Goal: Transaction & Acquisition: Purchase product/service

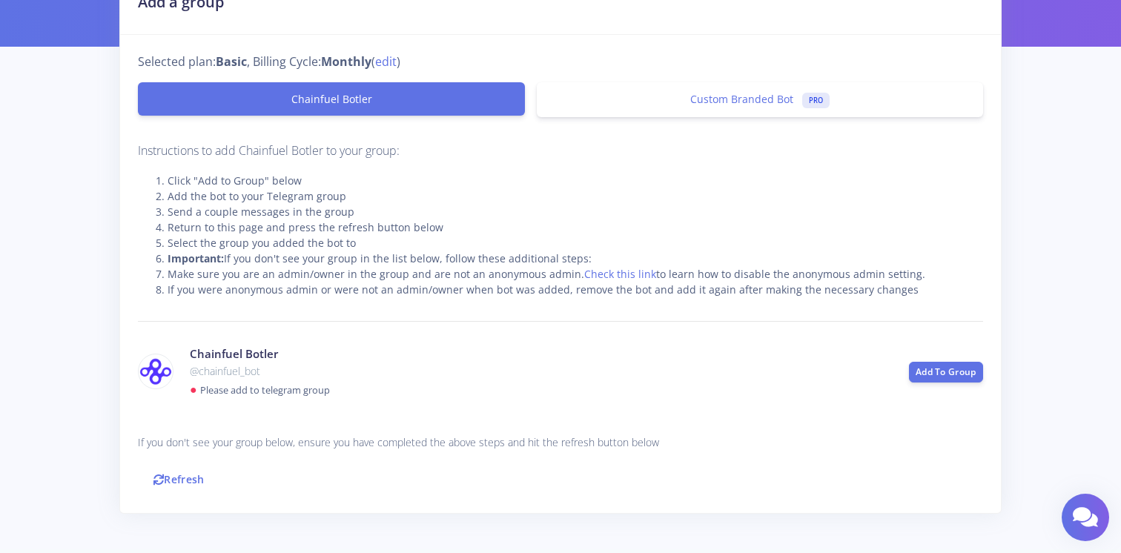
scroll to position [142, 0]
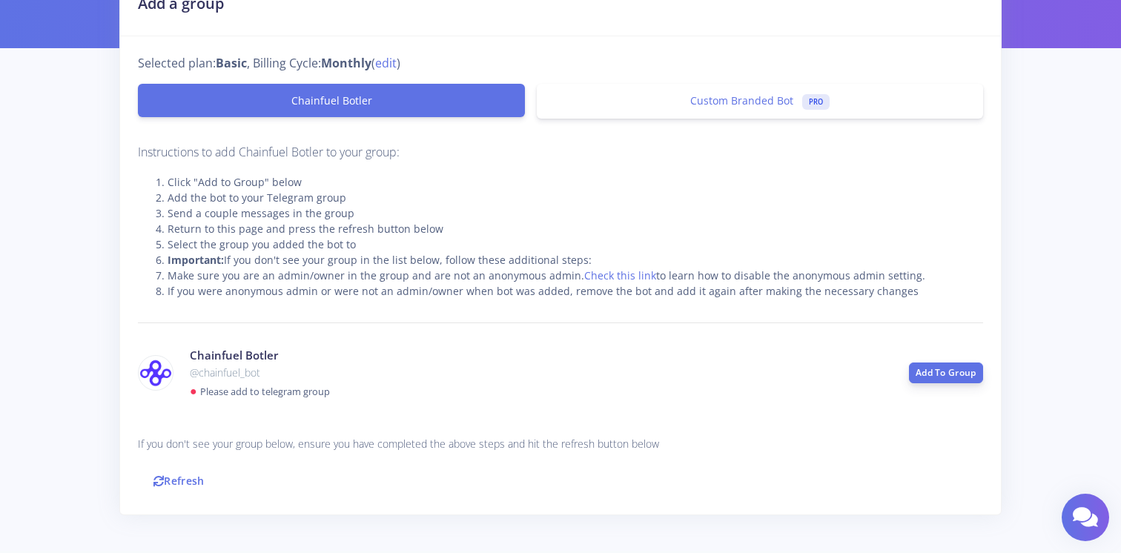
click at [937, 374] on link "Add To Group" at bounding box center [946, 373] width 74 height 21
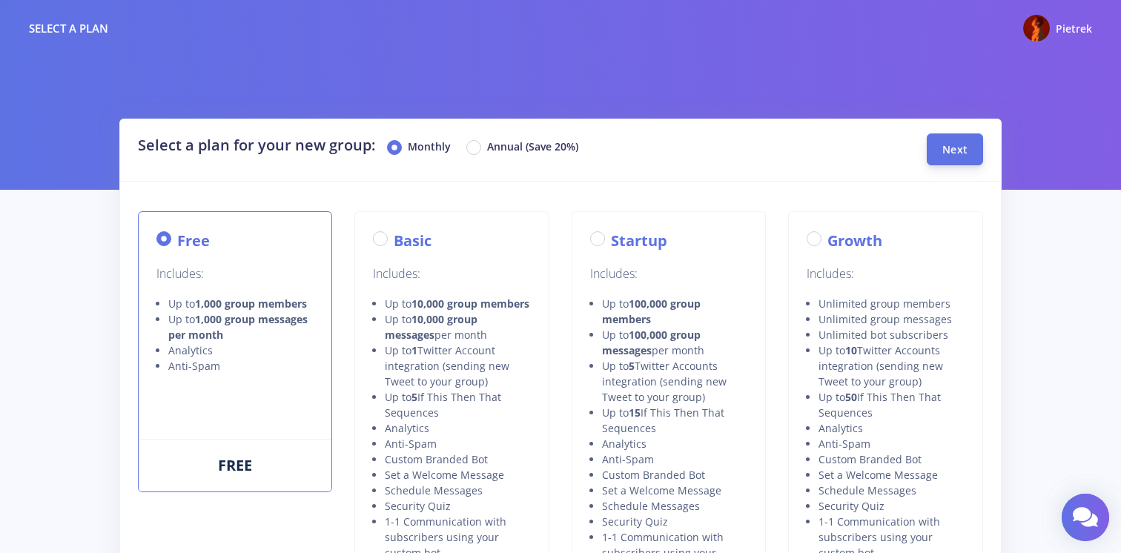
click at [957, 154] on span "Next" at bounding box center [955, 149] width 25 height 14
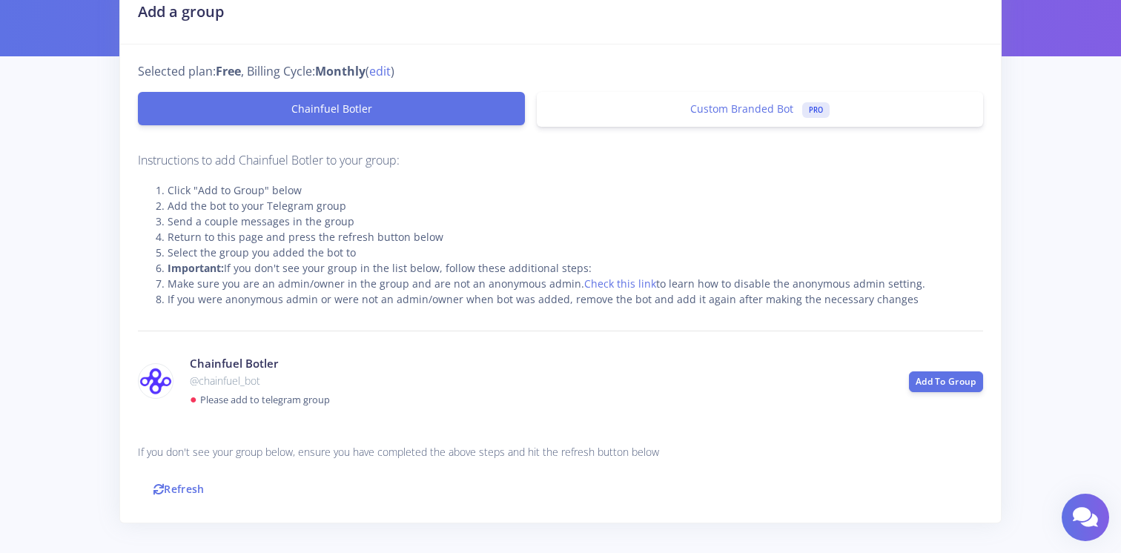
scroll to position [143, 0]
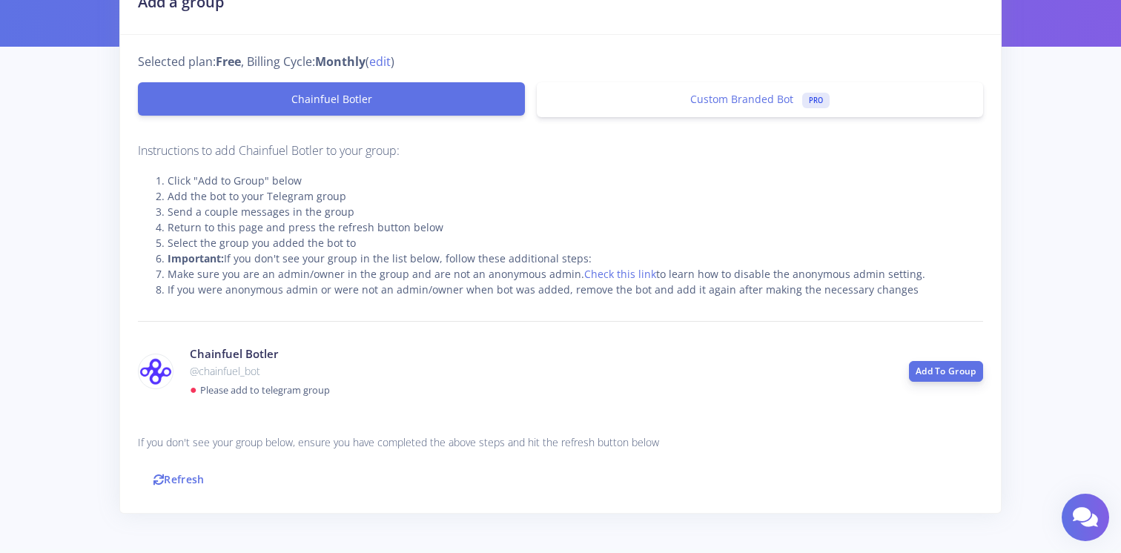
click at [918, 373] on link "Add To Group" at bounding box center [946, 371] width 74 height 21
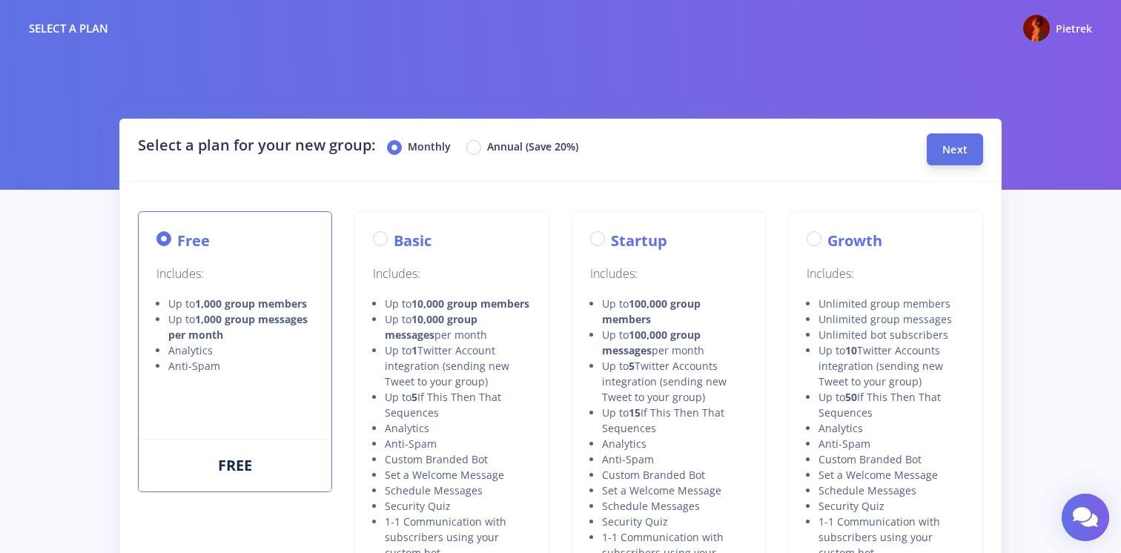
click at [946, 151] on span "Next" at bounding box center [955, 149] width 25 height 14
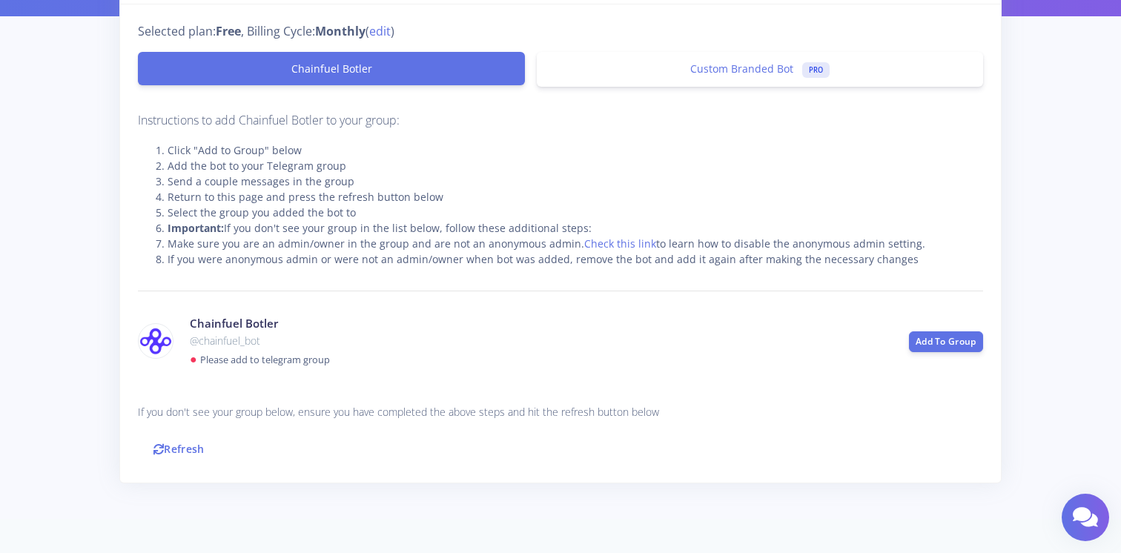
scroll to position [198, 0]
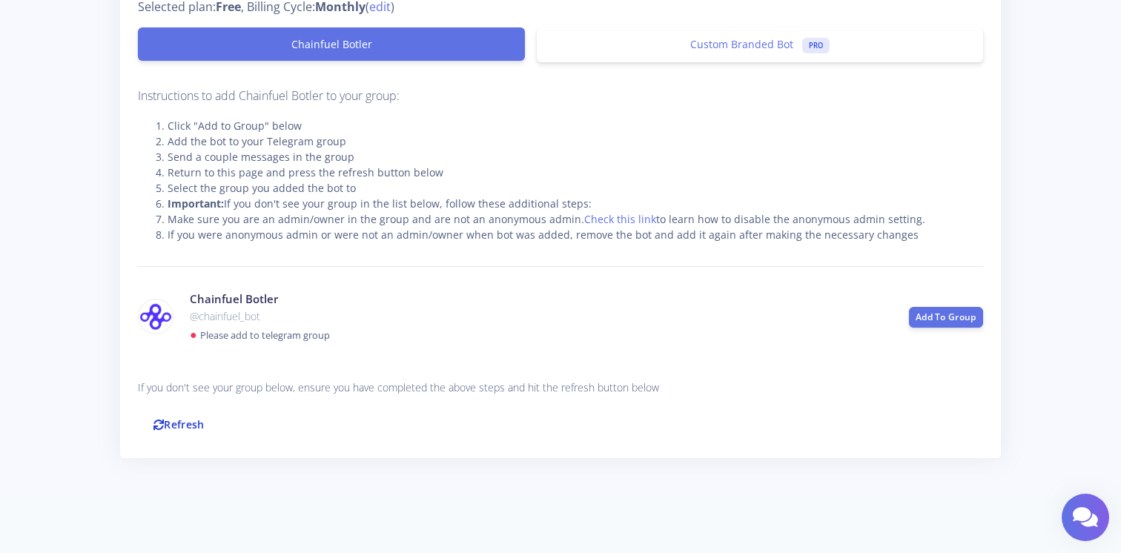
click at [191, 423] on link "Refresh" at bounding box center [179, 425] width 82 height 32
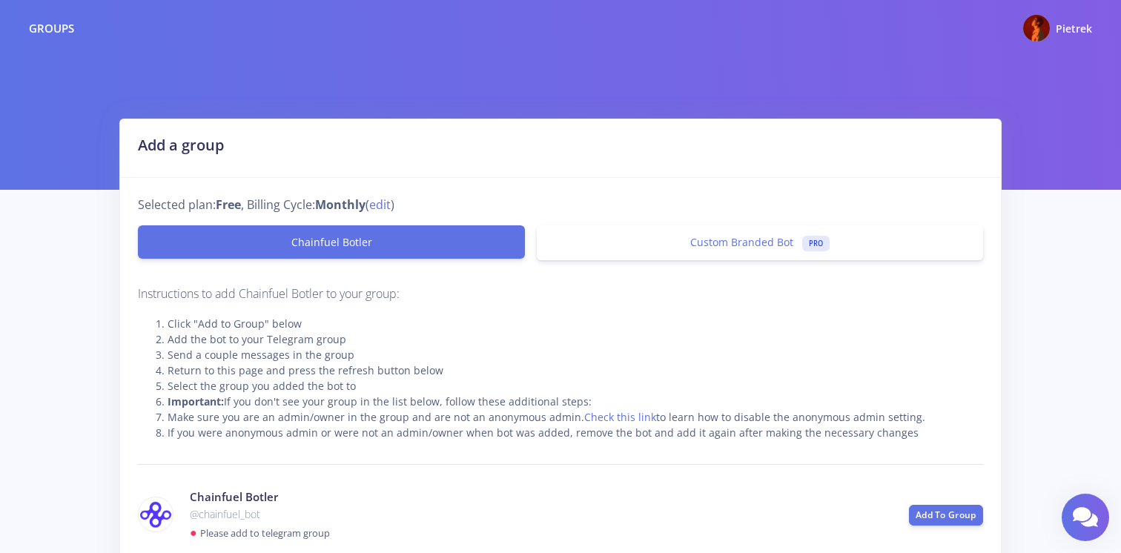
scroll to position [197, 0]
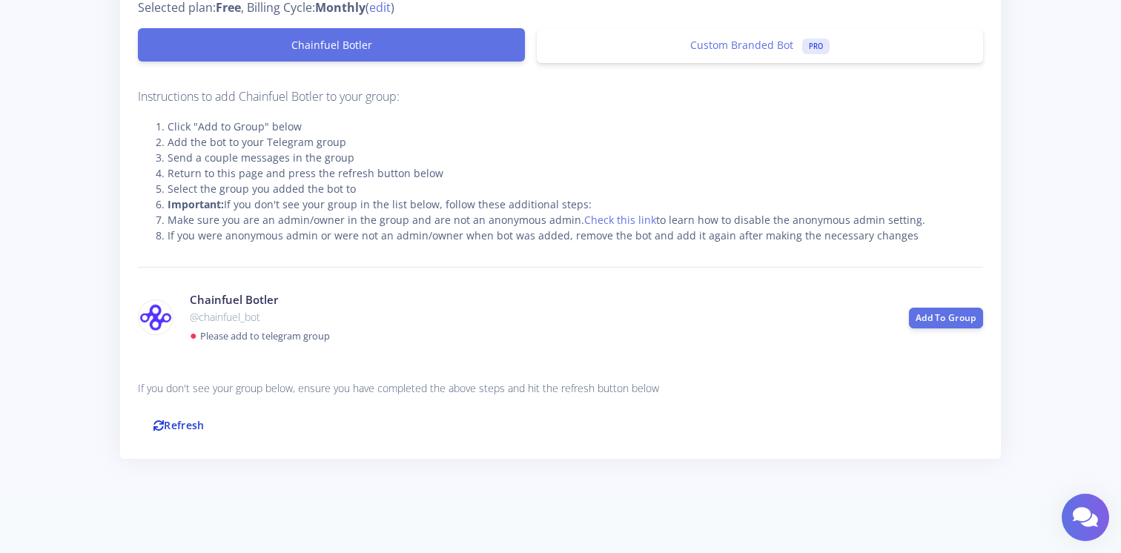
click at [176, 422] on link "Refresh" at bounding box center [179, 425] width 82 height 32
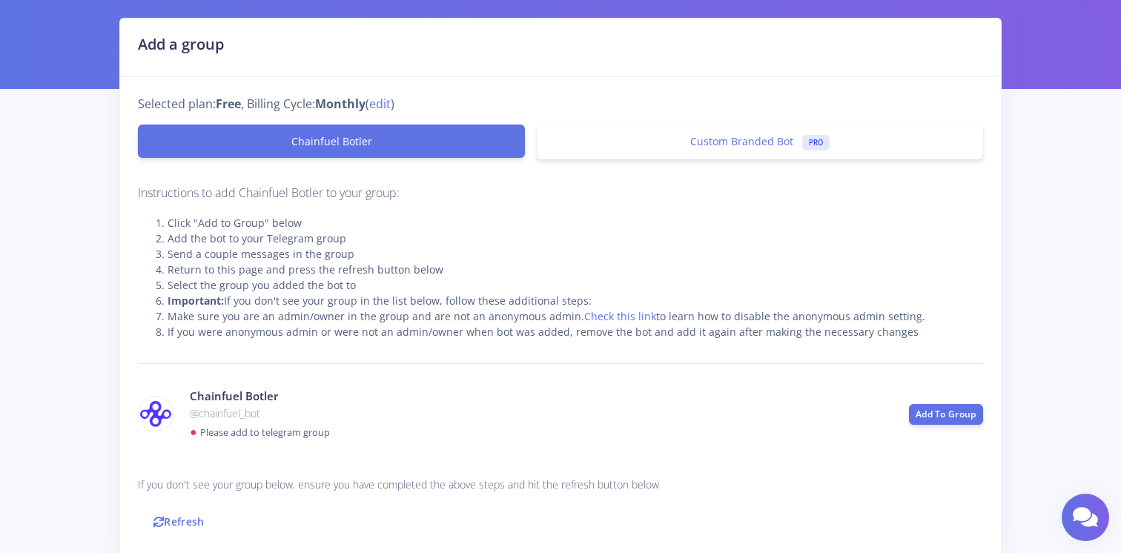
scroll to position [98, 0]
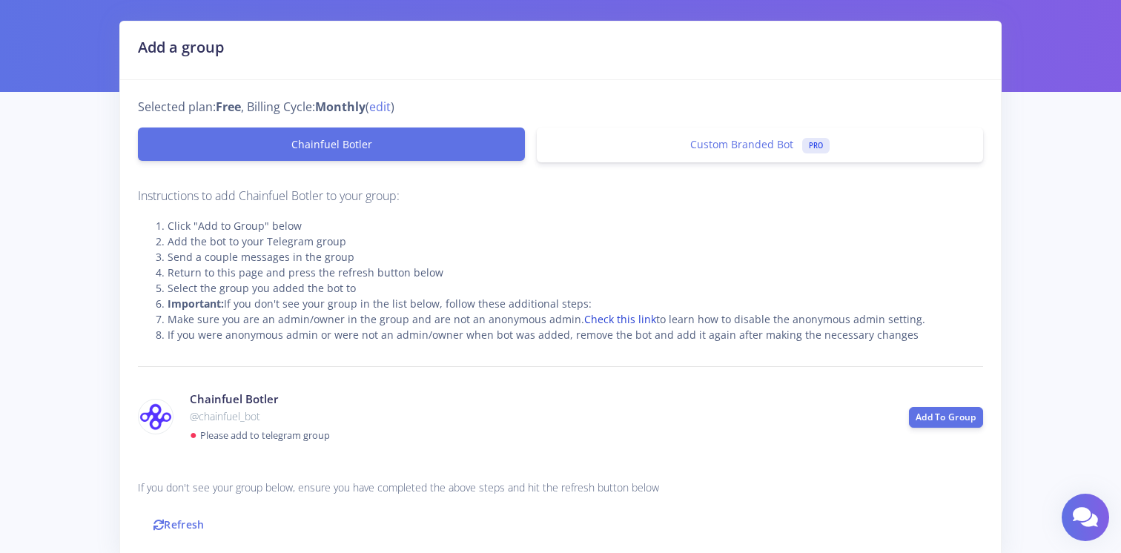
click at [623, 318] on link "Check this link" at bounding box center [620, 319] width 72 height 14
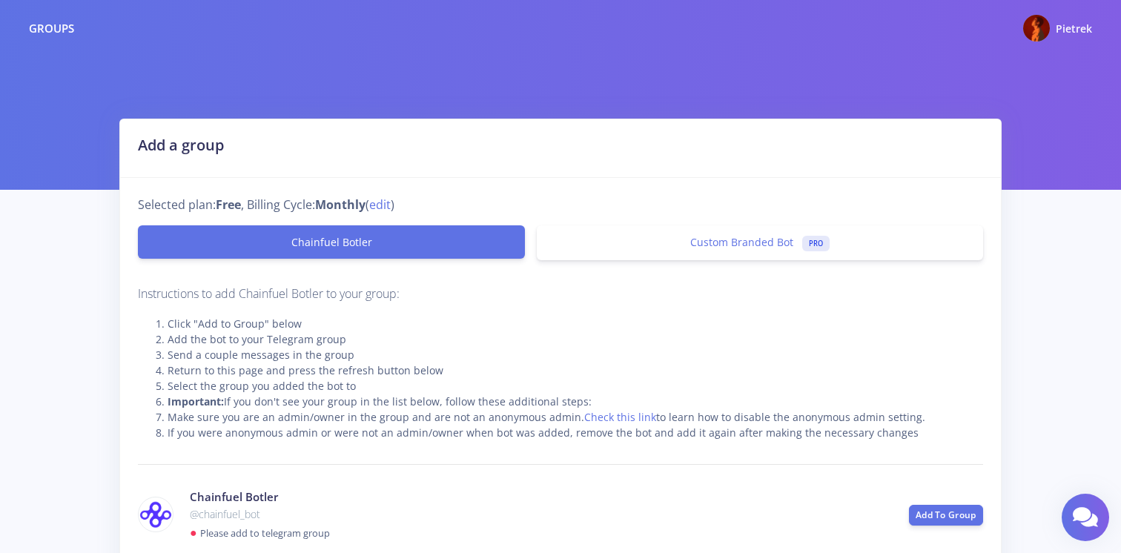
click at [35, 30] on div "Groups" at bounding box center [51, 28] width 45 height 17
click at [1032, 32] on img at bounding box center [1037, 28] width 27 height 27
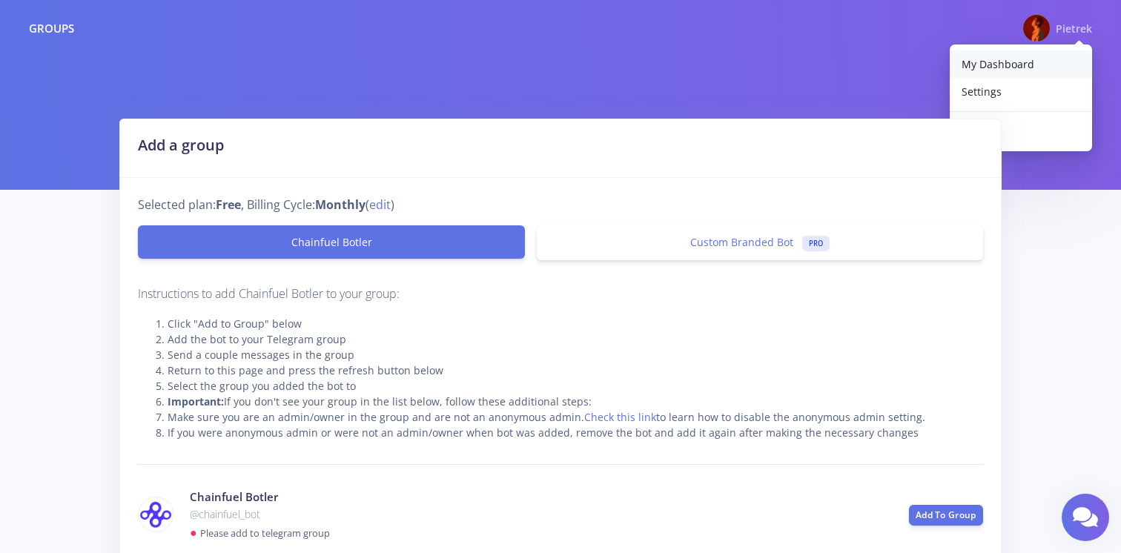
click at [1014, 55] on link "My Dashboard" at bounding box center [1021, 63] width 142 height 27
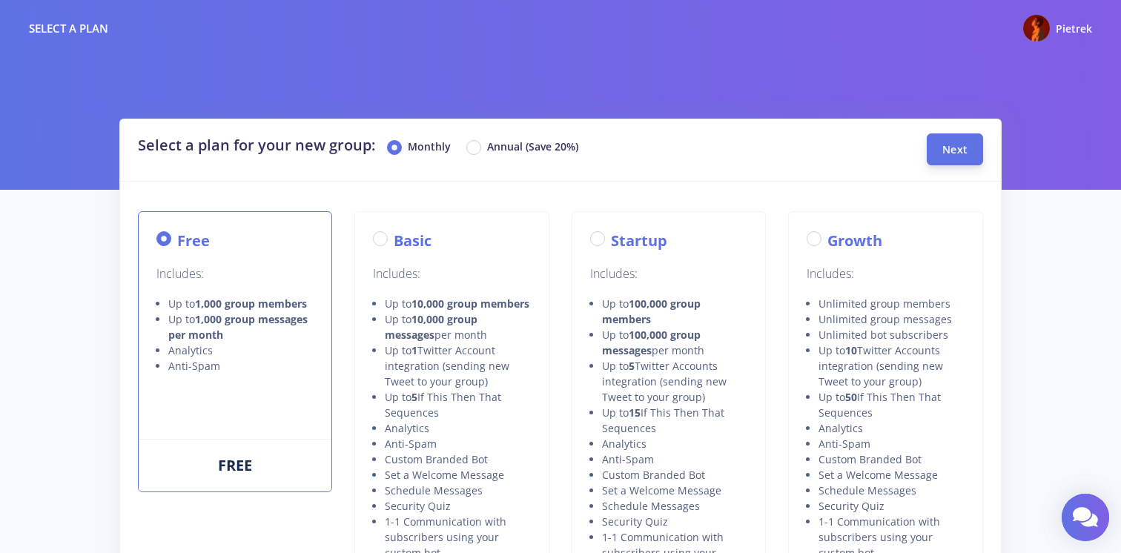
click at [942, 142] on button "Next" at bounding box center [955, 150] width 56 height 32
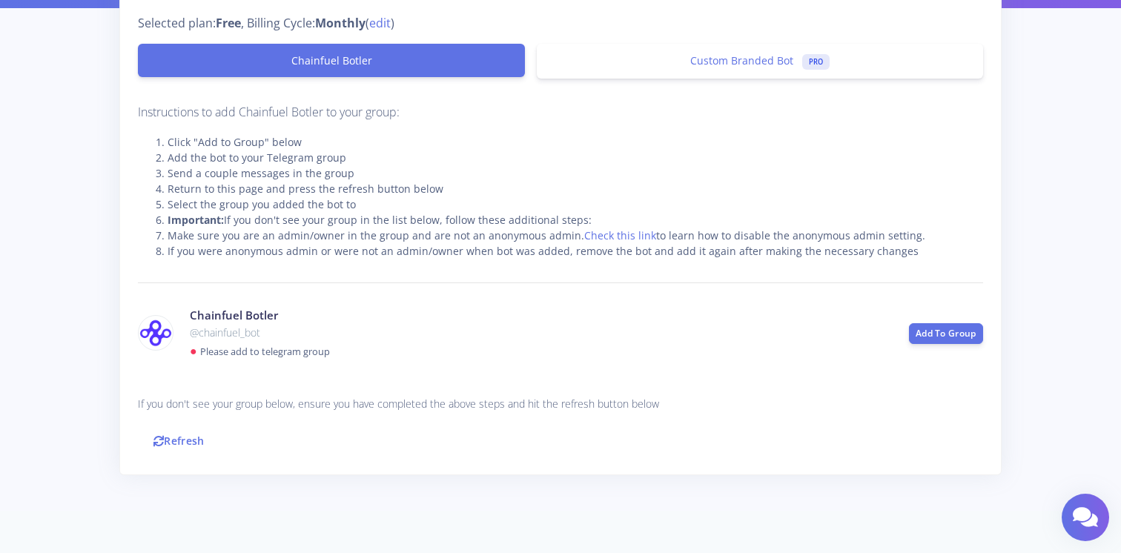
scroll to position [198, 0]
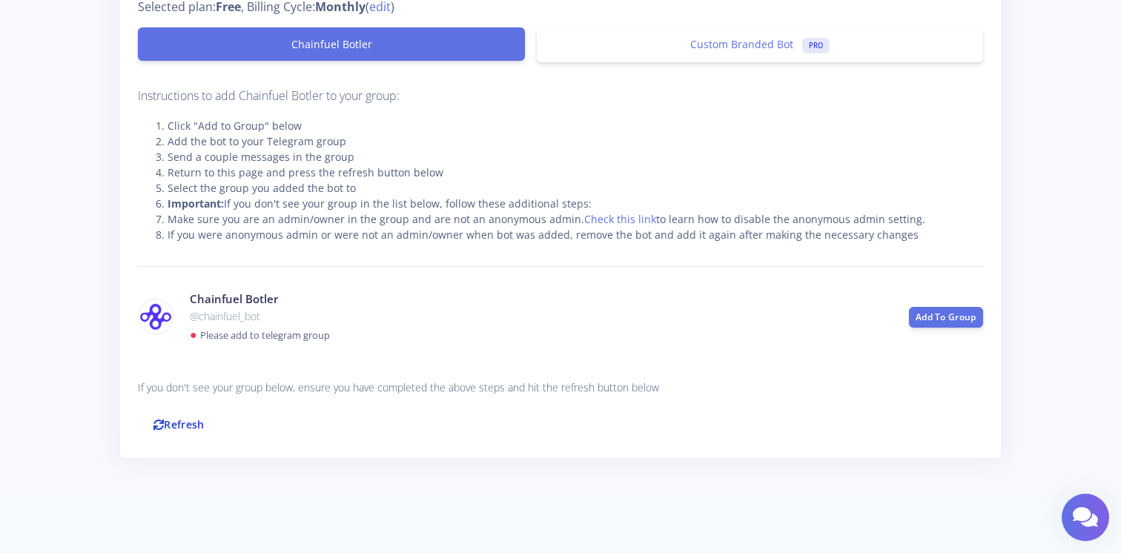
click at [168, 433] on link "Refresh" at bounding box center [179, 425] width 82 height 32
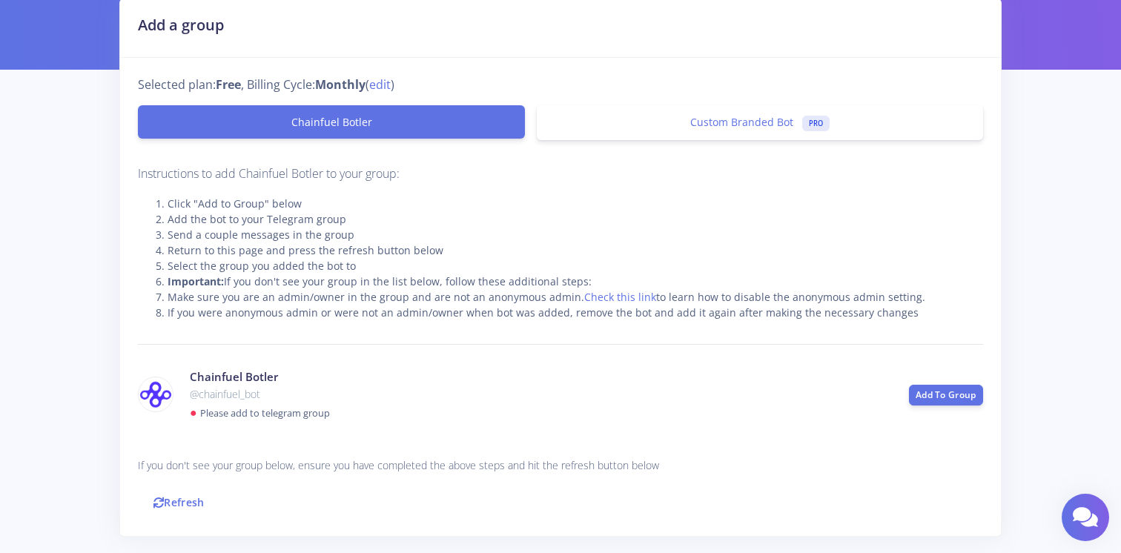
scroll to position [198, 0]
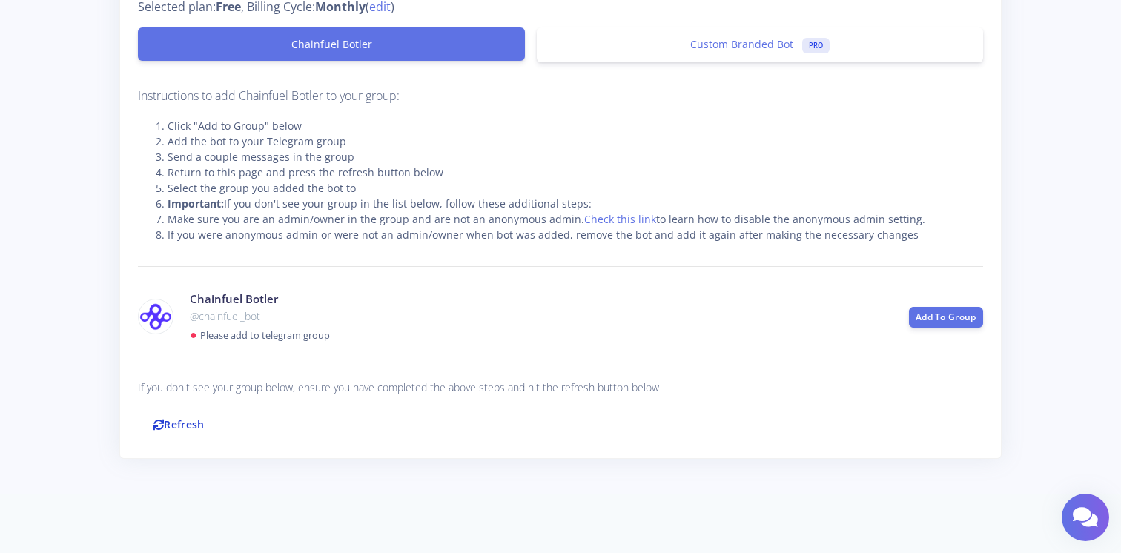
click at [171, 415] on link "Refresh" at bounding box center [179, 425] width 82 height 32
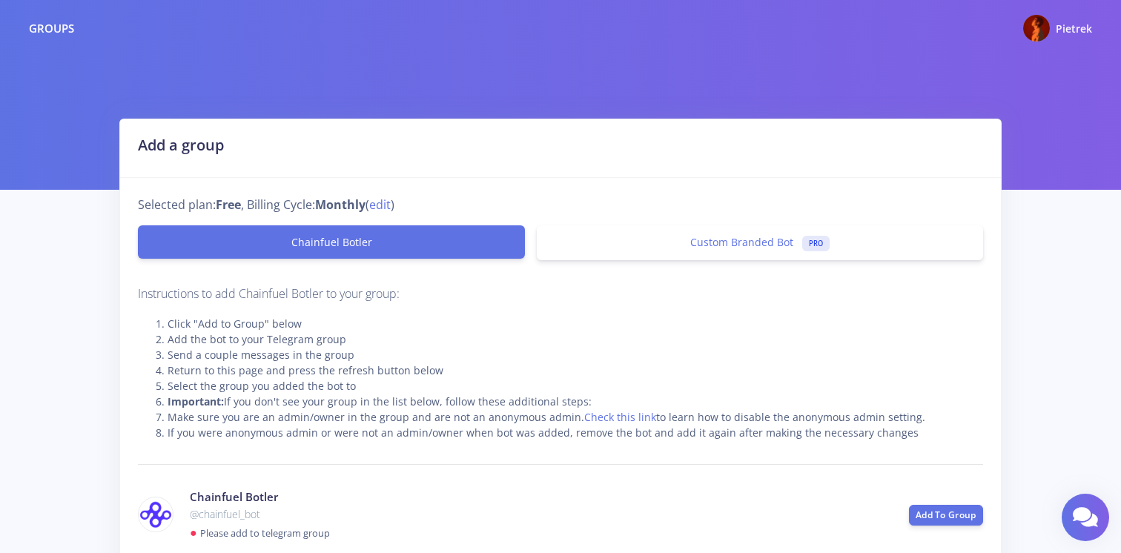
scroll to position [197, 0]
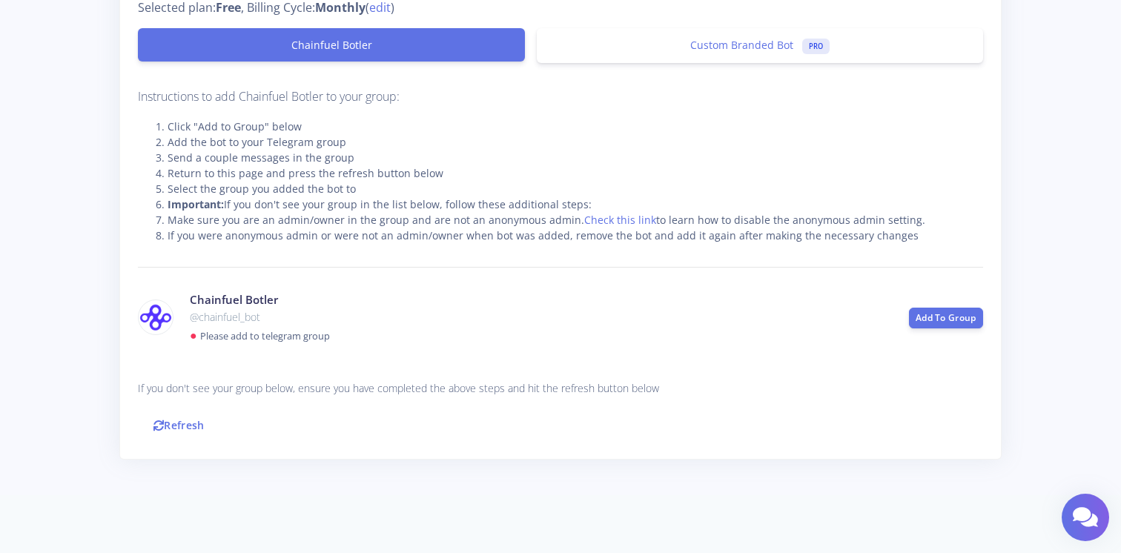
click at [179, 421] on link "Refresh" at bounding box center [179, 425] width 82 height 32
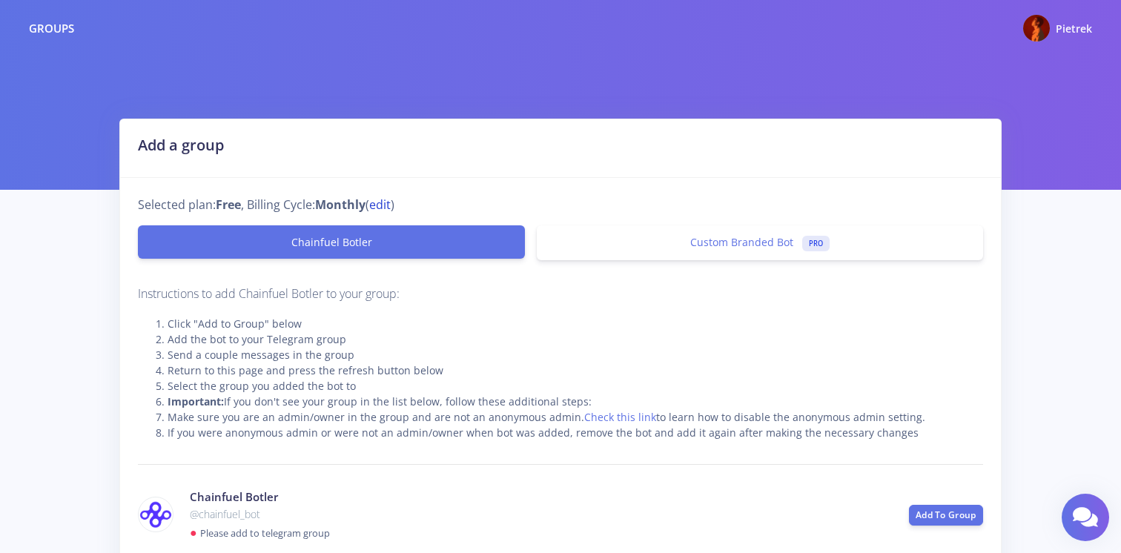
click at [387, 205] on link "edit" at bounding box center [380, 205] width 22 height 18
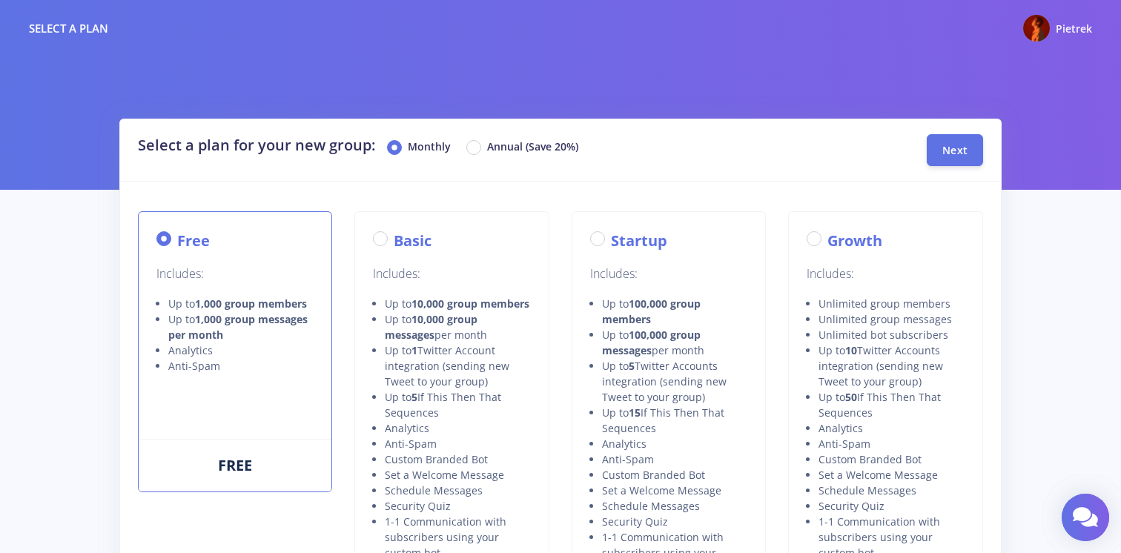
click at [487, 147] on label "Annual (Save 20%)" at bounding box center [532, 148] width 91 height 18
click at [487, 147] on input "Annual (Save 20%)" at bounding box center [492, 144] width 10 height 10
radio input "true"
click at [956, 155] on span "Next" at bounding box center [955, 149] width 25 height 14
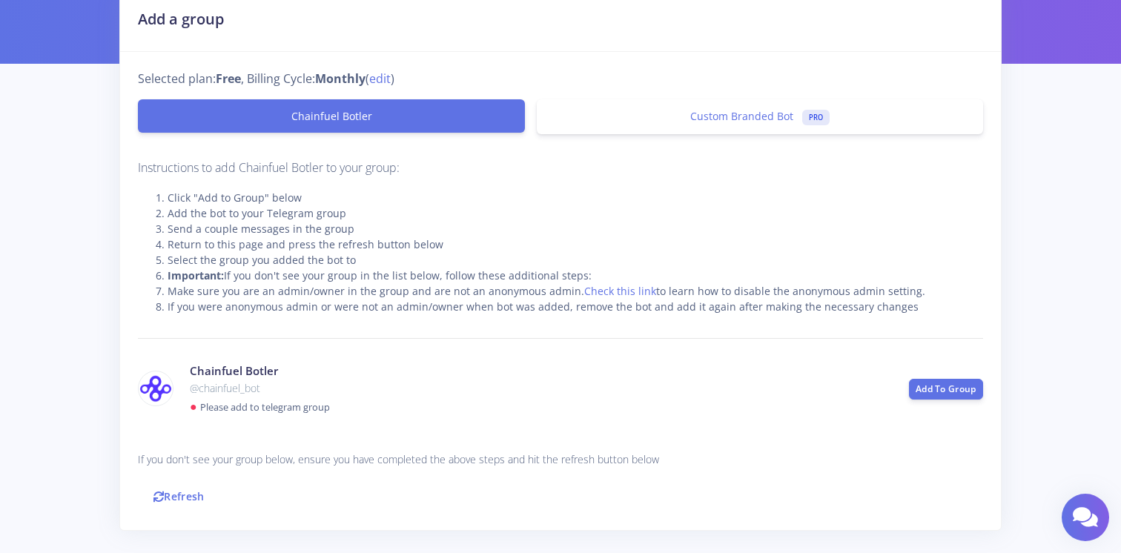
scroll to position [198, 0]
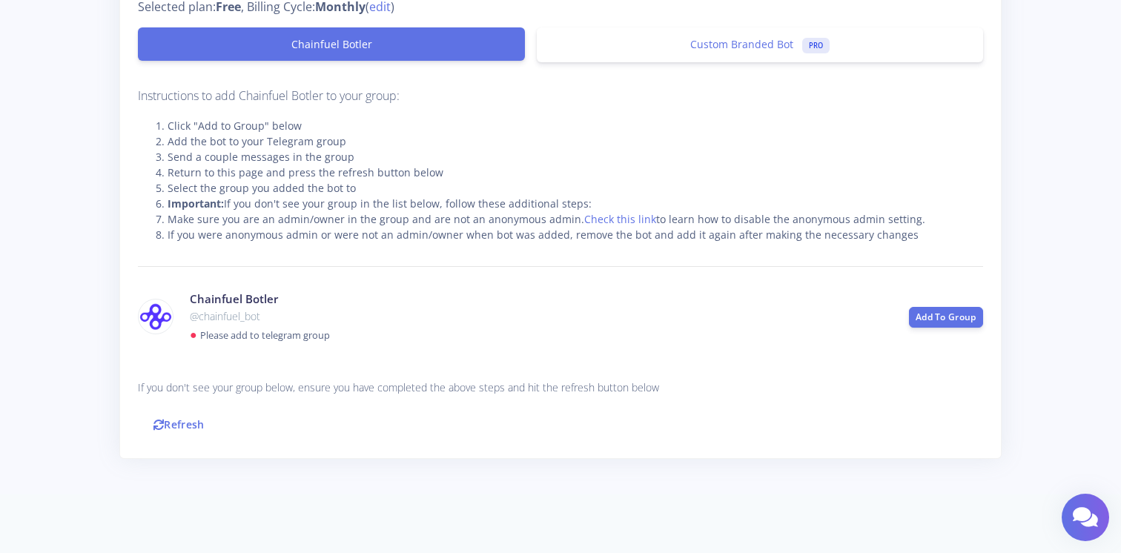
click at [344, 217] on li "Make sure you are an admin/owner in the group and are not an anonymous admin. C…" at bounding box center [576, 219] width 816 height 16
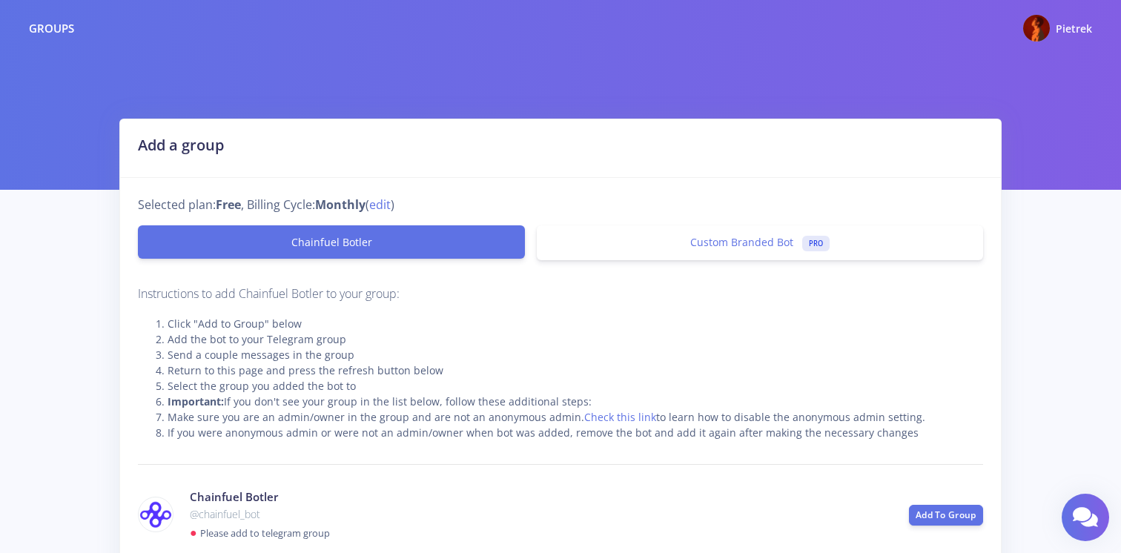
scroll to position [198, 0]
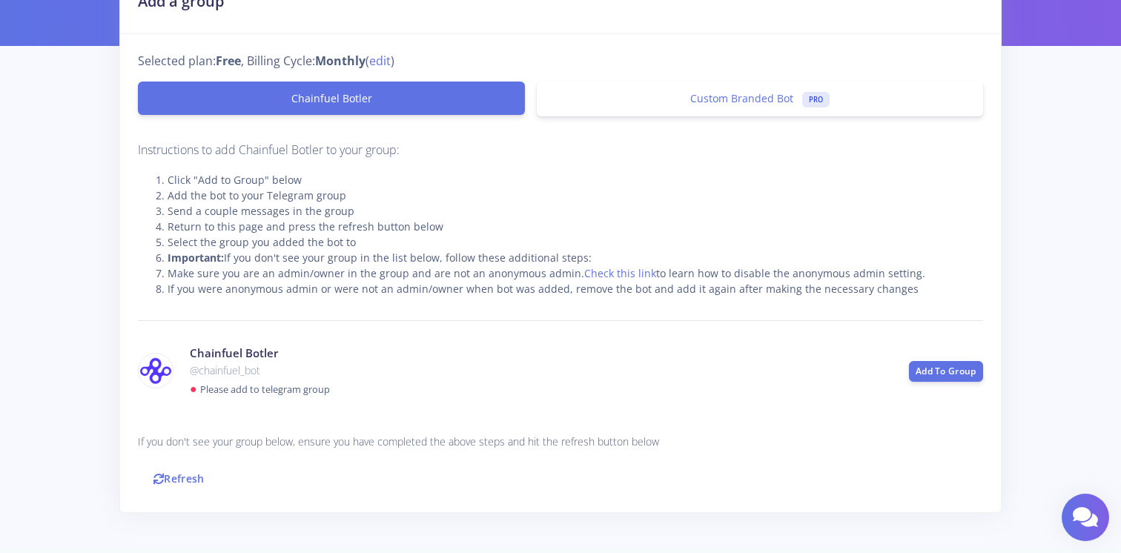
scroll to position [198, 0]
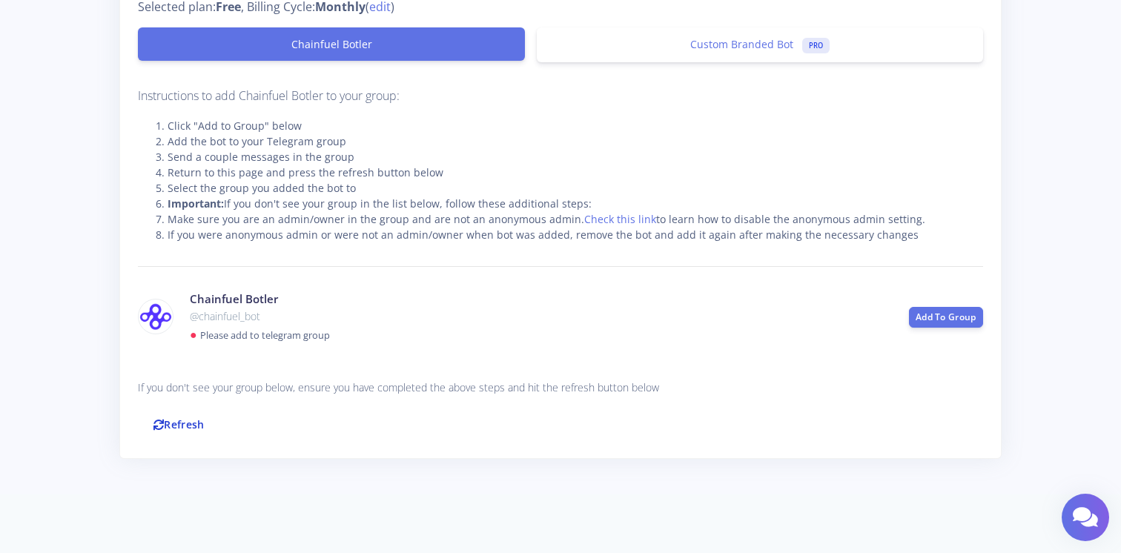
click at [176, 430] on link "Refresh" at bounding box center [179, 425] width 82 height 32
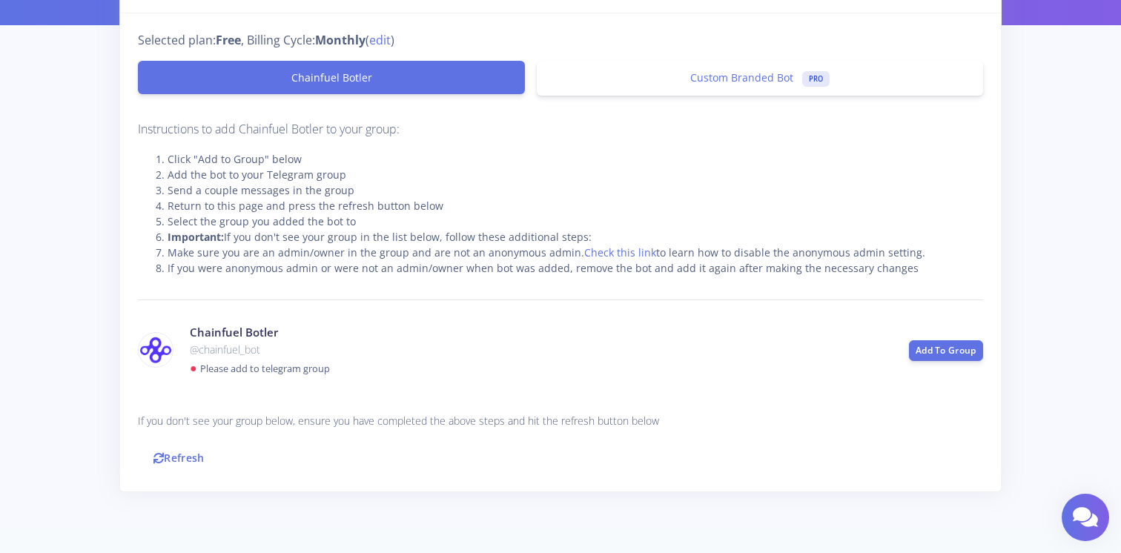
scroll to position [198, 0]
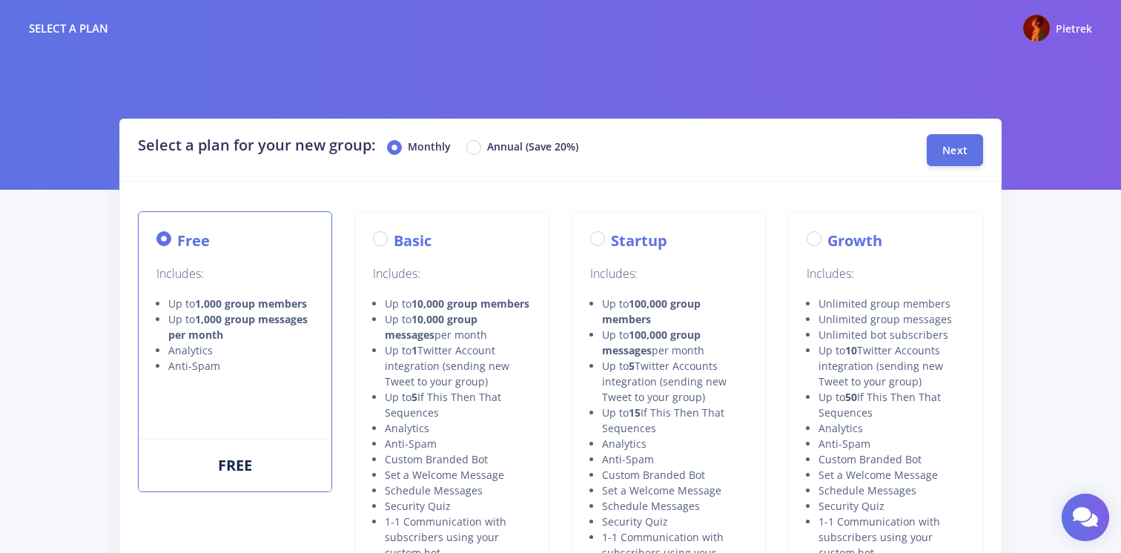
click at [411, 242] on label "Basic" at bounding box center [413, 241] width 38 height 22
click at [403, 240] on input "Basic" at bounding box center [399, 235] width 10 height 10
radio input "true"
click at [957, 142] on span "Next" at bounding box center [955, 149] width 25 height 14
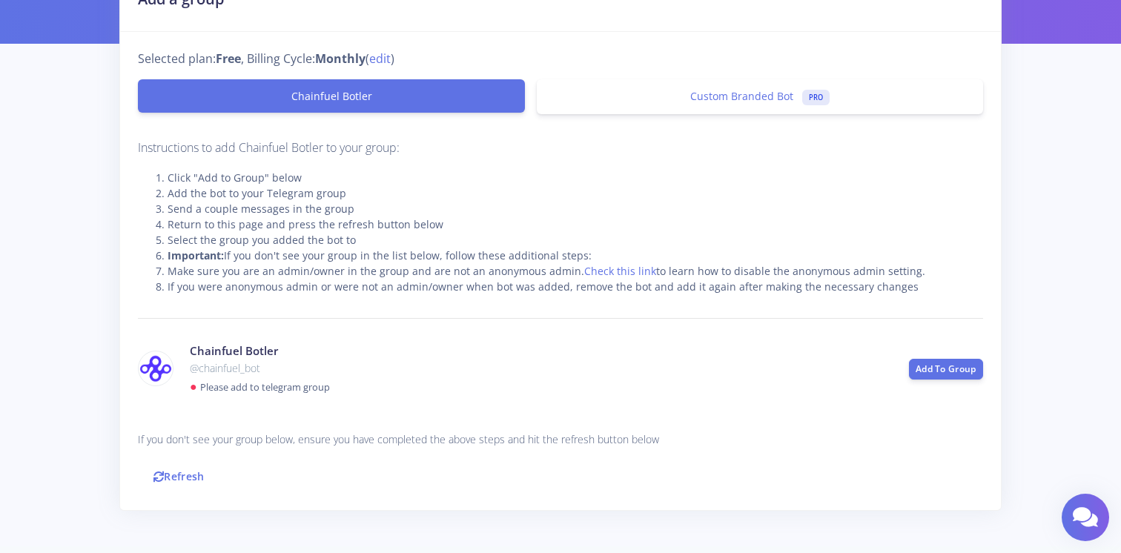
scroll to position [198, 0]
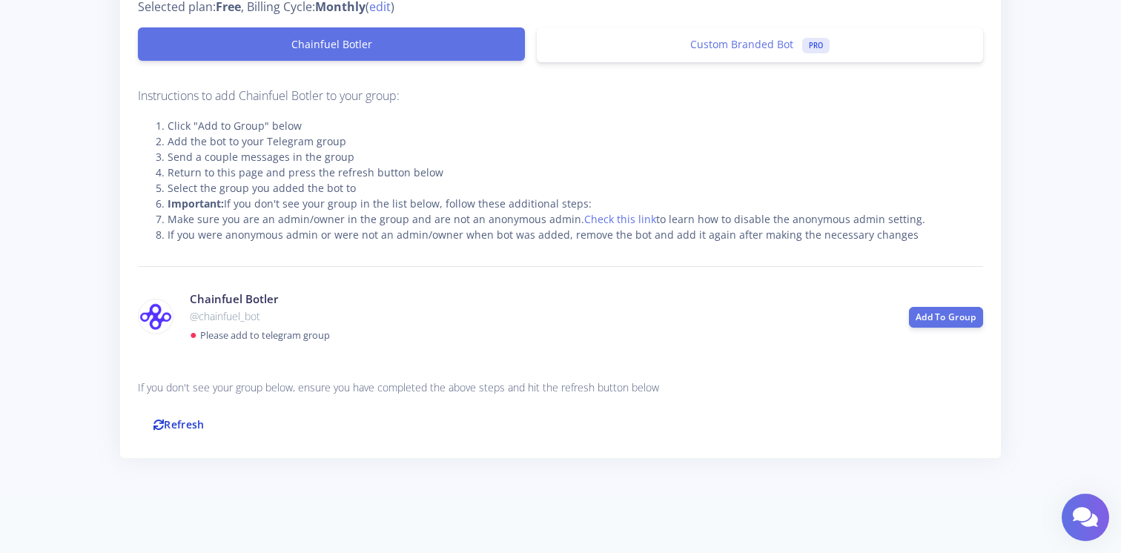
click at [185, 429] on link "Refresh" at bounding box center [179, 425] width 82 height 32
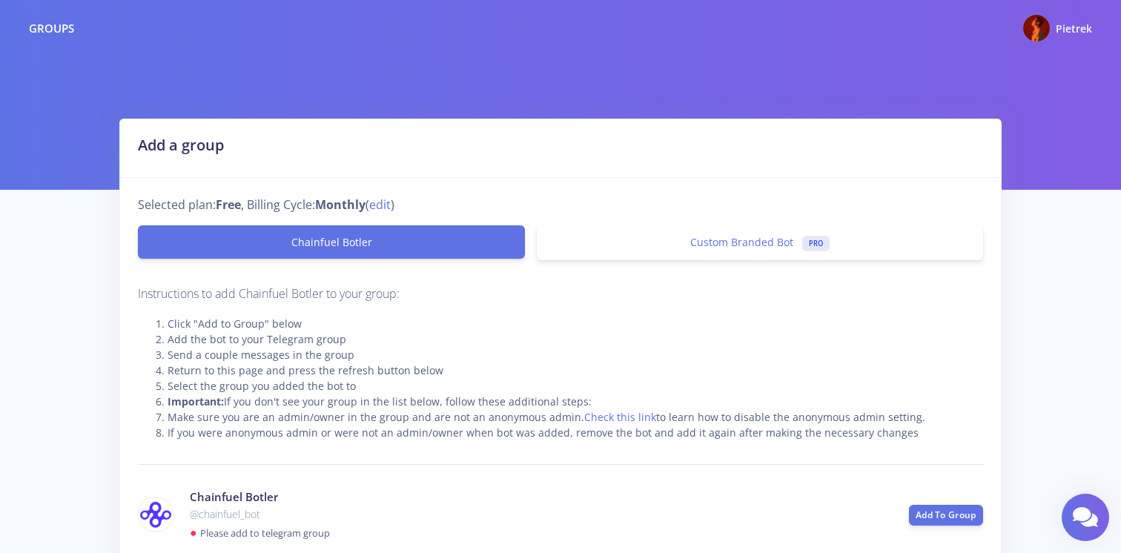
scroll to position [197, 0]
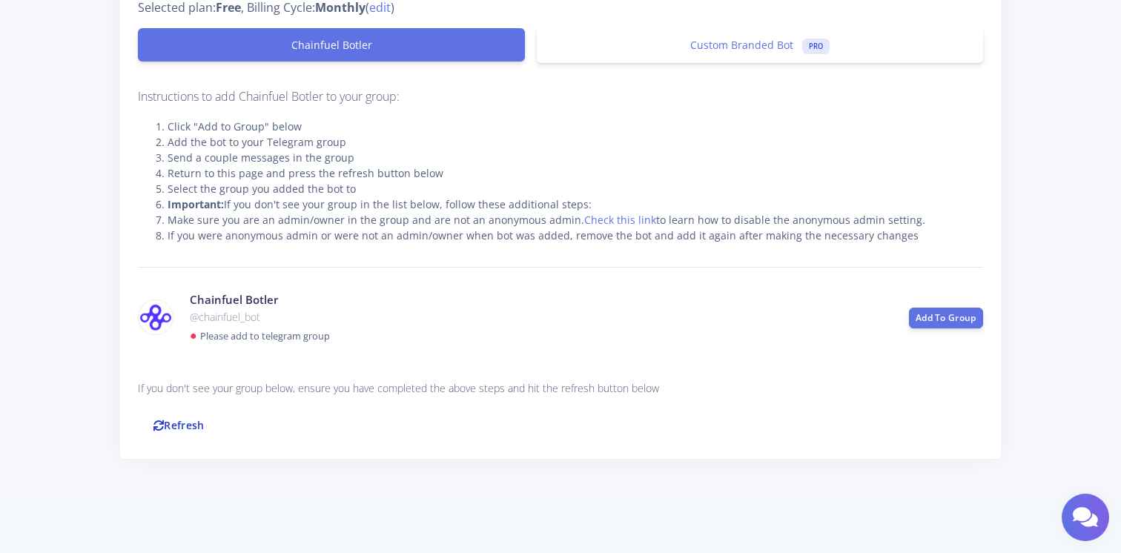
click at [180, 423] on link "Refresh" at bounding box center [179, 425] width 82 height 32
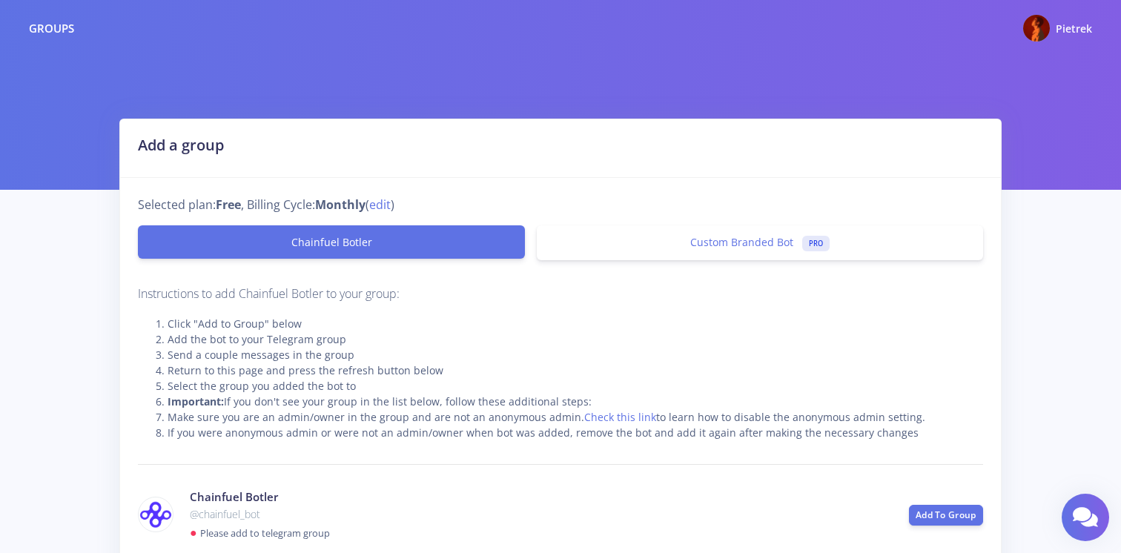
scroll to position [197, 0]
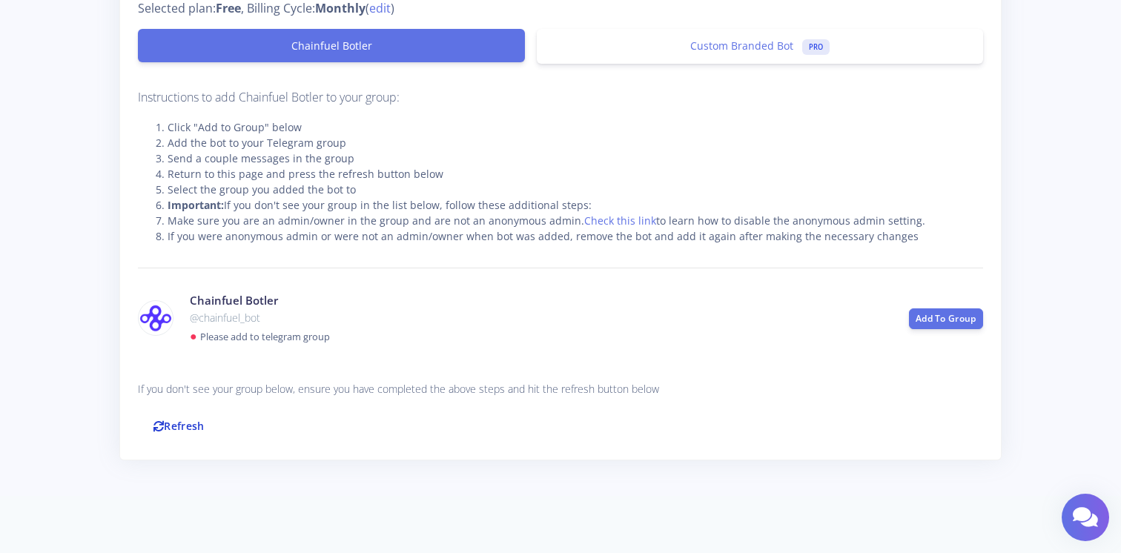
click at [200, 423] on link "Refresh" at bounding box center [179, 426] width 82 height 32
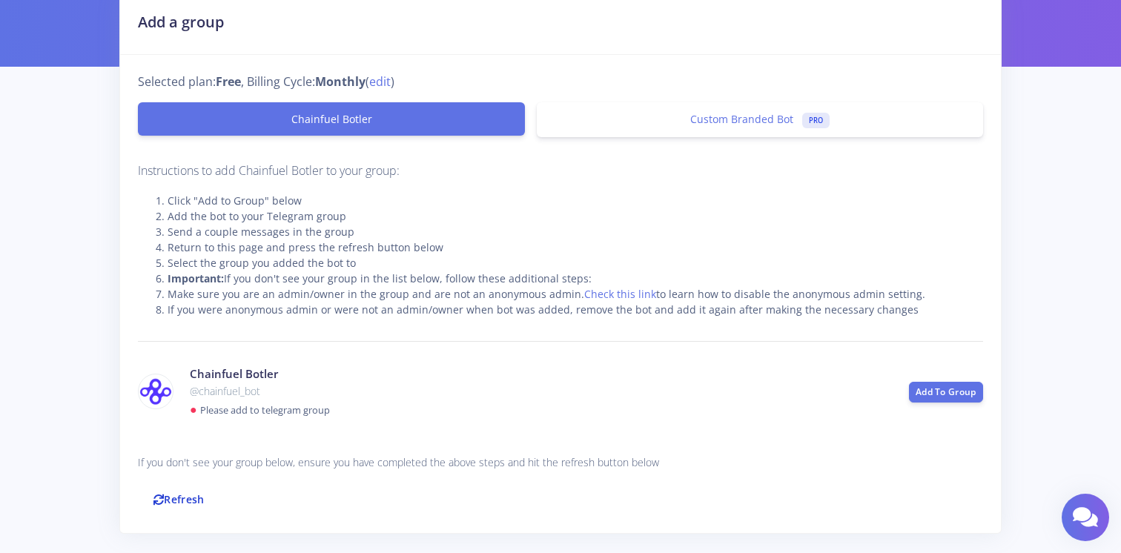
scroll to position [122, 0]
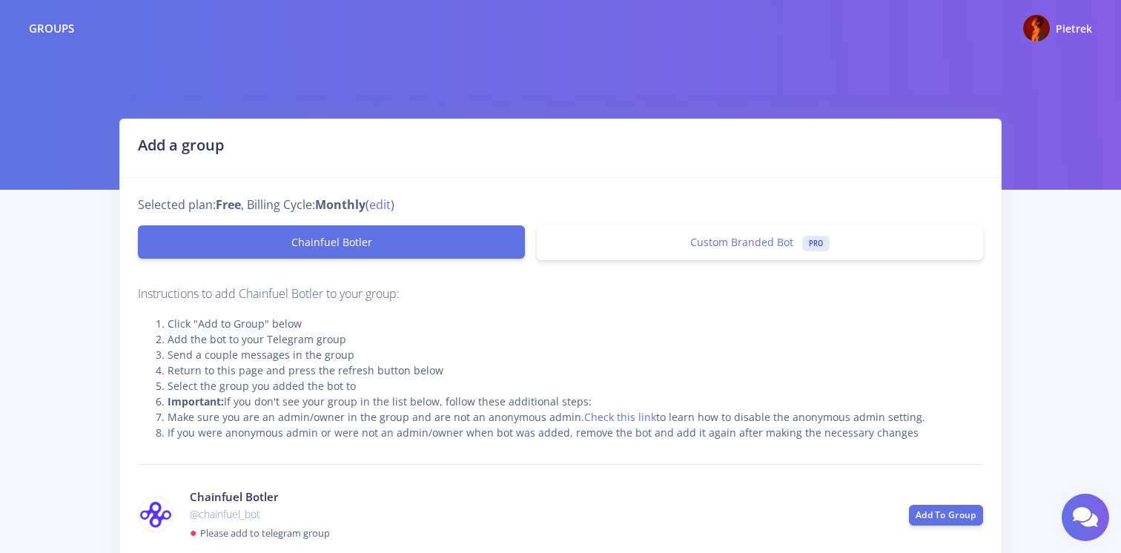
scroll to position [122, 0]
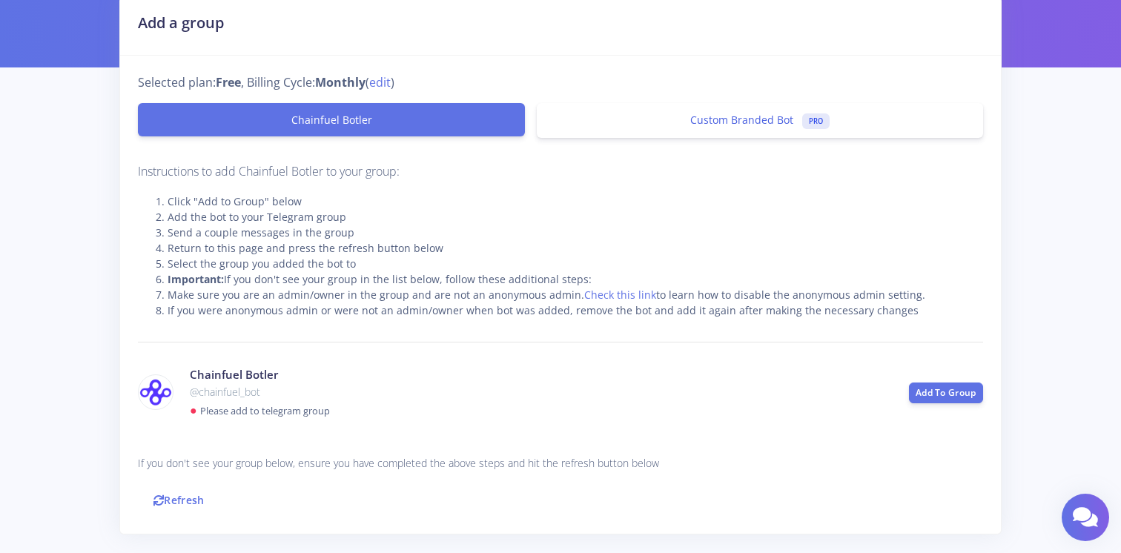
click at [722, 132] on link "Custom Branded Bot PRO" at bounding box center [760, 120] width 446 height 35
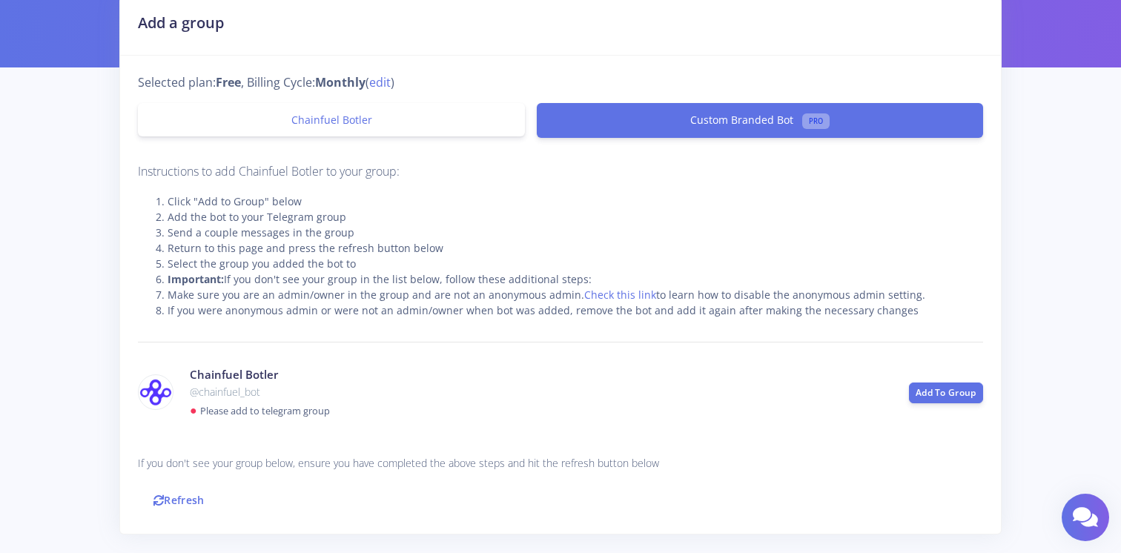
scroll to position [0, 0]
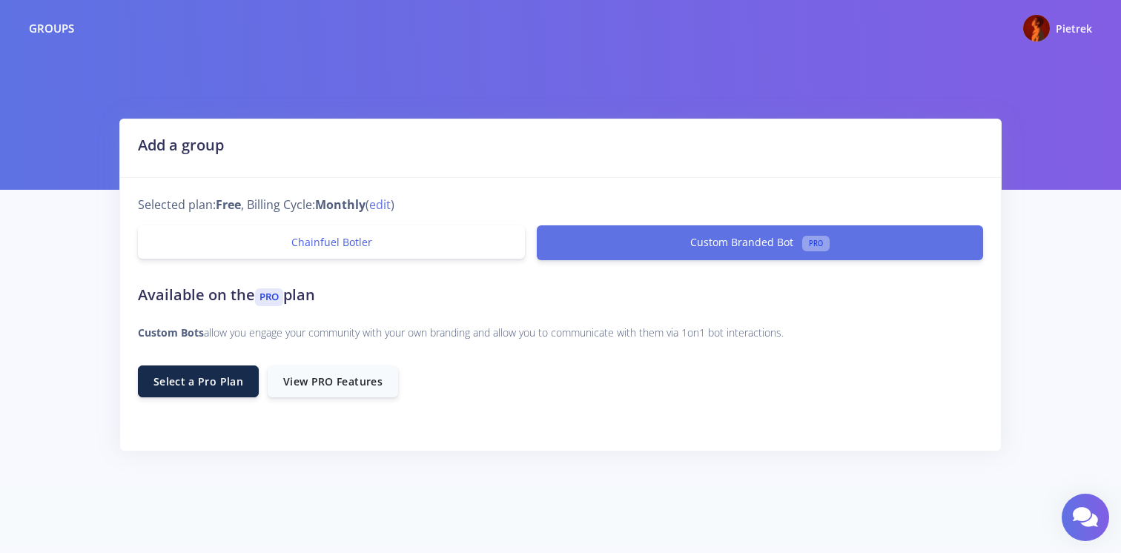
click at [252, 245] on link "Chainfuel Botler" at bounding box center [331, 241] width 387 height 33
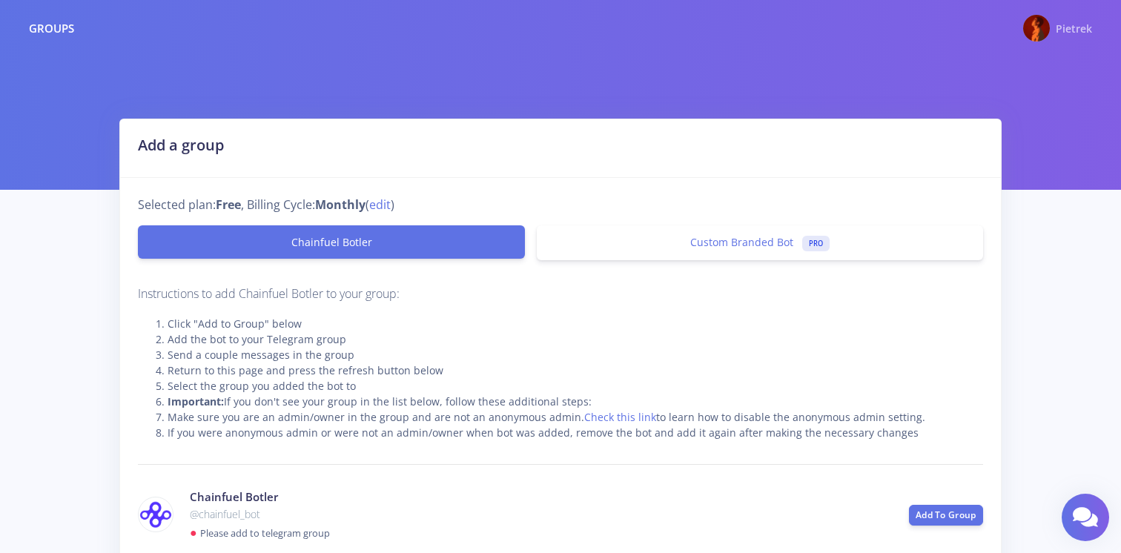
click at [1071, 36] on div "Pietrek" at bounding box center [1074, 28] width 36 height 18
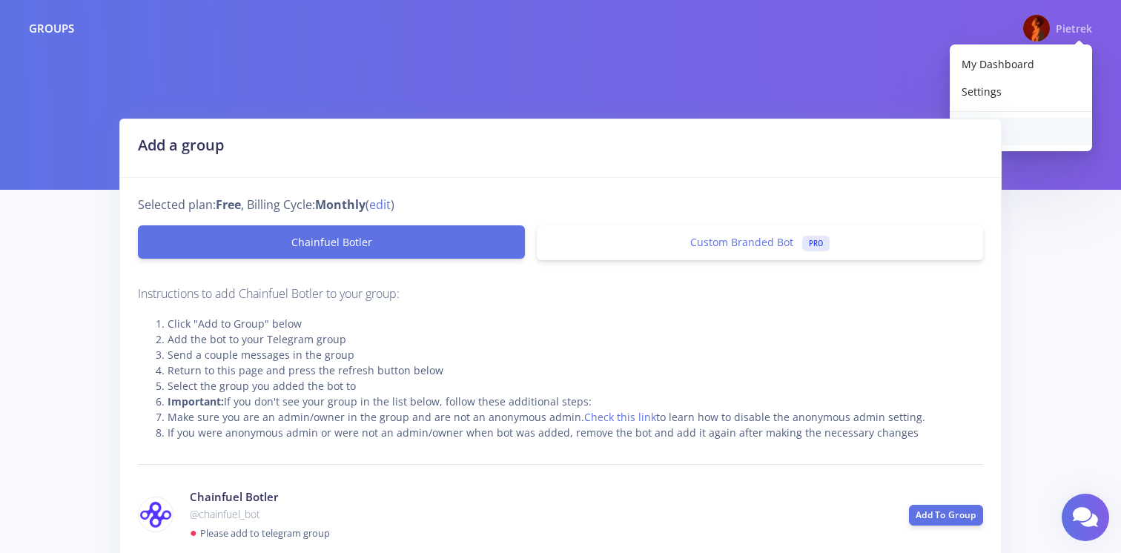
click at [1042, 126] on link "Logout" at bounding box center [1021, 131] width 142 height 27
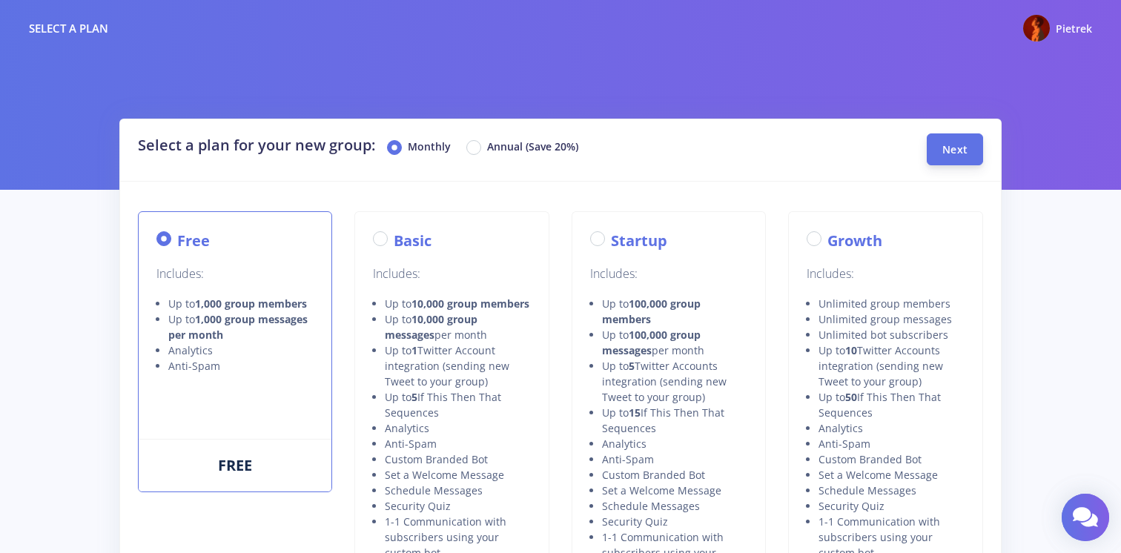
click at [955, 145] on span "Next" at bounding box center [955, 149] width 25 height 14
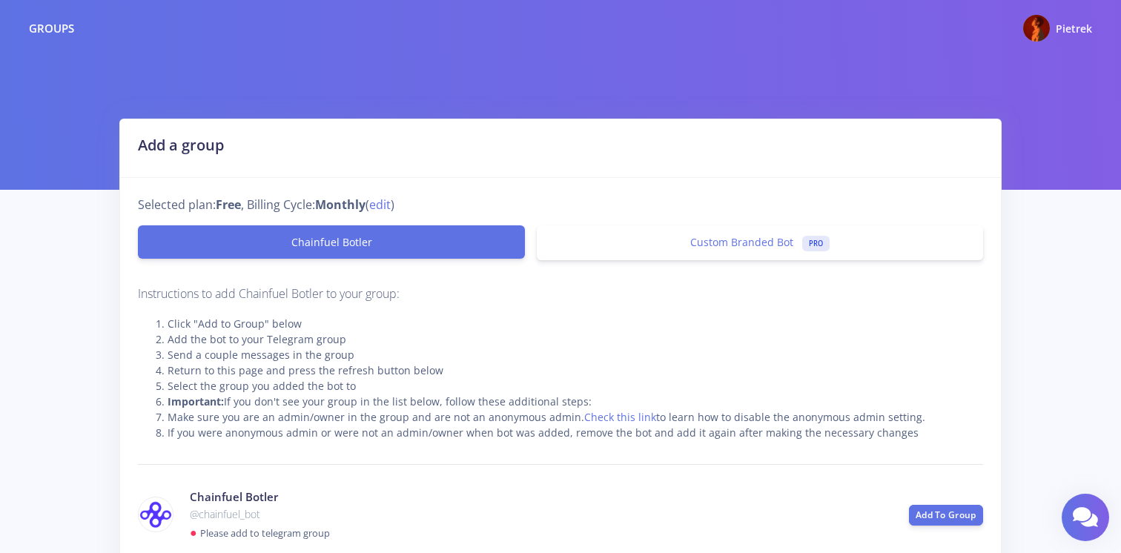
scroll to position [198, 0]
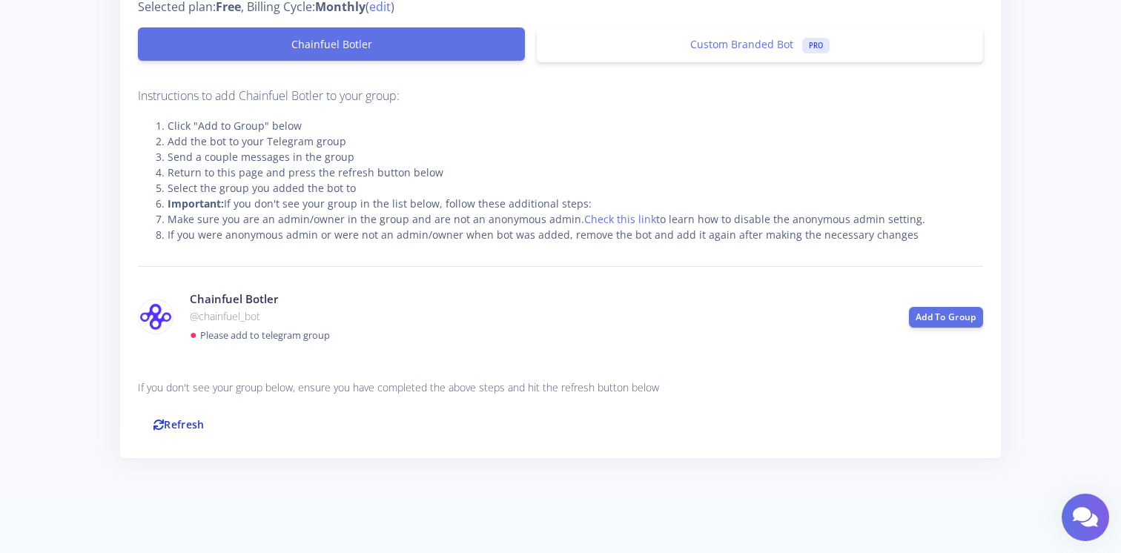
click at [190, 427] on link "Refresh" at bounding box center [179, 425] width 82 height 32
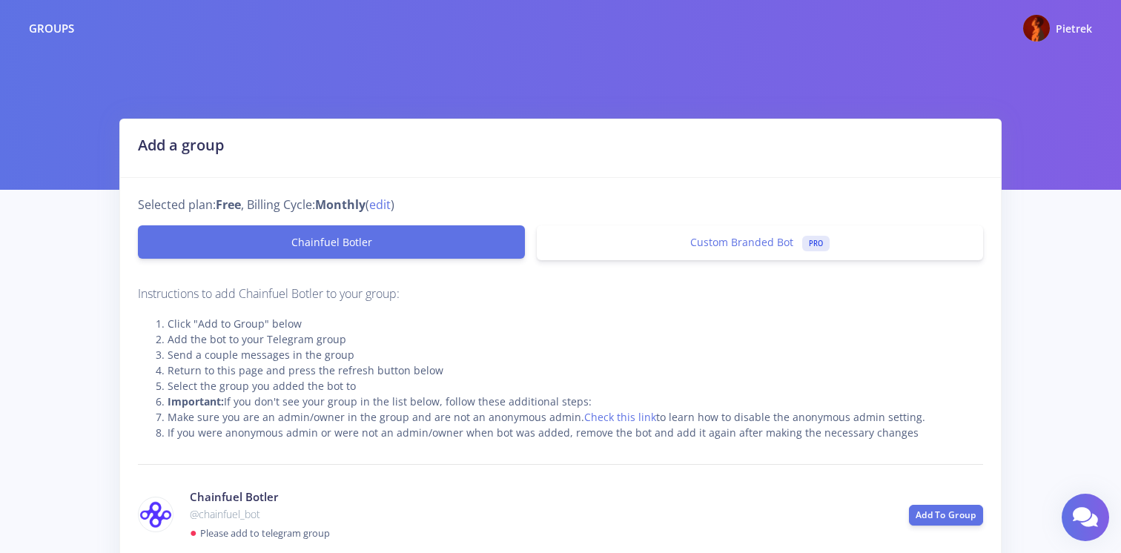
scroll to position [197, 0]
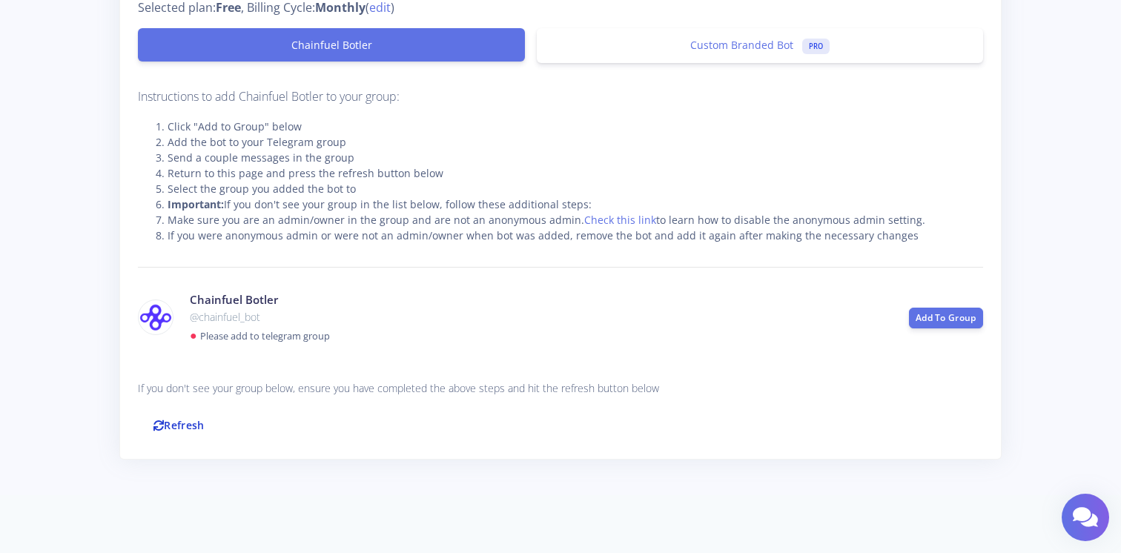
click at [198, 432] on link "Refresh" at bounding box center [179, 425] width 82 height 32
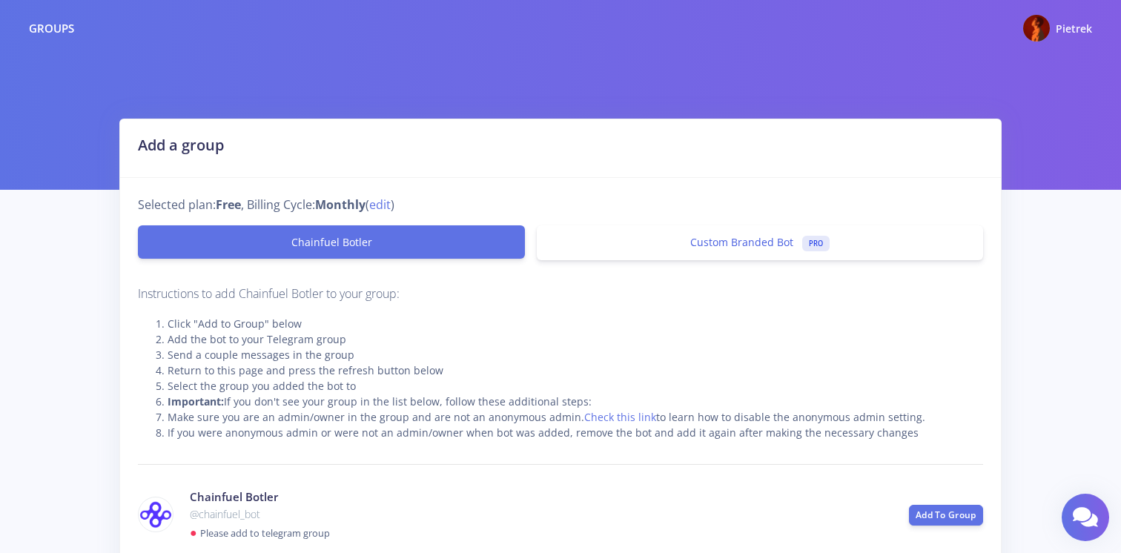
click at [607, 243] on link "Custom Branded Bot PRO" at bounding box center [760, 242] width 446 height 35
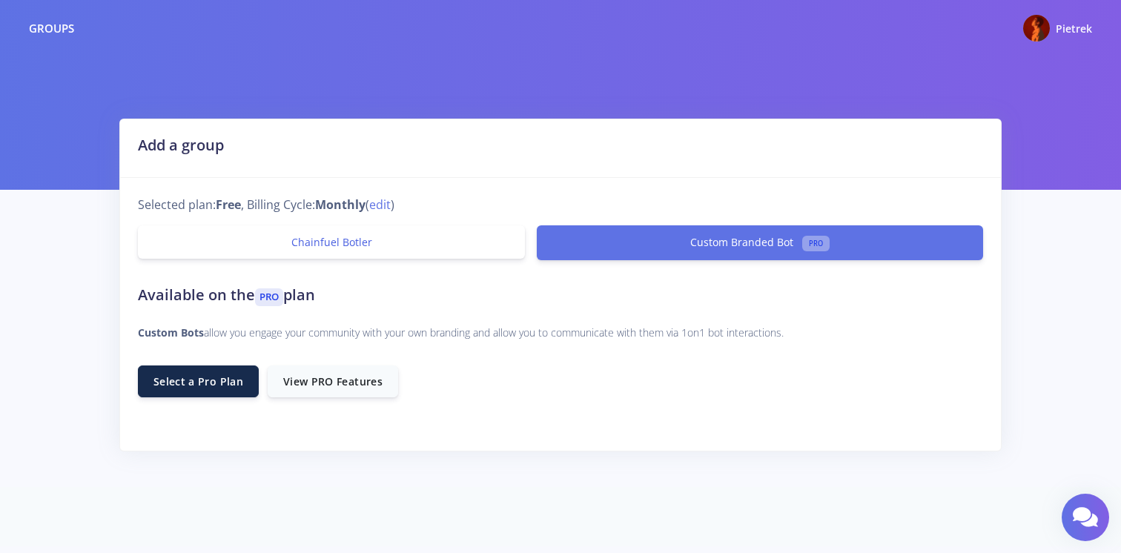
click at [399, 245] on link "Chainfuel Botler" at bounding box center [331, 241] width 387 height 33
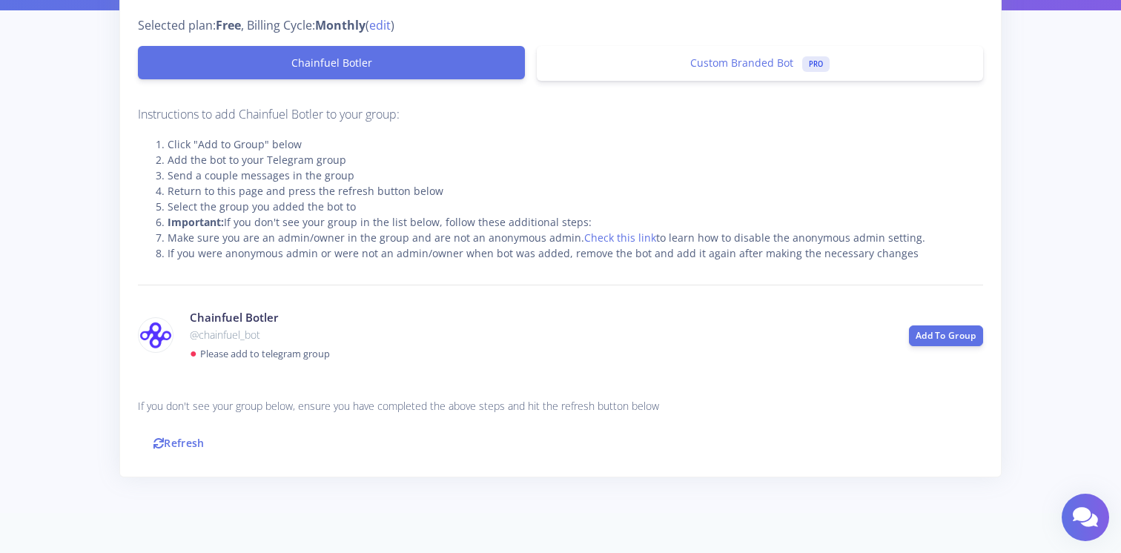
scroll to position [185, 0]
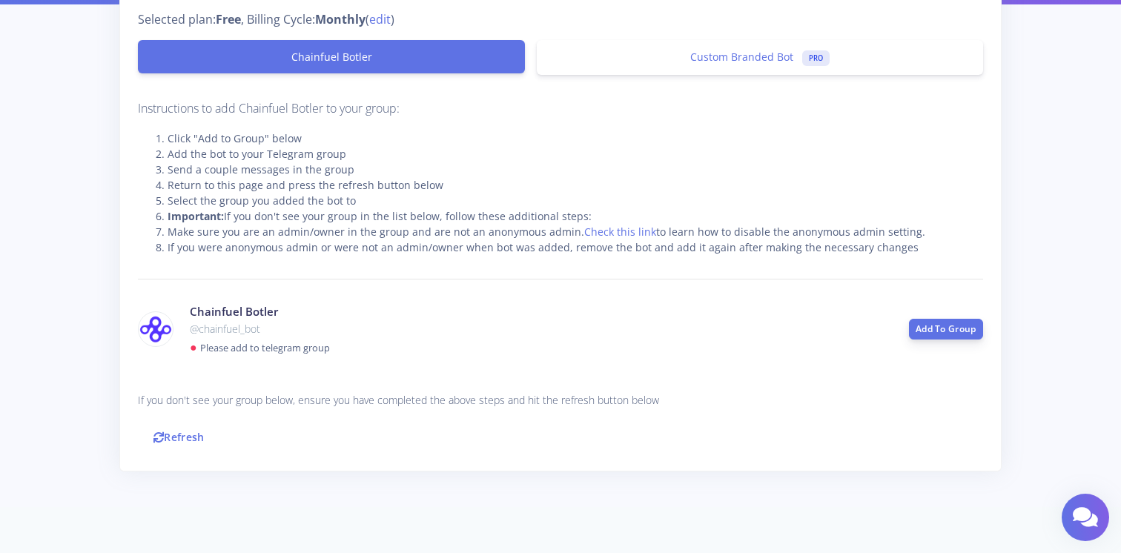
click at [942, 334] on link "Add To Group" at bounding box center [946, 329] width 74 height 21
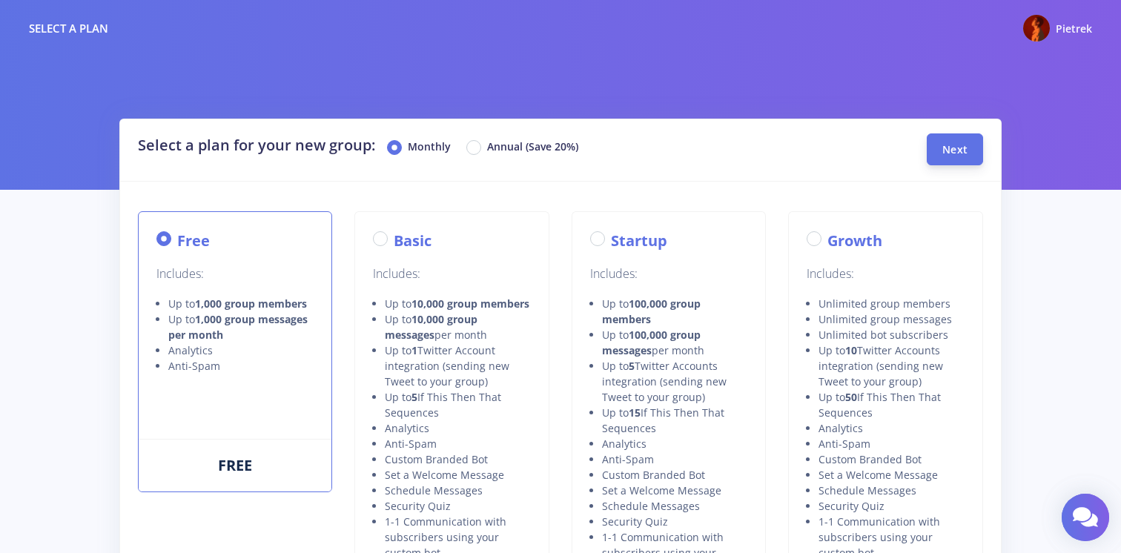
click at [961, 149] on span "Next" at bounding box center [955, 149] width 25 height 14
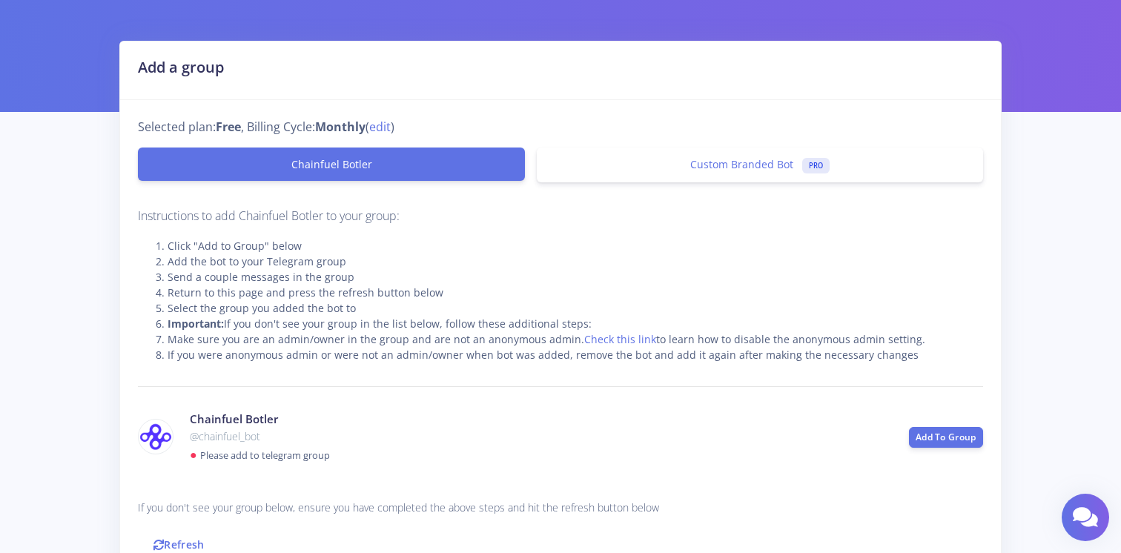
scroll to position [198, 0]
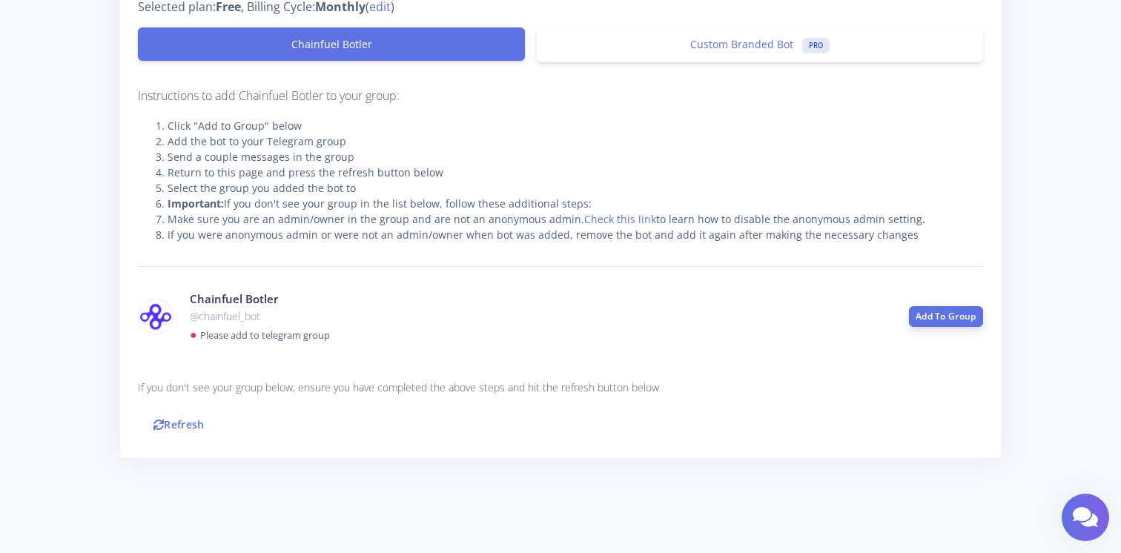
click at [930, 311] on link "Add To Group" at bounding box center [946, 316] width 74 height 21
click at [183, 426] on link "Refresh" at bounding box center [179, 425] width 82 height 32
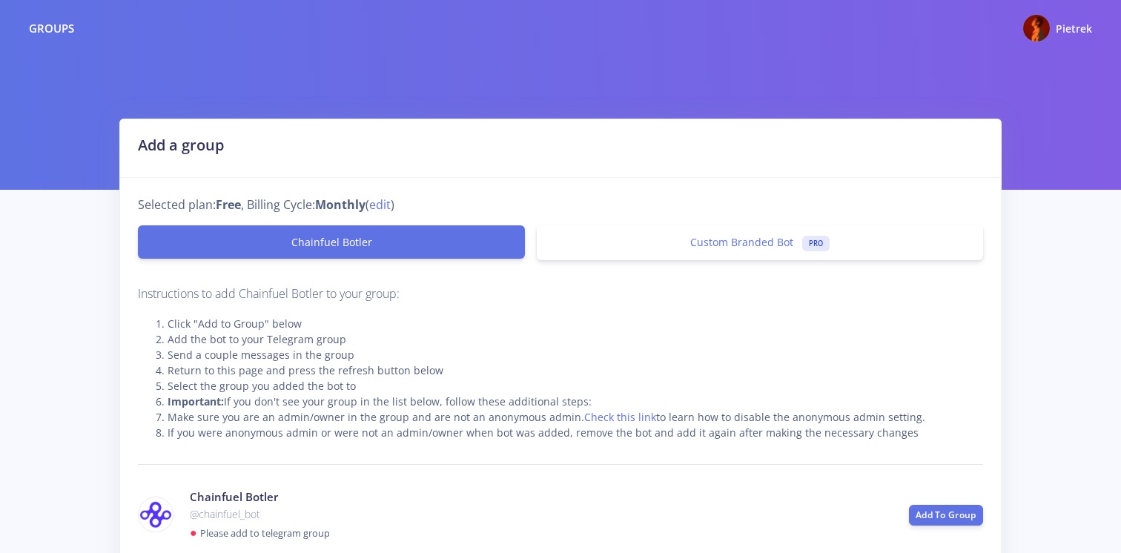
scroll to position [197, 0]
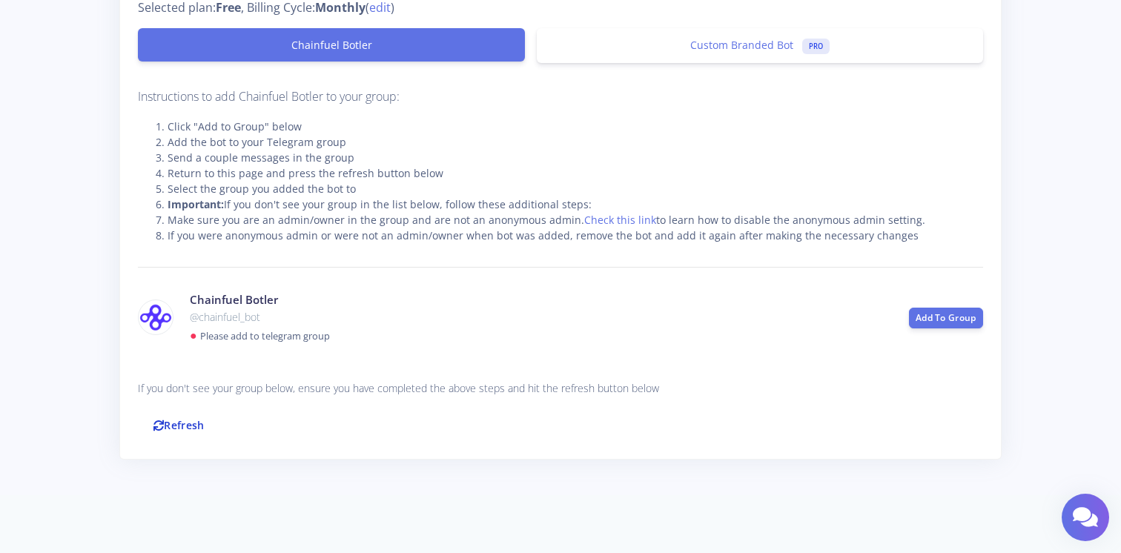
click at [177, 426] on link "Refresh" at bounding box center [179, 425] width 82 height 32
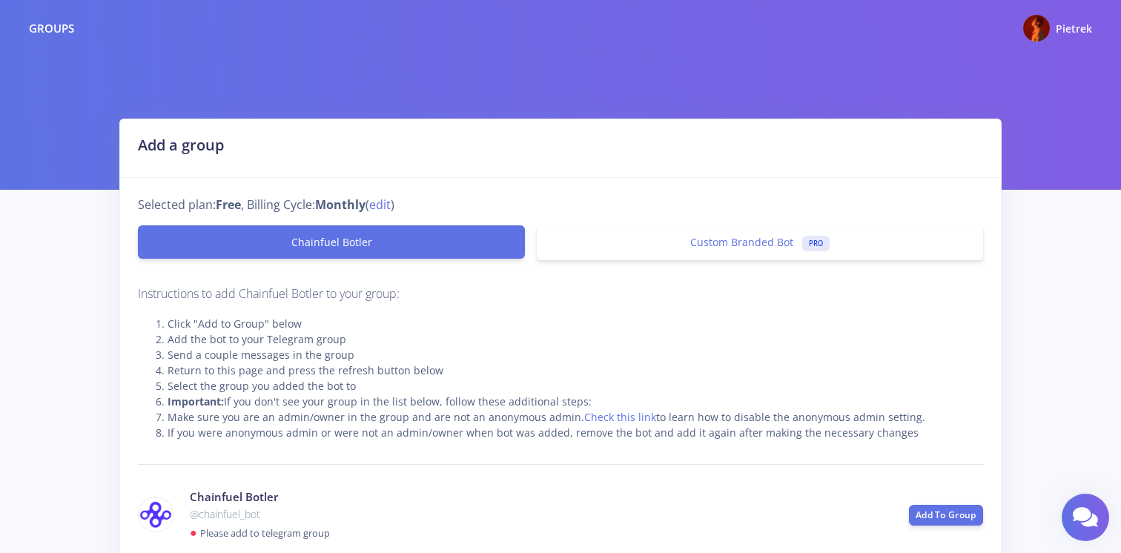
scroll to position [197, 0]
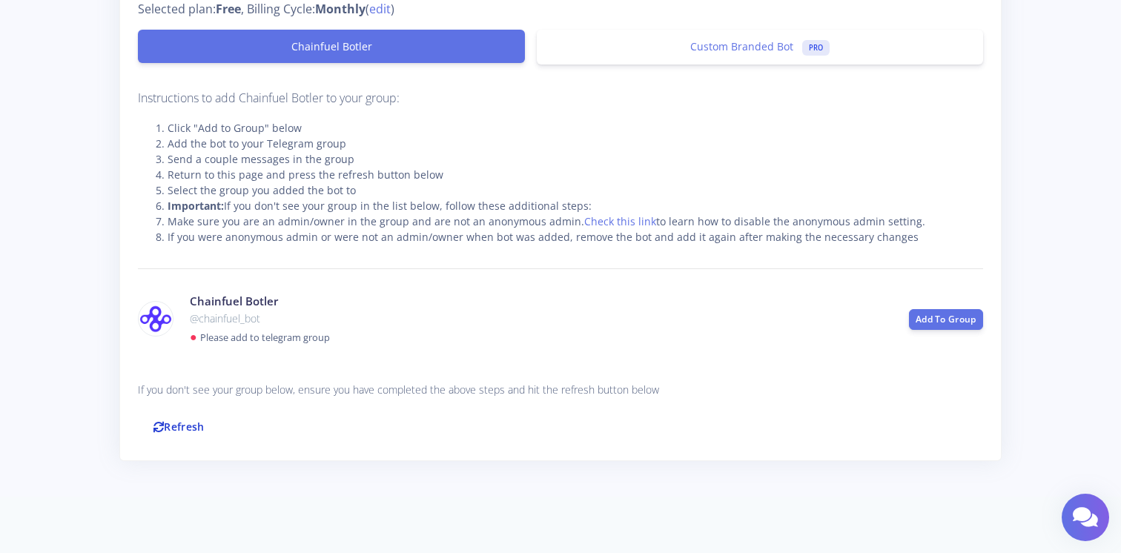
click at [194, 425] on link "Refresh" at bounding box center [179, 427] width 82 height 32
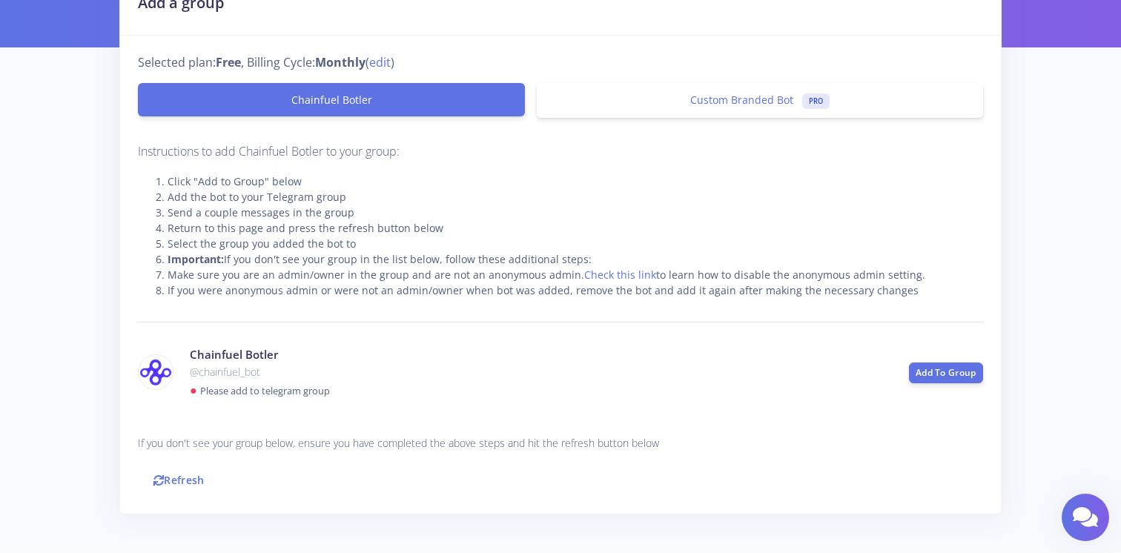
scroll to position [198, 0]
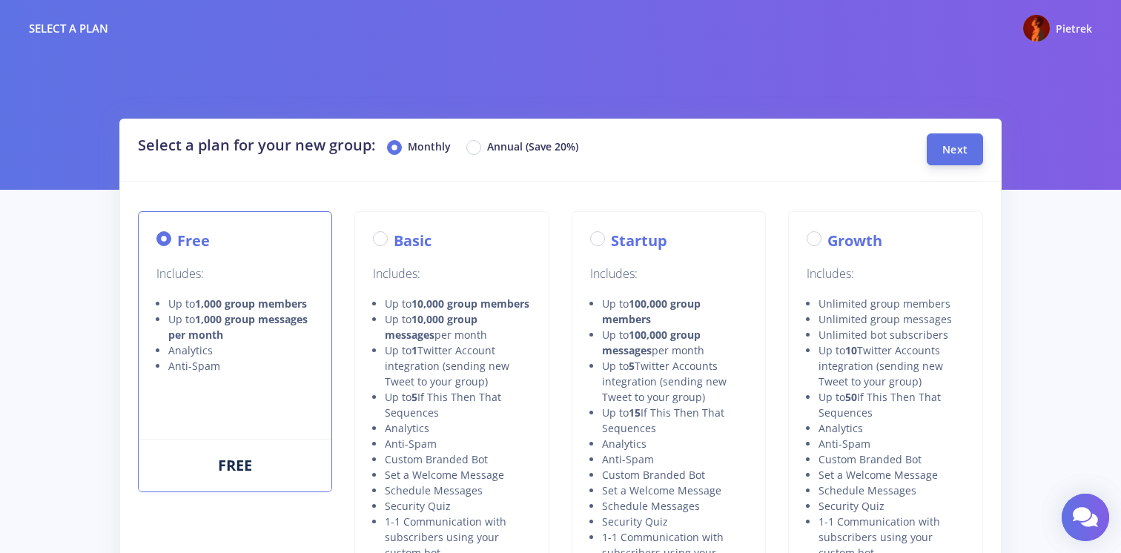
click at [950, 151] on span "Next" at bounding box center [955, 149] width 25 height 14
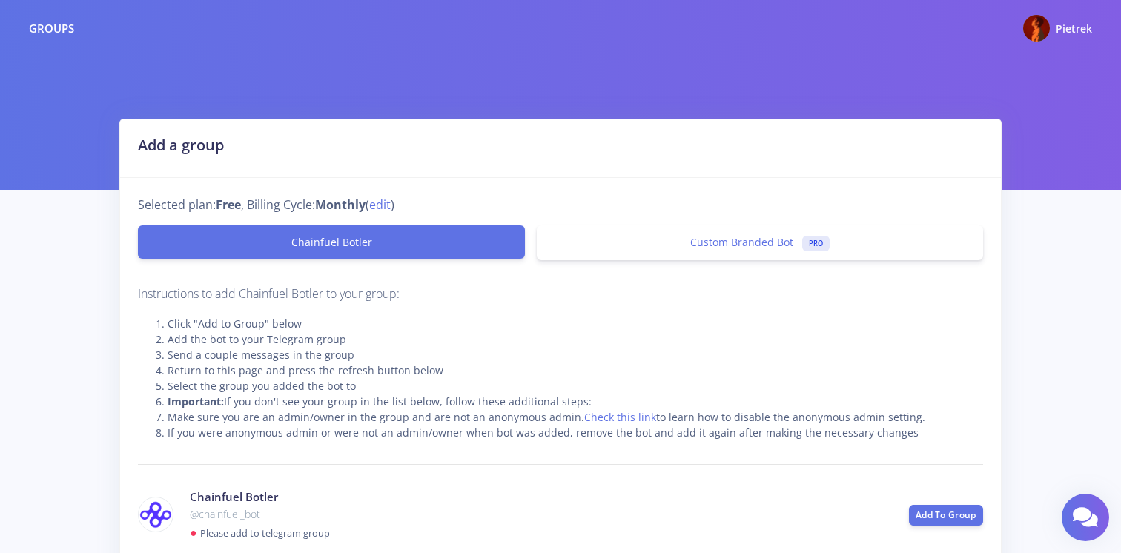
scroll to position [198, 0]
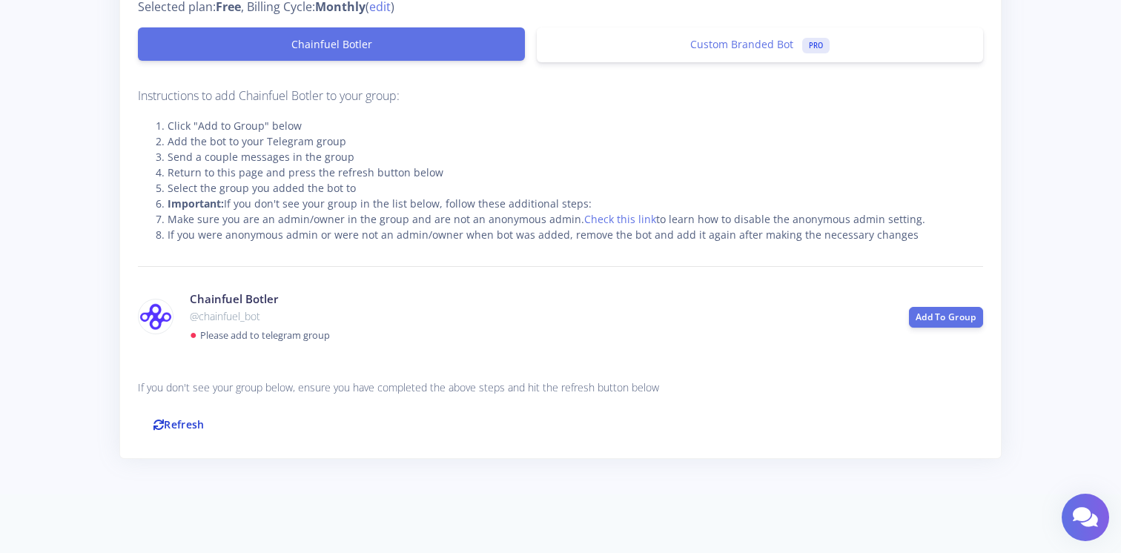
click at [191, 429] on link "Refresh" at bounding box center [179, 425] width 82 height 32
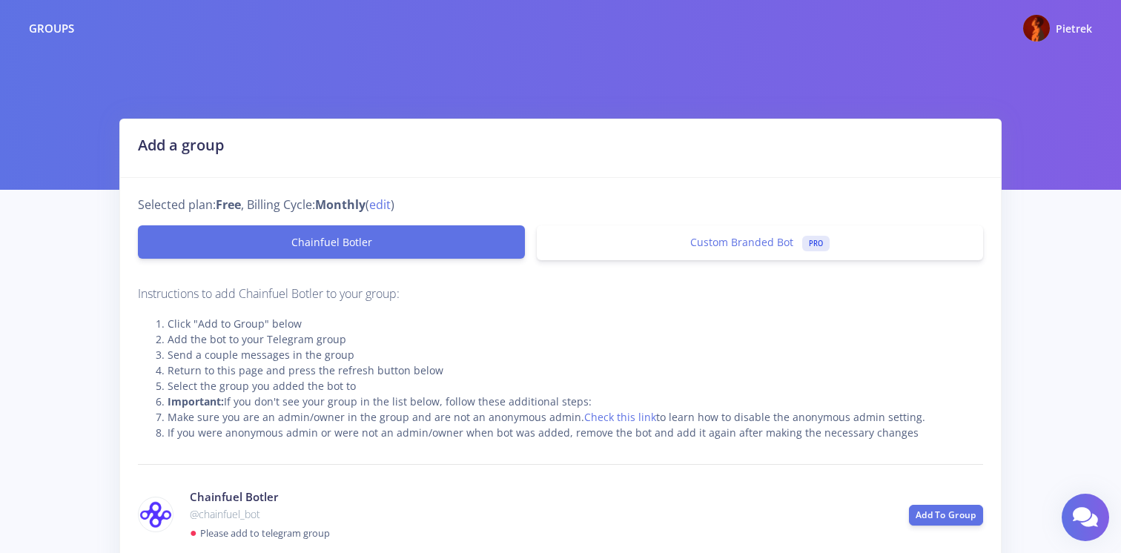
scroll to position [197, 0]
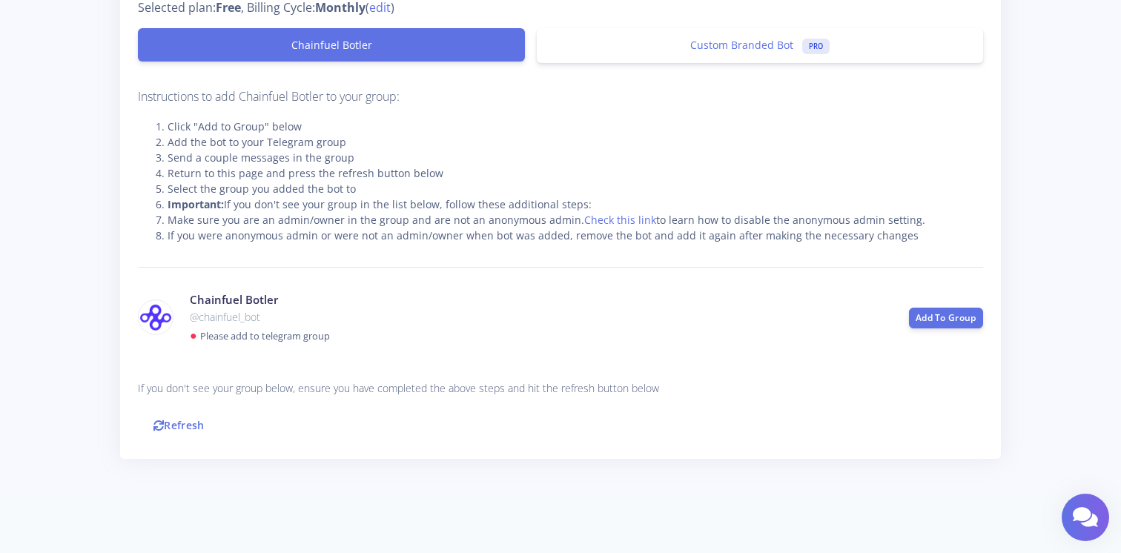
click at [191, 429] on link "Refresh" at bounding box center [179, 425] width 82 height 32
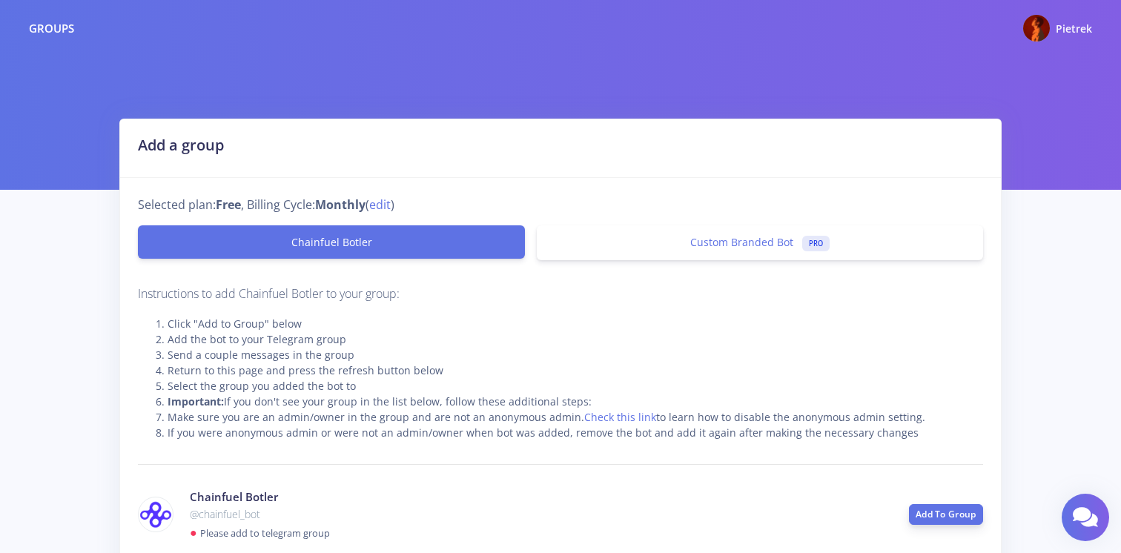
scroll to position [197, 0]
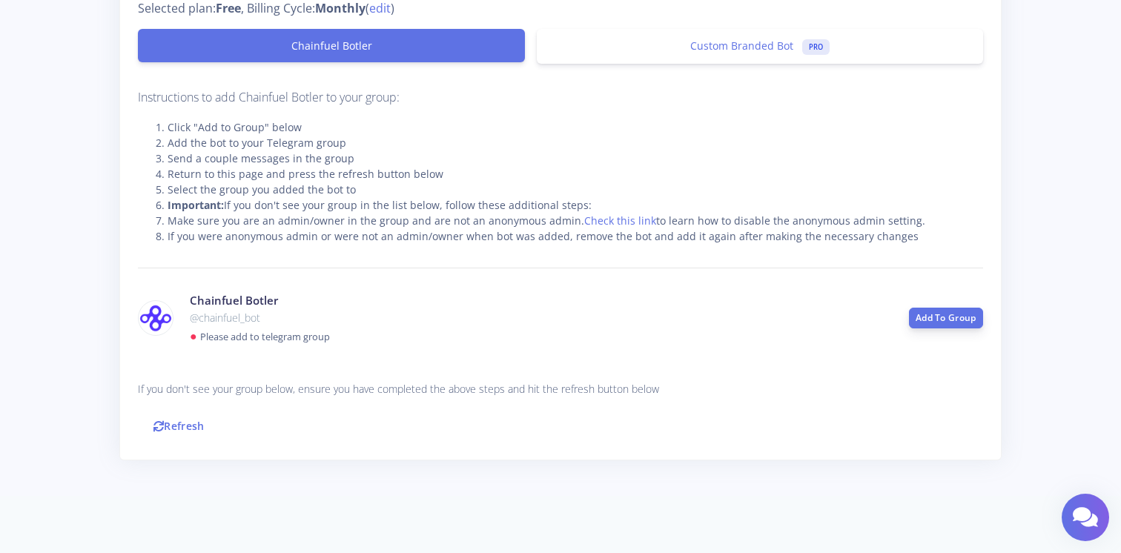
click at [947, 317] on link "Add To Group" at bounding box center [946, 318] width 74 height 21
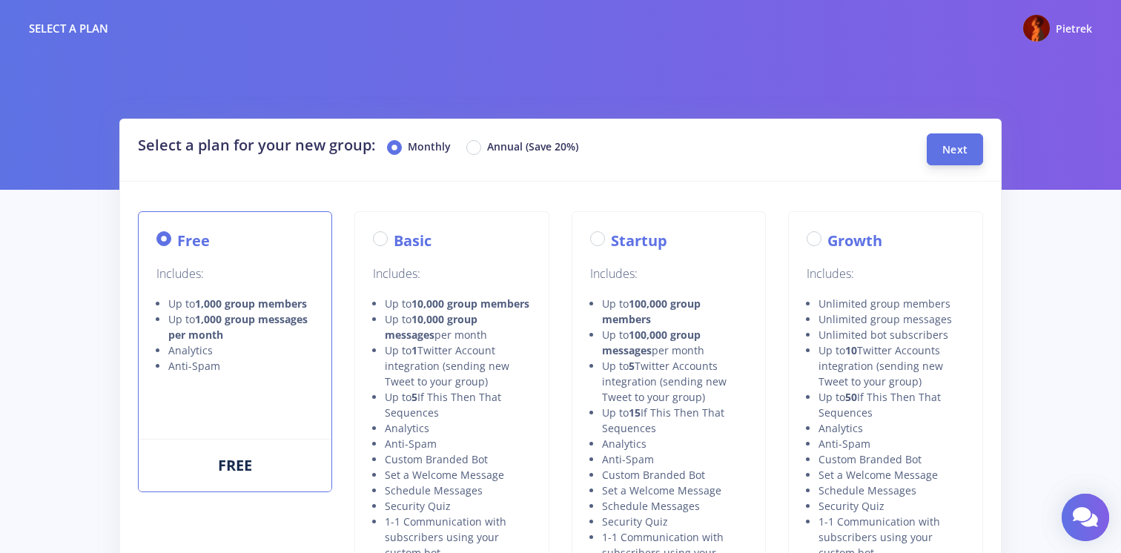
click at [947, 148] on span "Next" at bounding box center [955, 149] width 25 height 14
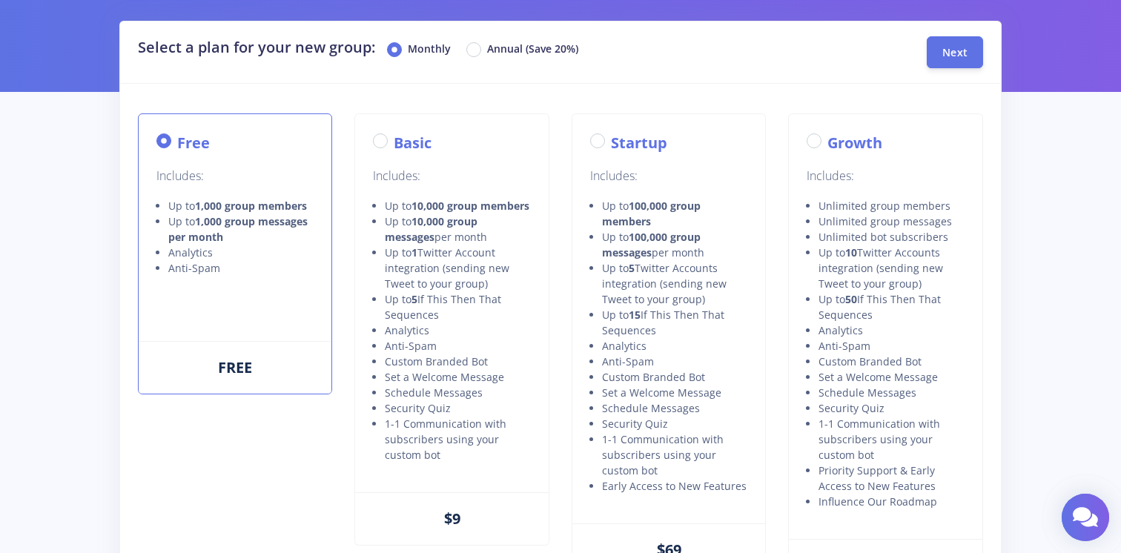
scroll to position [292, 0]
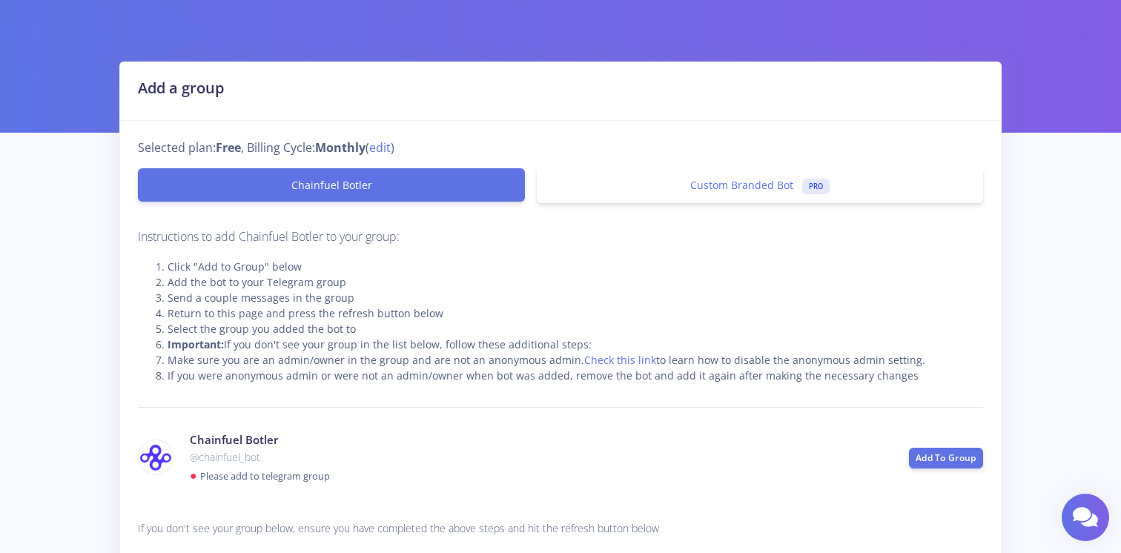
scroll to position [198, 0]
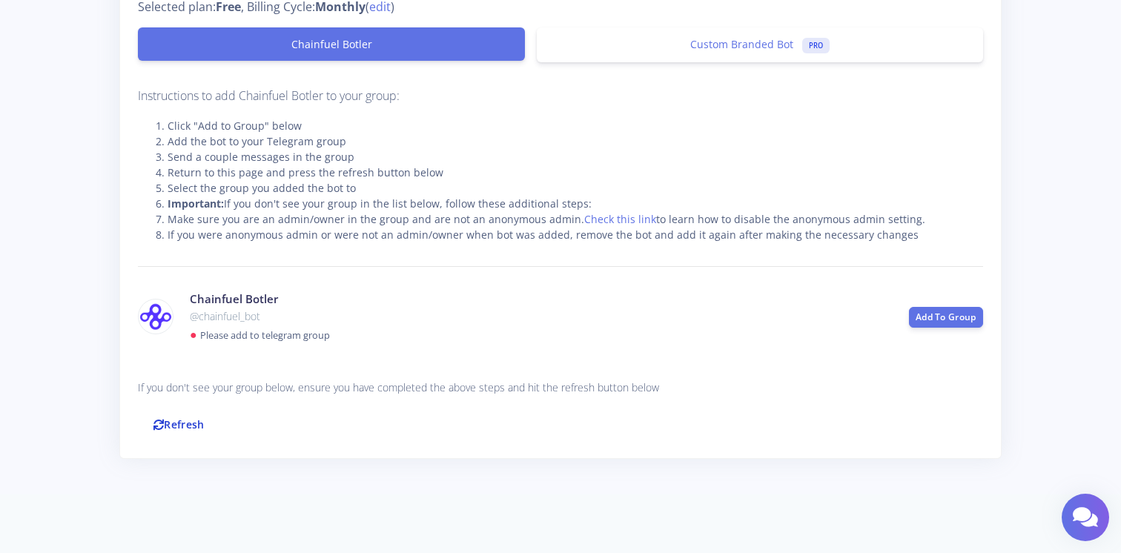
click at [193, 436] on link "Refresh" at bounding box center [179, 425] width 82 height 32
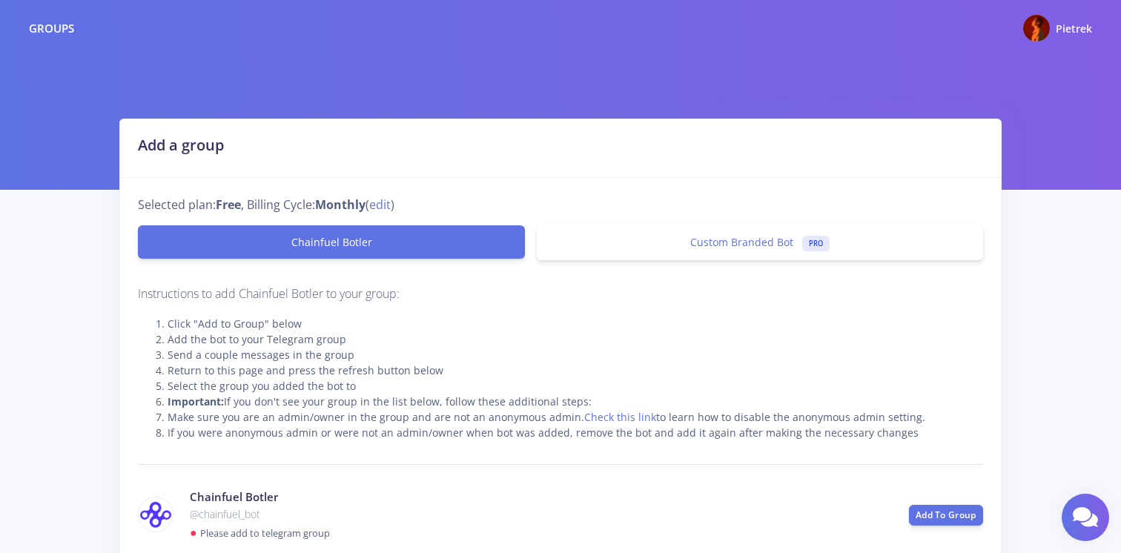
scroll to position [197, 0]
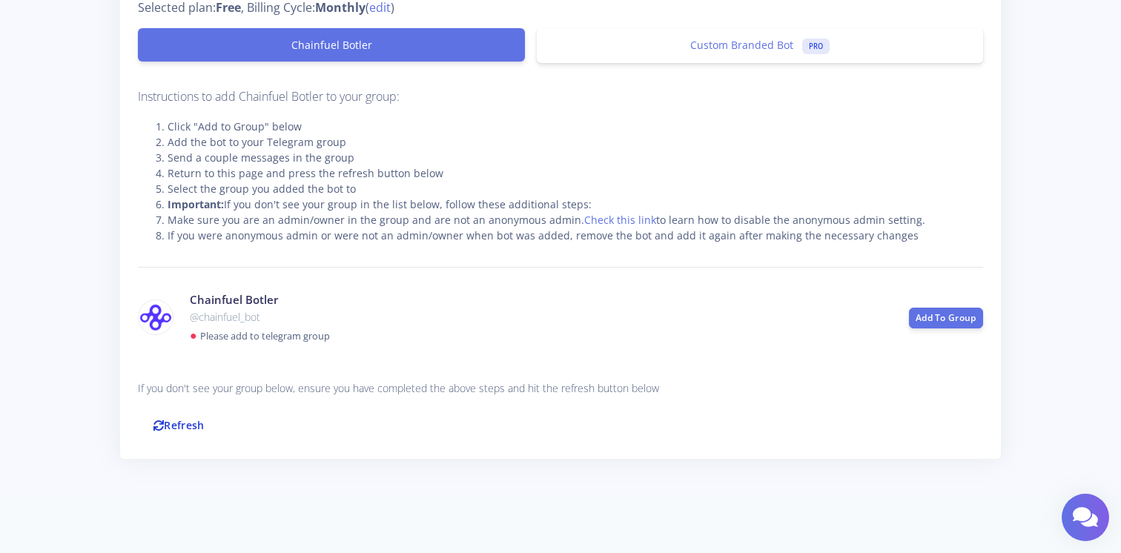
click at [198, 421] on link "Refresh" at bounding box center [179, 425] width 82 height 32
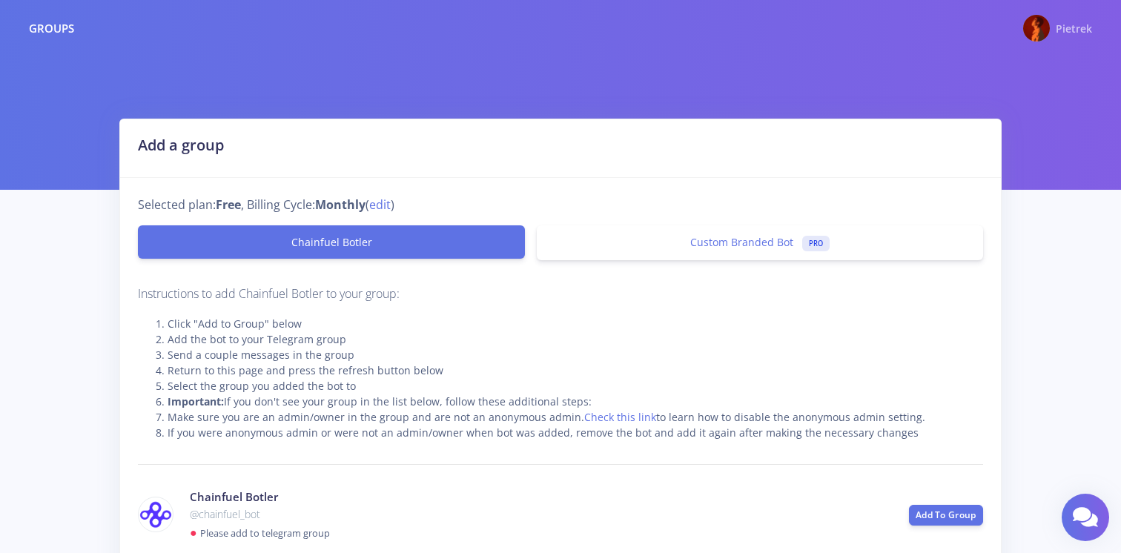
click at [1039, 27] on img at bounding box center [1037, 28] width 27 height 27
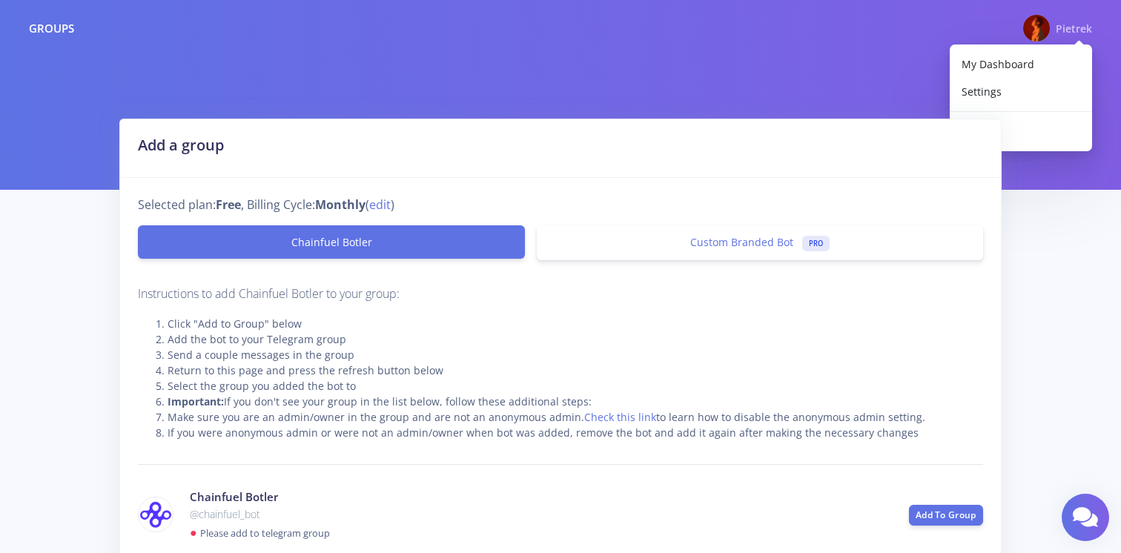
click at [840, 53] on nav "Groups [GEOGRAPHIC_DATA] My Dashboard Settings Logout" at bounding box center [560, 28] width 1121 height 56
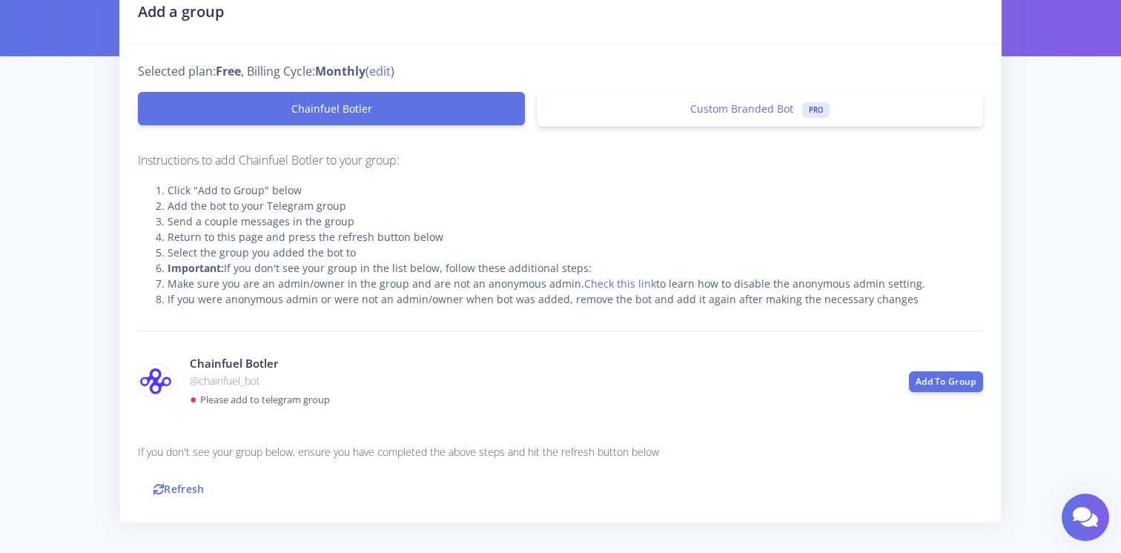
scroll to position [198, 0]
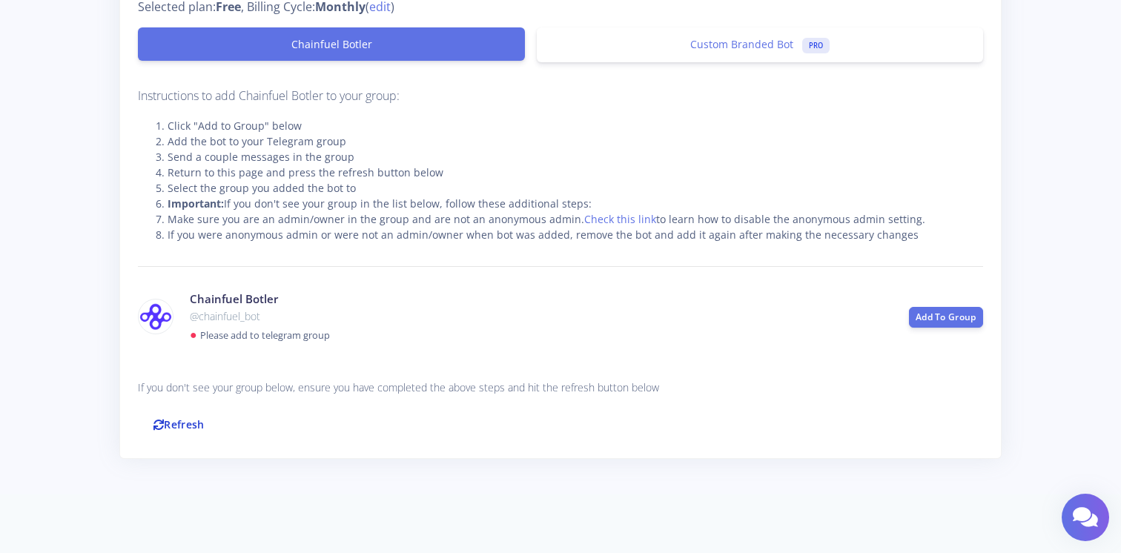
click at [185, 429] on link "Refresh" at bounding box center [179, 425] width 82 height 32
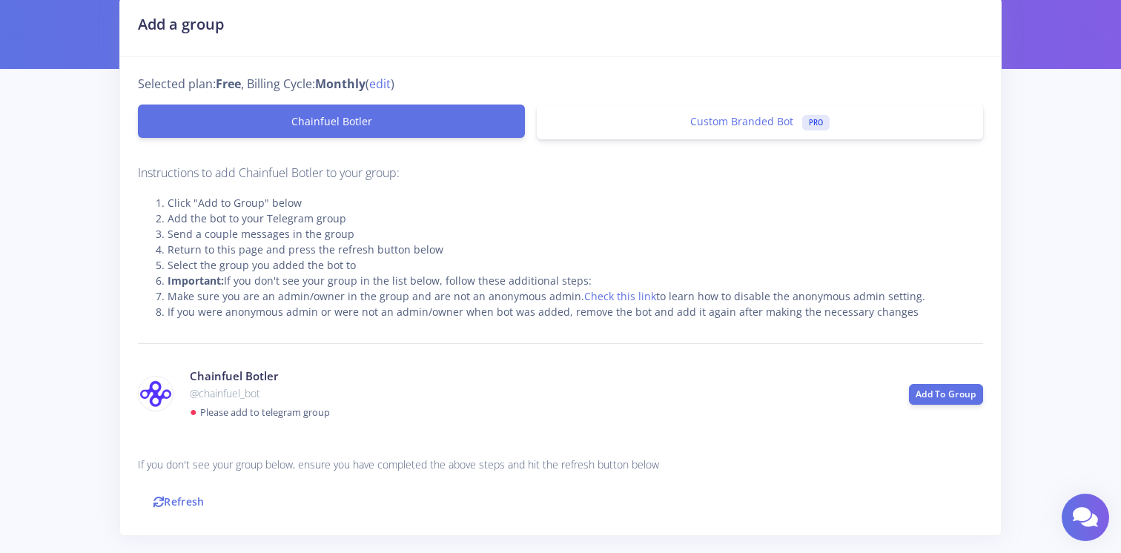
scroll to position [116, 0]
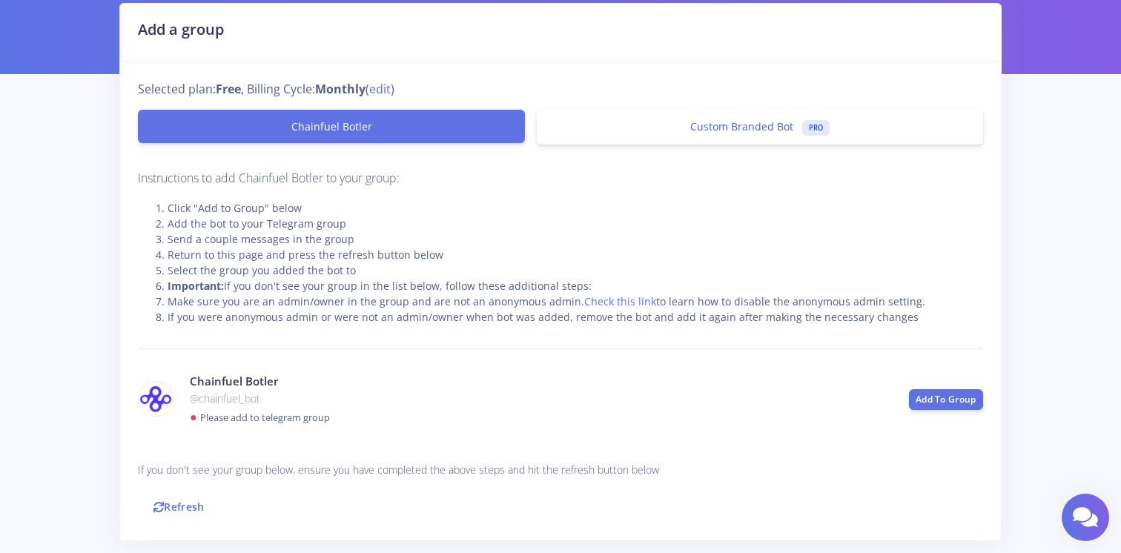
click at [610, 129] on link "Custom Branded Bot PRO" at bounding box center [760, 127] width 446 height 35
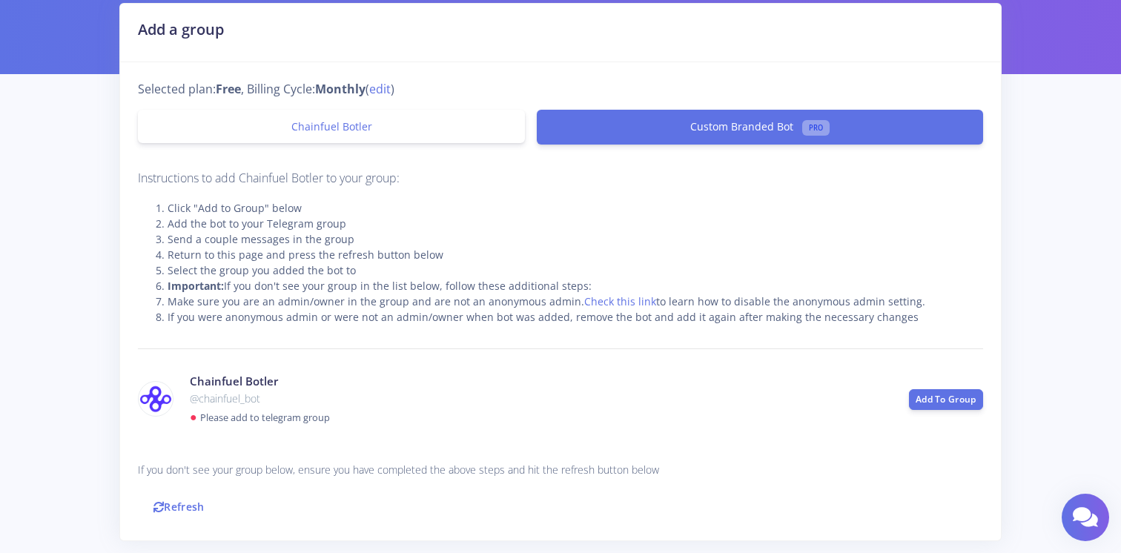
scroll to position [0, 0]
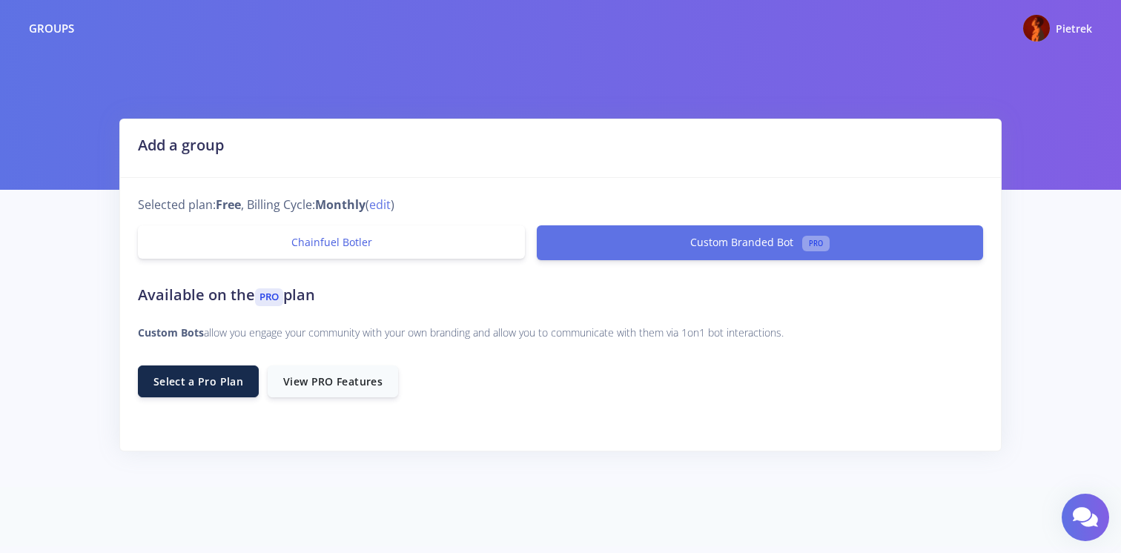
click at [366, 241] on link "Chainfuel Botler" at bounding box center [331, 241] width 387 height 33
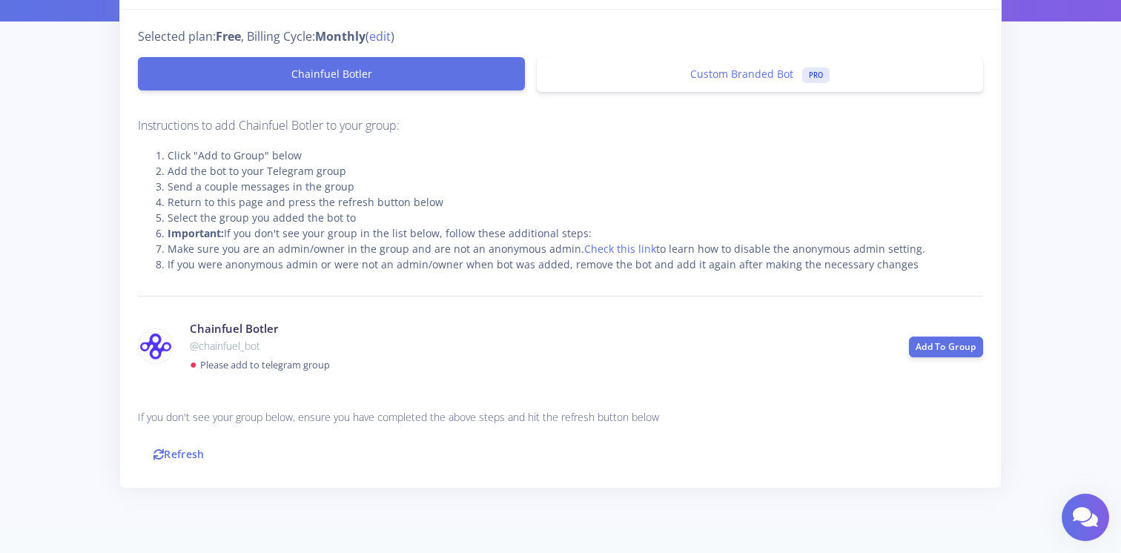
scroll to position [198, 0]
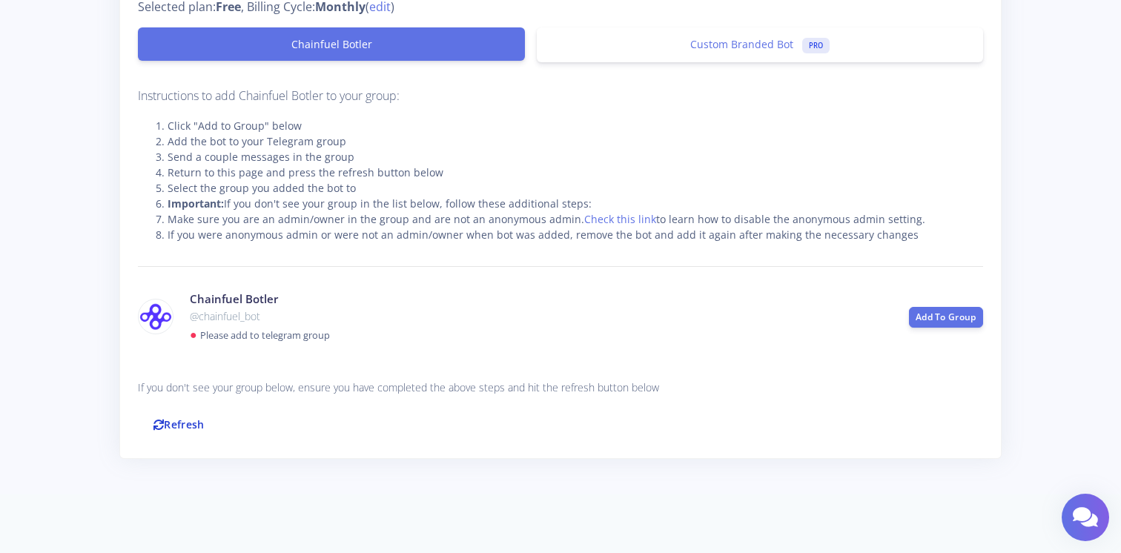
click at [181, 421] on link "Refresh" at bounding box center [179, 425] width 82 height 32
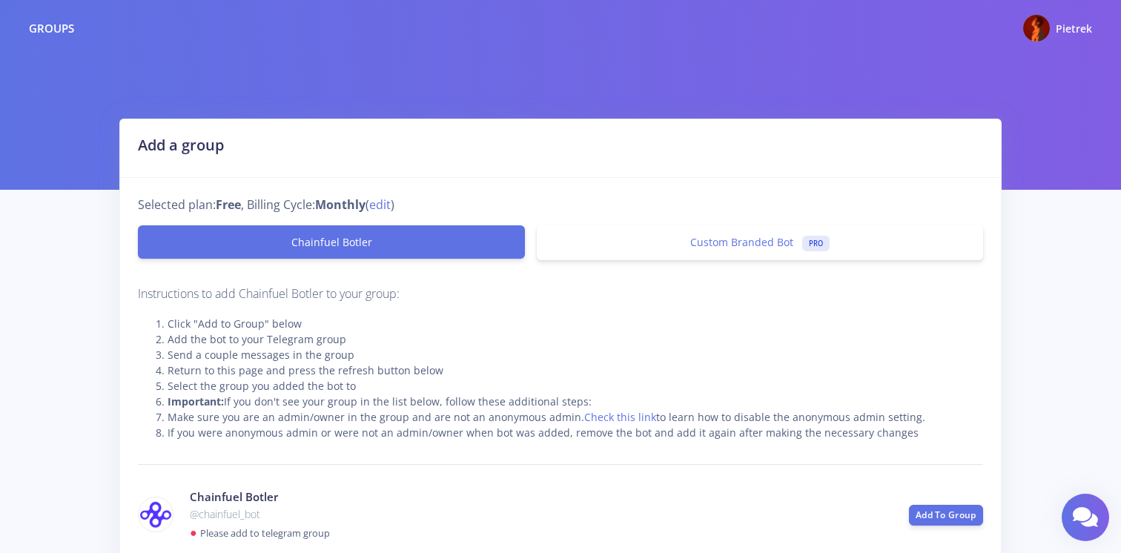
click at [64, 33] on div "Groups" at bounding box center [51, 28] width 45 height 17
click at [1049, 29] on img at bounding box center [1037, 28] width 27 height 27
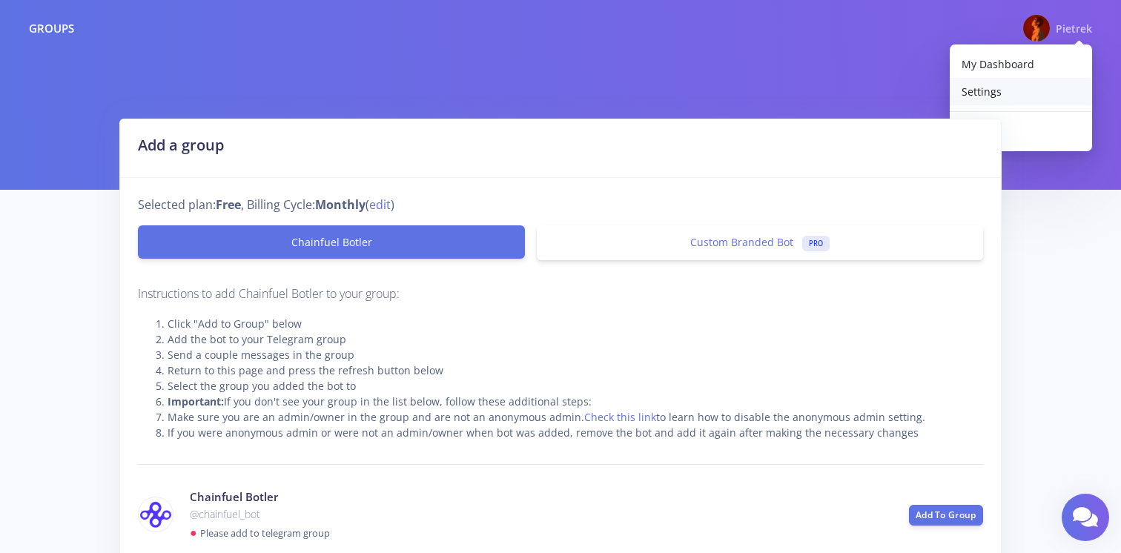
click at [1005, 85] on link "Settings" at bounding box center [1021, 91] width 142 height 27
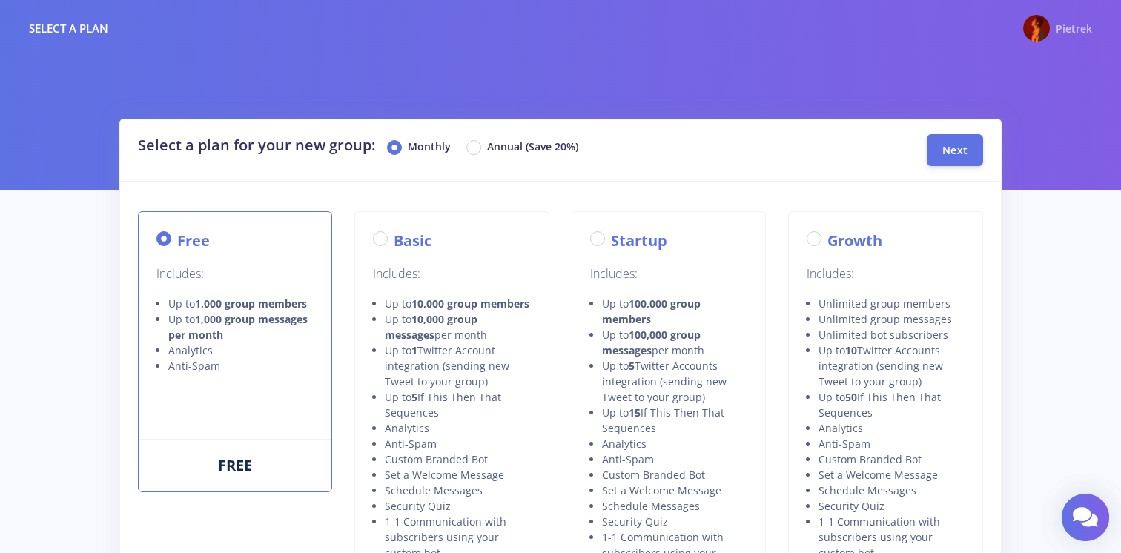
click at [1060, 32] on span "Pietrek" at bounding box center [1074, 29] width 36 height 14
click at [1053, 36] on div "Pietrek" at bounding box center [1058, 28] width 69 height 27
click at [1058, 28] on span "Pietrek" at bounding box center [1074, 29] width 36 height 14
click at [1067, 36] on div "Pietrek" at bounding box center [1074, 28] width 36 height 18
click at [959, 151] on span "Next" at bounding box center [955, 149] width 25 height 14
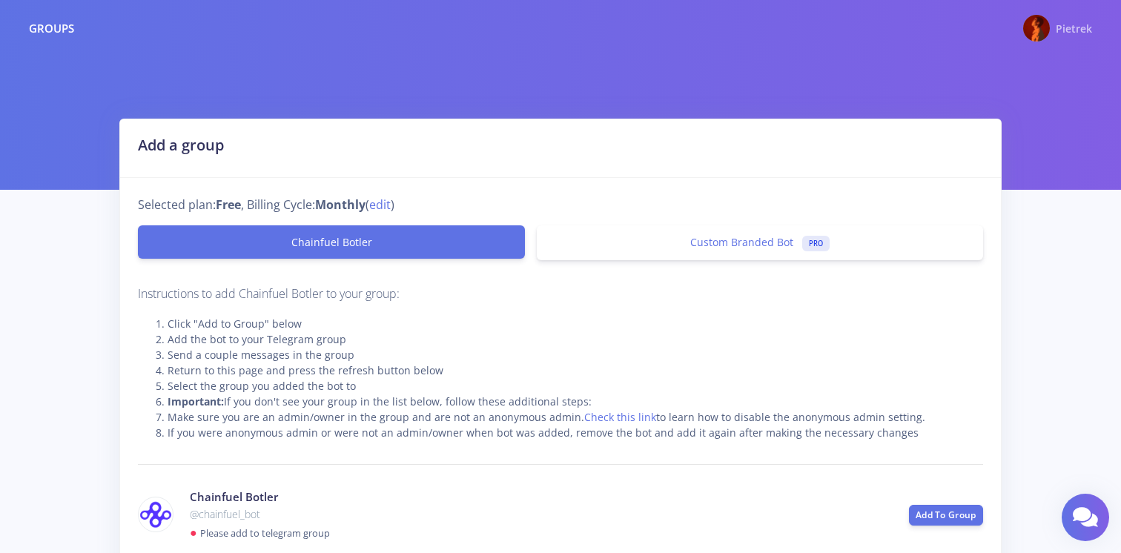
click at [1053, 24] on div "Pietrek" at bounding box center [1058, 28] width 69 height 27
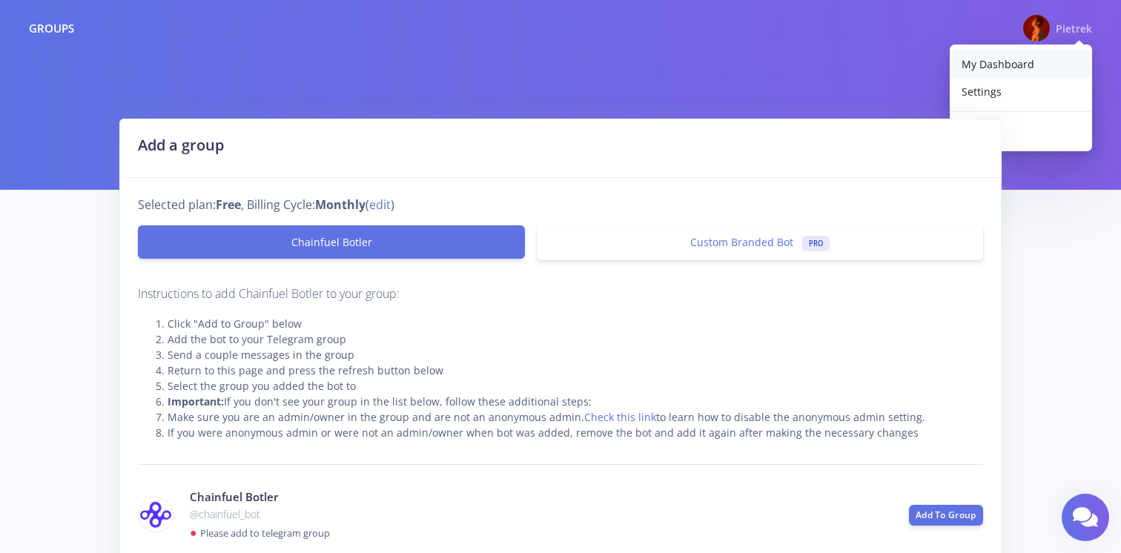
click at [1016, 58] on span "My Dashboard" at bounding box center [998, 64] width 73 height 14
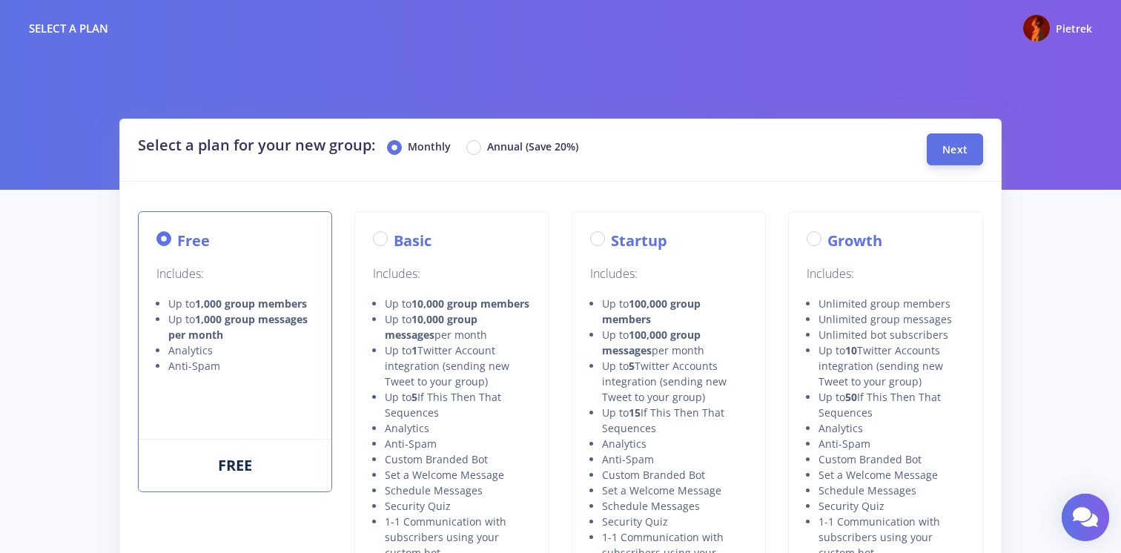
click at [950, 158] on button "Next" at bounding box center [955, 150] width 56 height 32
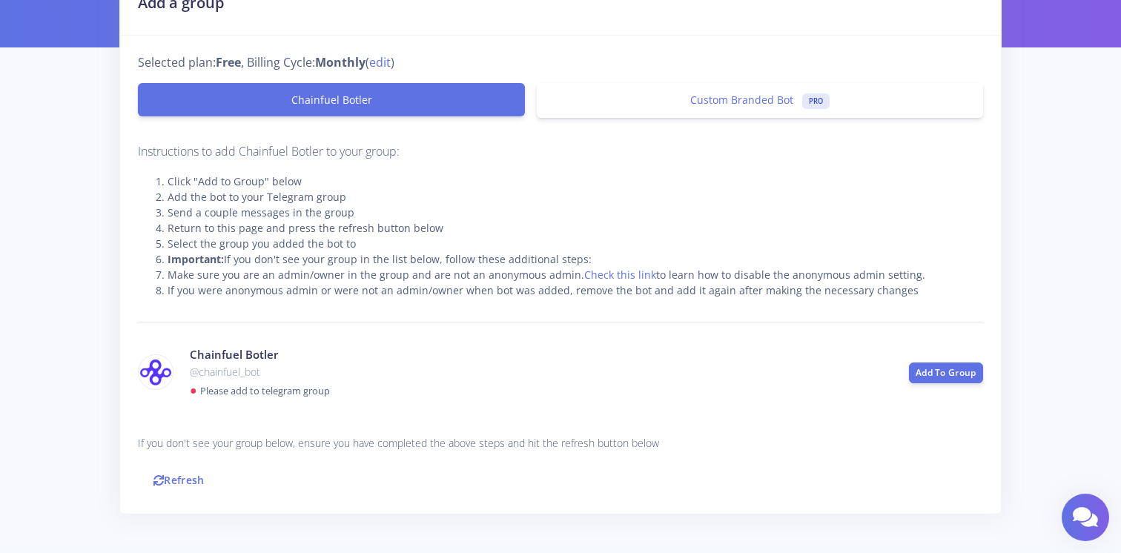
scroll to position [147, 0]
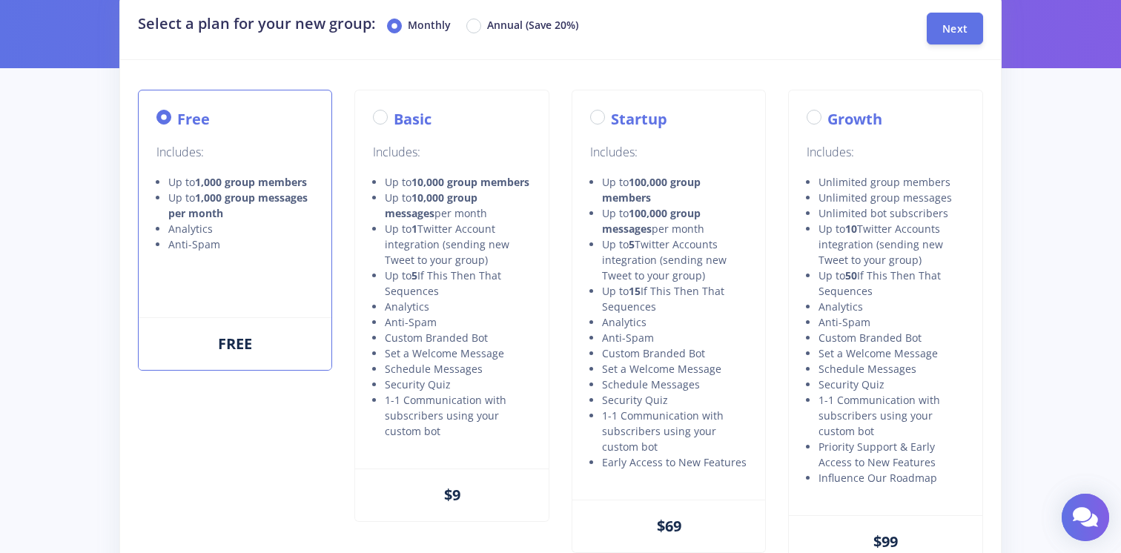
scroll to position [146, 0]
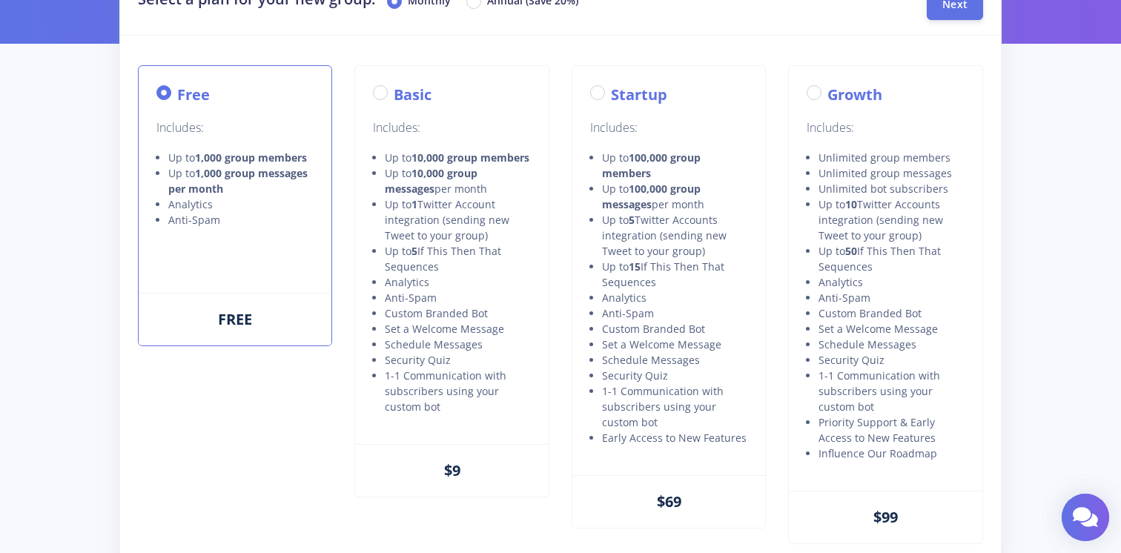
click at [394, 90] on label "Basic" at bounding box center [413, 95] width 38 height 22
click at [394, 90] on input "Basic" at bounding box center [399, 89] width 10 height 10
radio input "true"
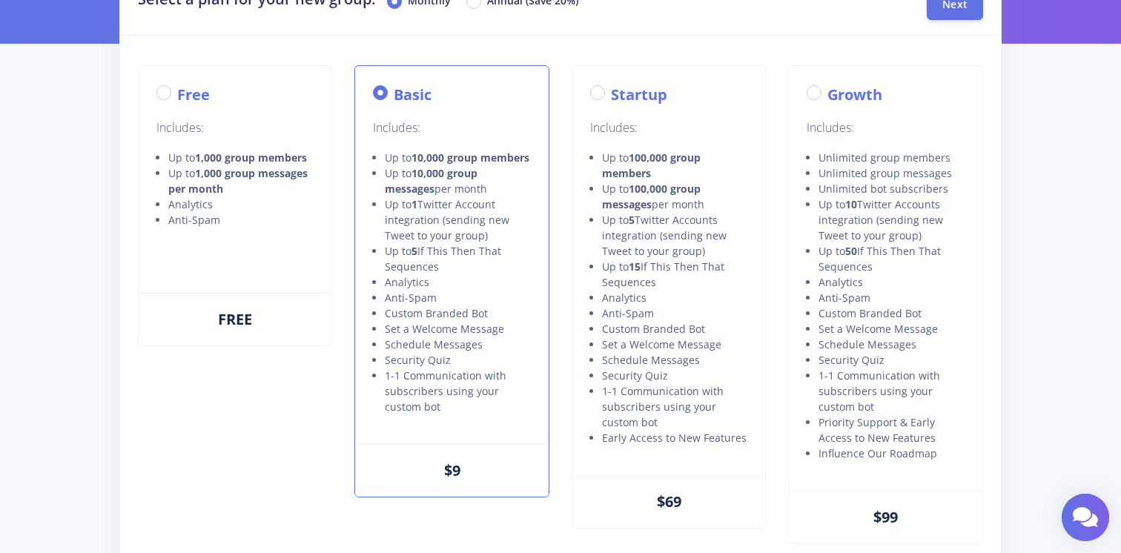
click at [487, 7] on label "Annual (Save 20%)" at bounding box center [532, 2] width 91 height 18
radio input "true"
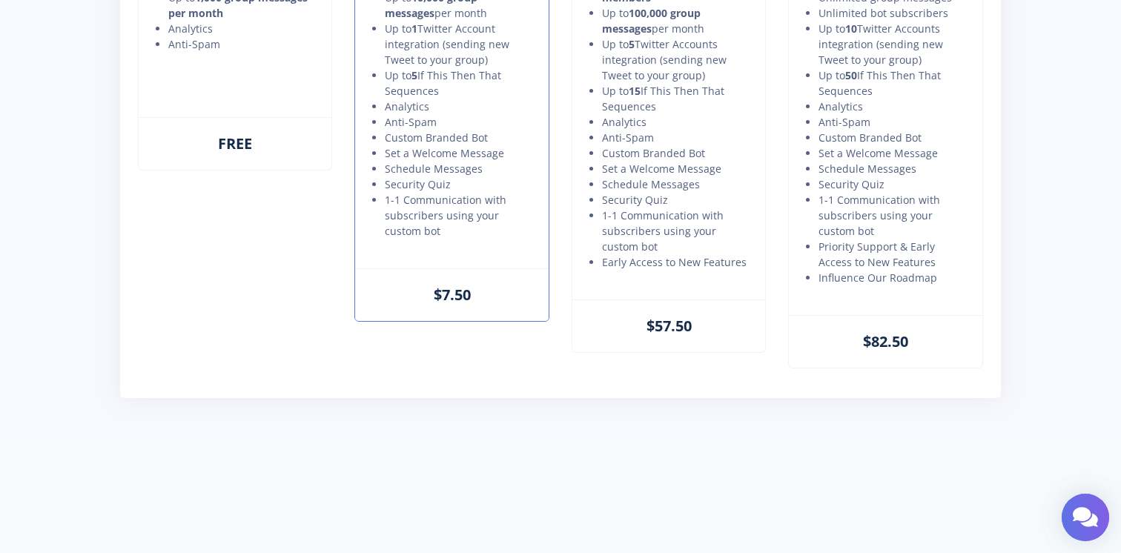
scroll to position [0, 0]
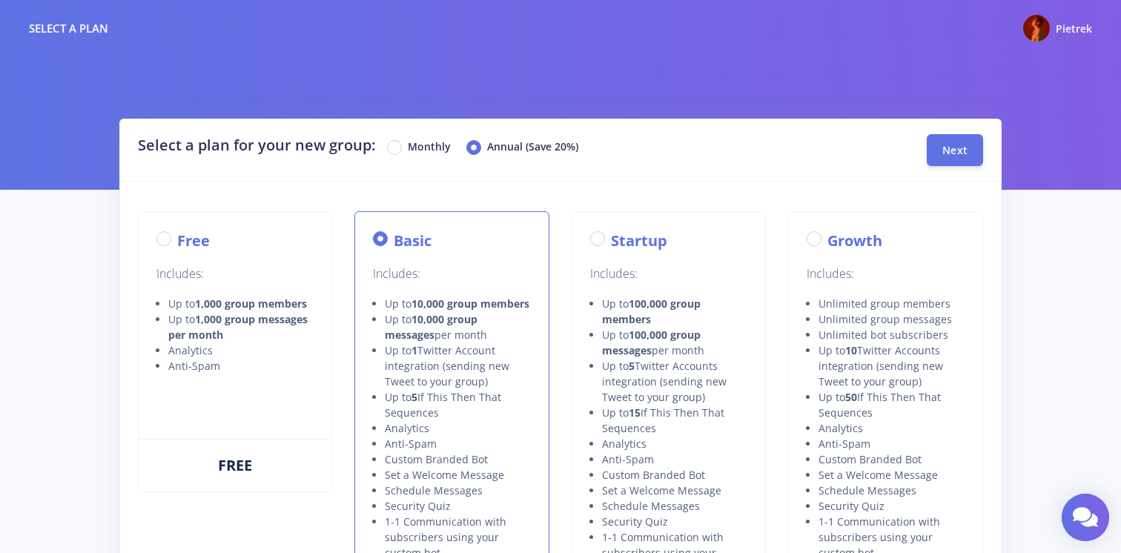
click at [408, 147] on label "Monthly" at bounding box center [429, 148] width 43 height 18
click at [408, 147] on input "Monthly" at bounding box center [413, 144] width 10 height 10
radio input "true"
click at [945, 144] on span "Next" at bounding box center [955, 149] width 25 height 14
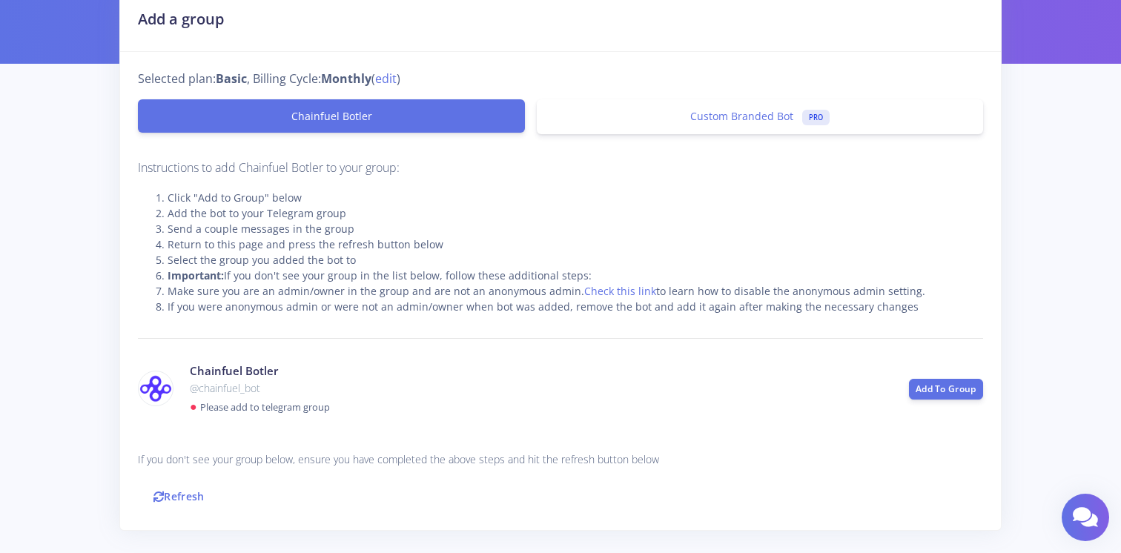
scroll to position [198, 0]
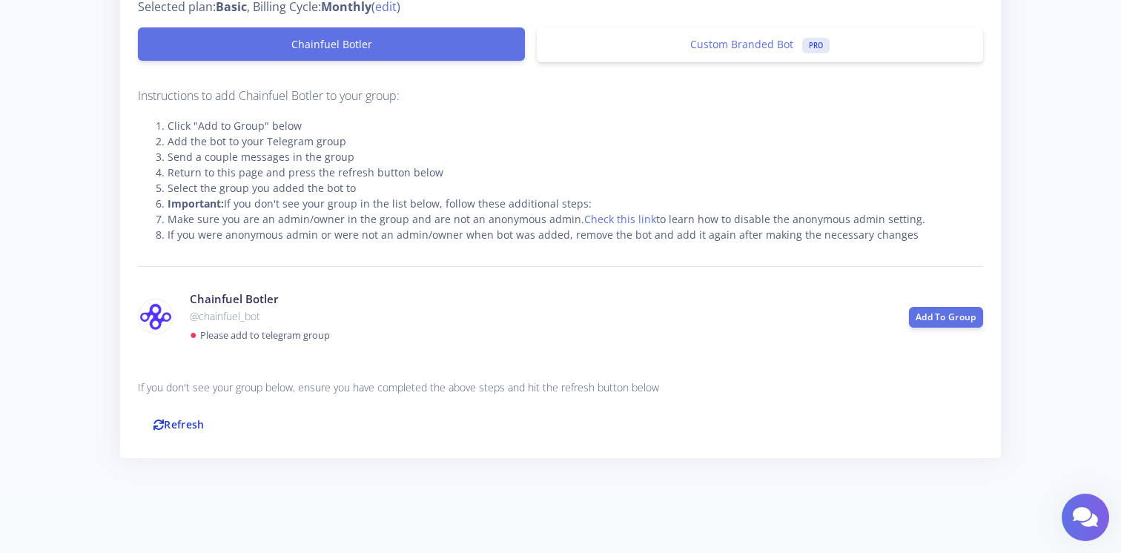
click at [171, 430] on link "Refresh" at bounding box center [179, 425] width 82 height 32
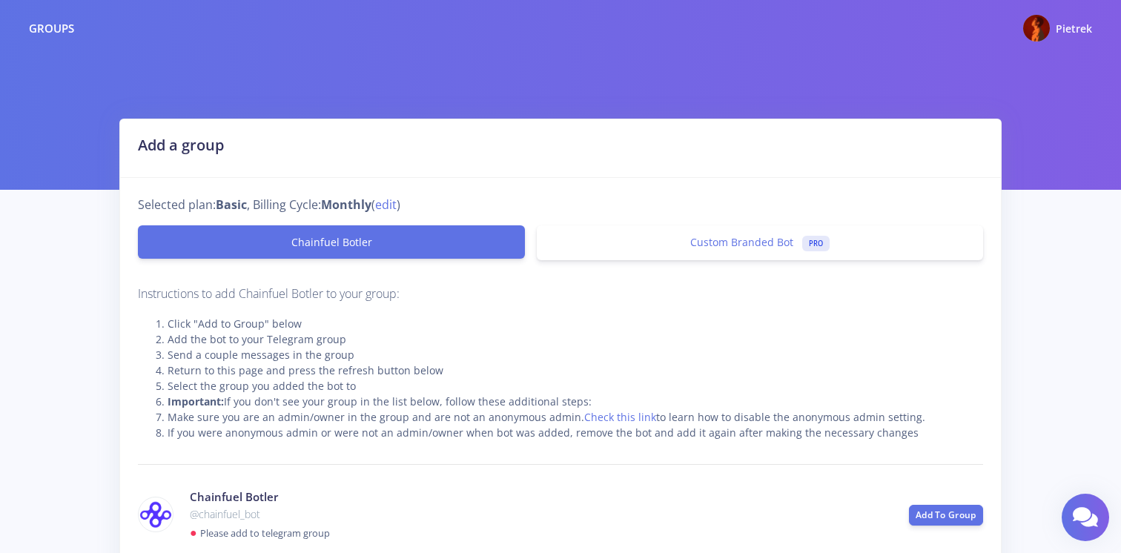
scroll to position [118, 0]
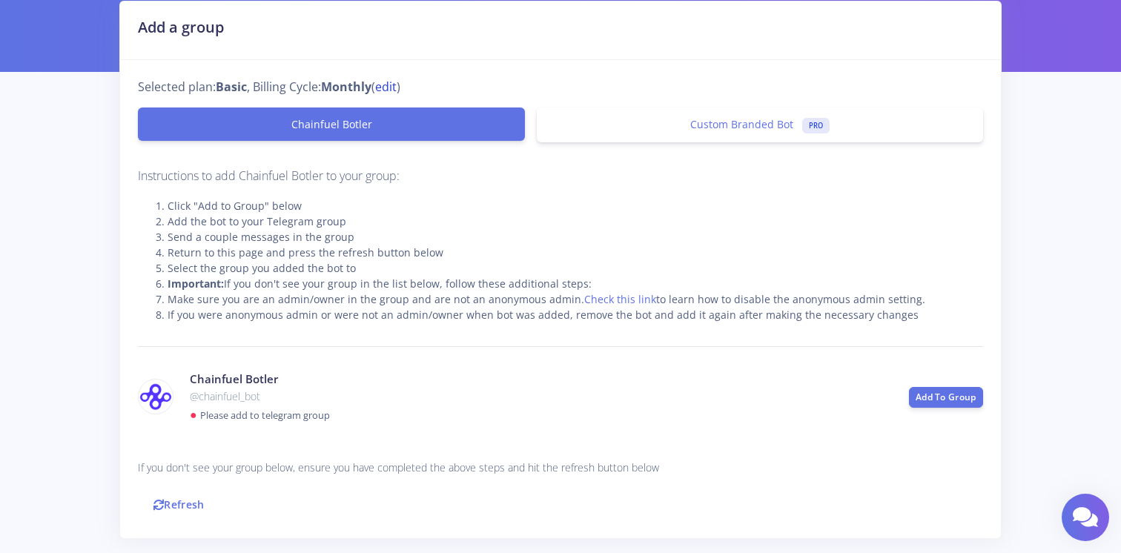
click at [395, 92] on link "edit" at bounding box center [386, 87] width 22 height 18
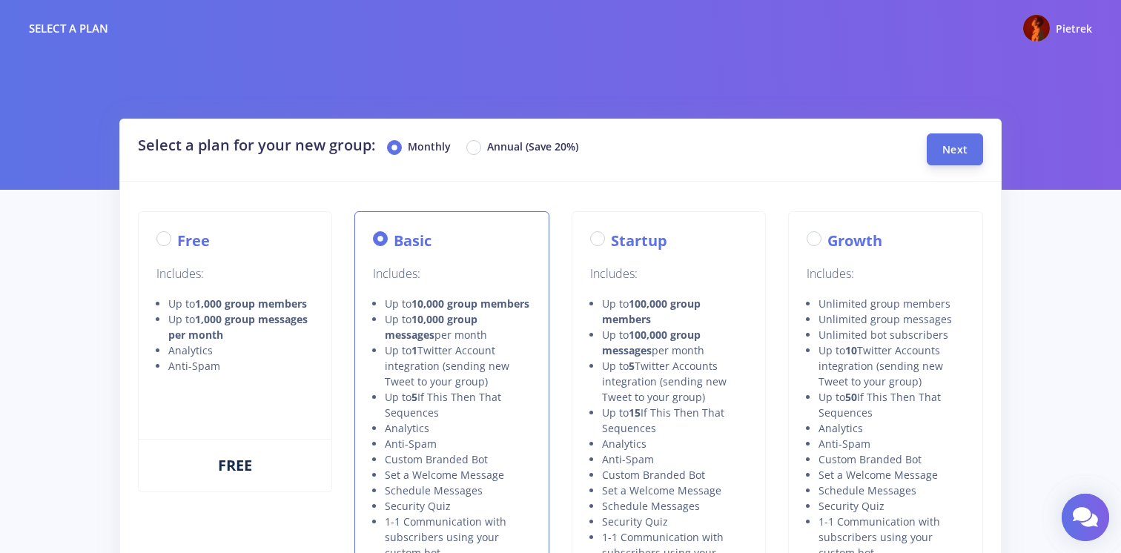
click at [960, 149] on span "Next" at bounding box center [955, 149] width 25 height 14
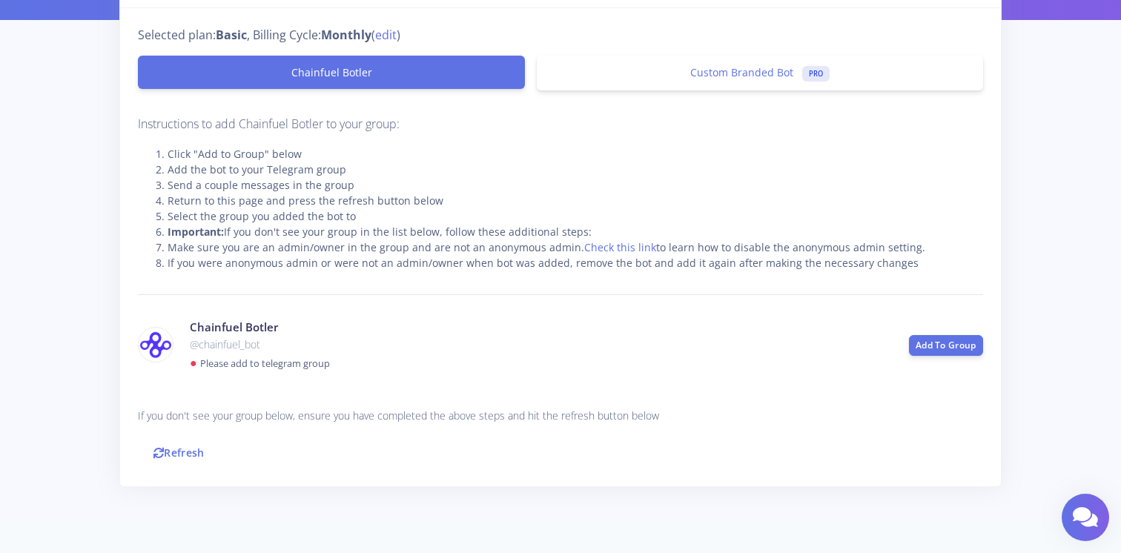
scroll to position [198, 0]
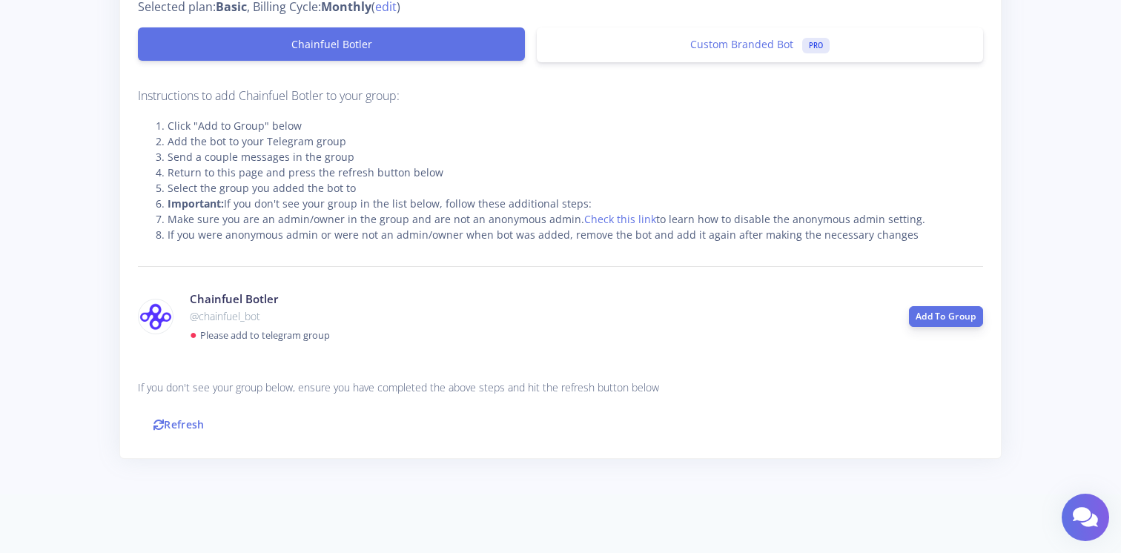
click at [936, 317] on link "Add To Group" at bounding box center [946, 316] width 74 height 21
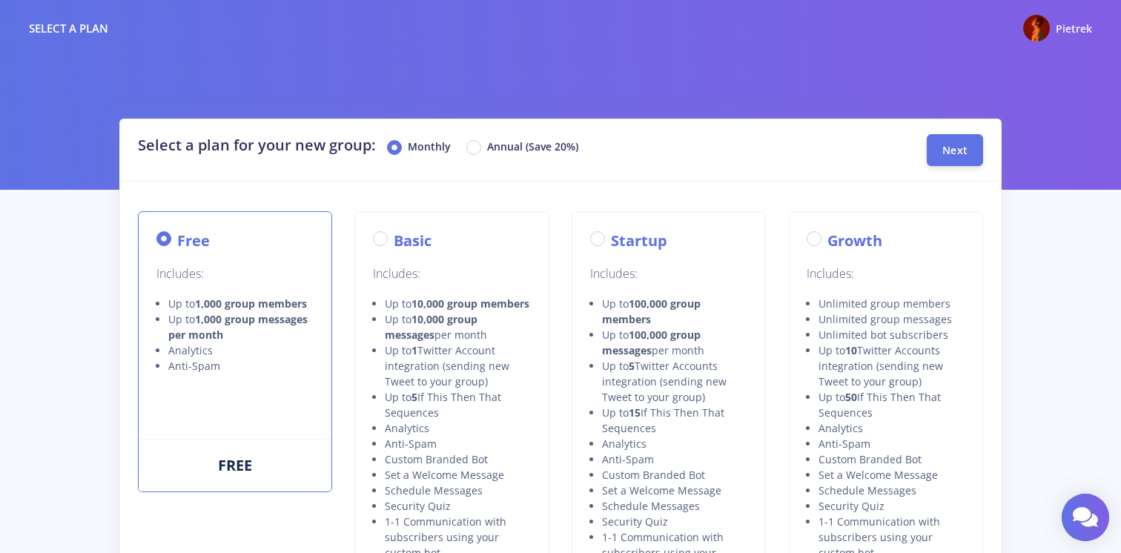
click at [461, 238] on div "Basic" at bounding box center [451, 241] width 157 height 22
click at [394, 234] on label "Basic" at bounding box center [413, 241] width 38 height 22
click at [394, 234] on input "Basic" at bounding box center [399, 235] width 10 height 10
radio input "true"
click at [985, 142] on div "Next" at bounding box center [958, 150] width 72 height 32
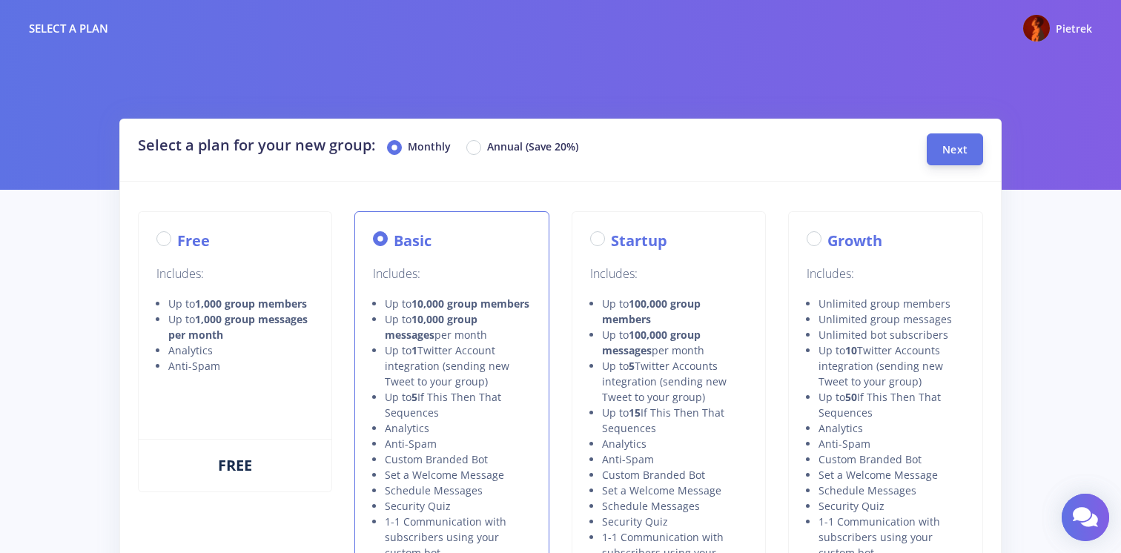
click at [961, 148] on span "Next" at bounding box center [955, 149] width 25 height 14
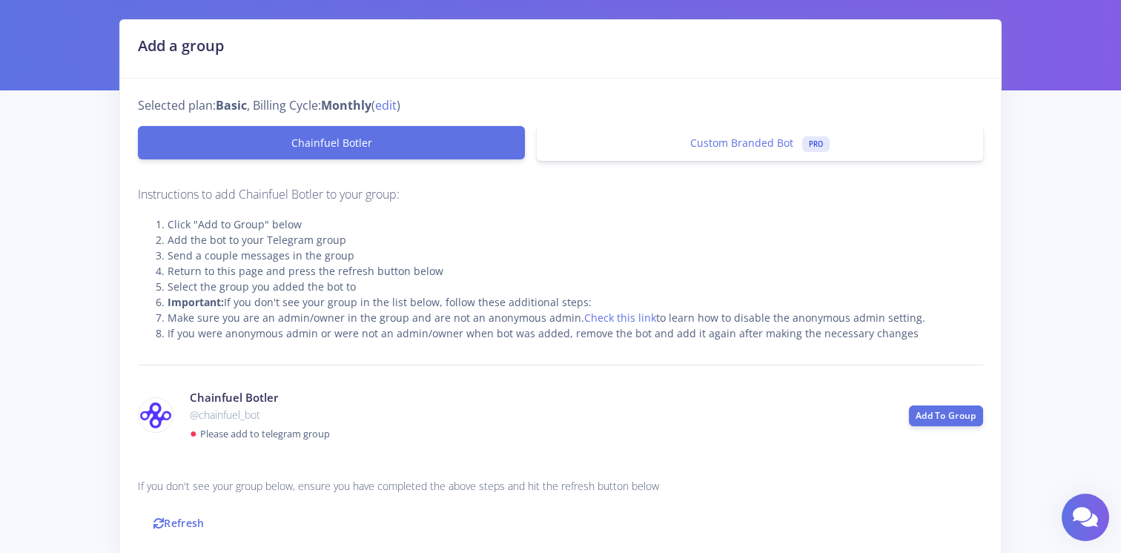
scroll to position [198, 0]
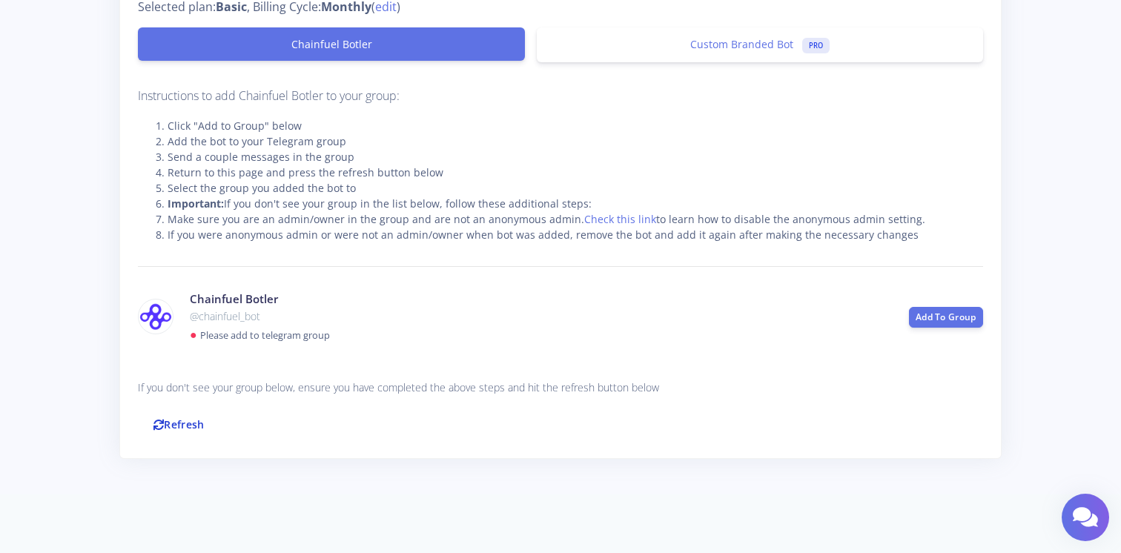
click at [185, 427] on link "Refresh" at bounding box center [179, 425] width 82 height 32
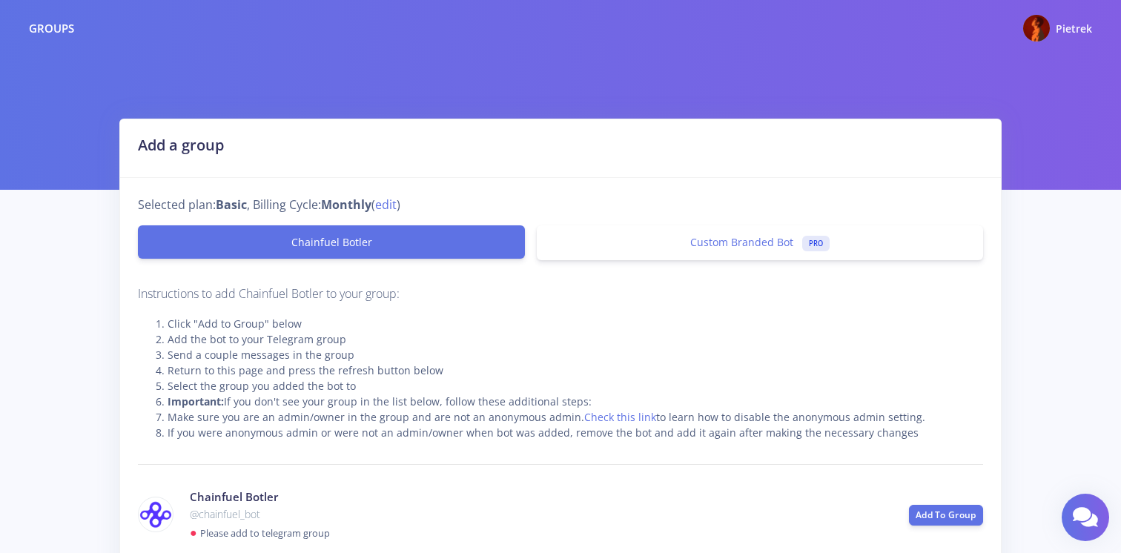
scroll to position [197, 0]
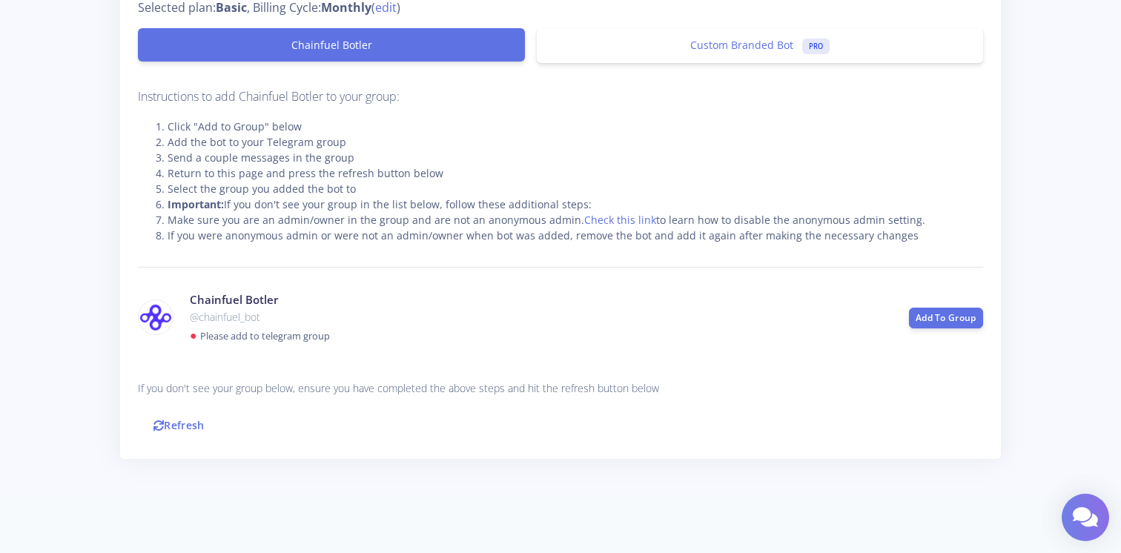
click at [1062, 515] on link at bounding box center [1085, 517] width 47 height 47
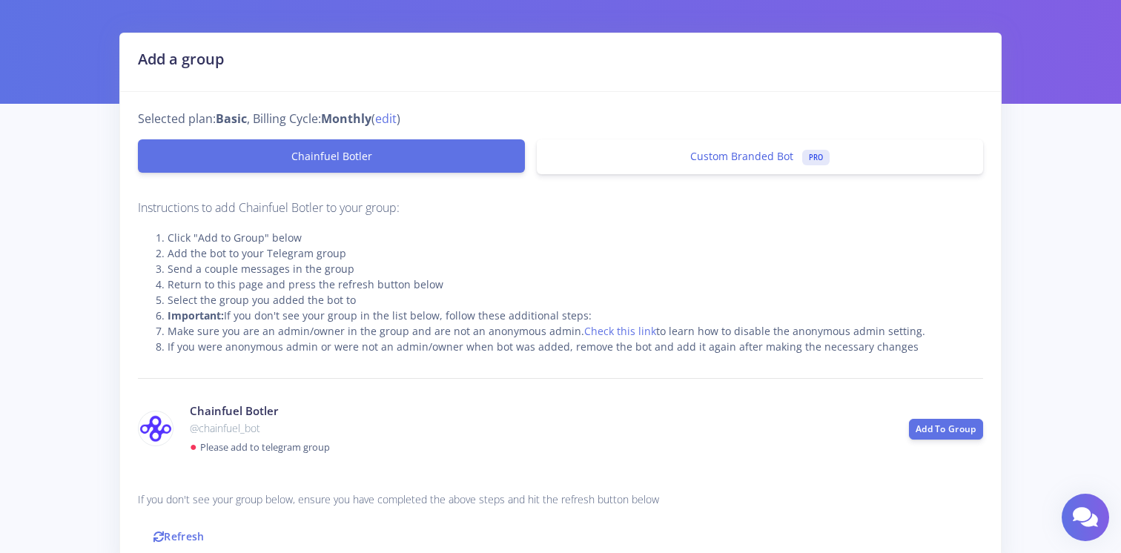
scroll to position [89, 0]
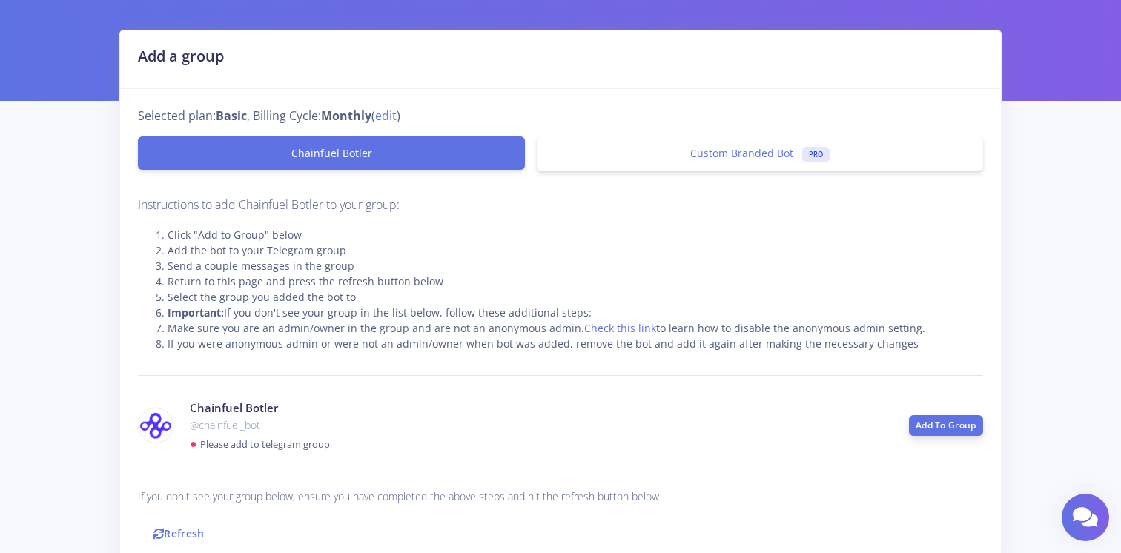
click at [935, 419] on link "Add To Group" at bounding box center [946, 425] width 74 height 21
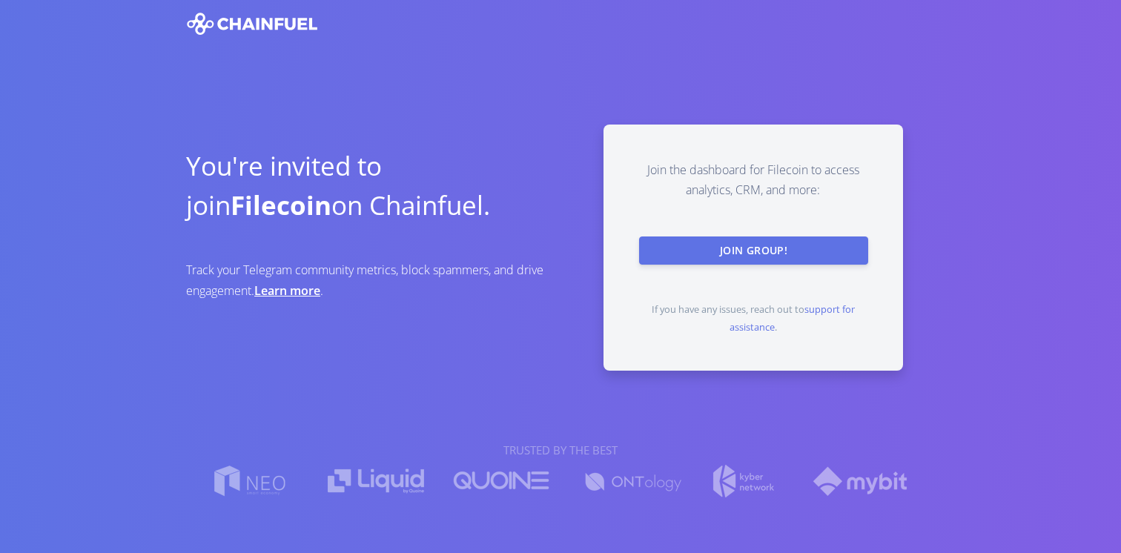
click at [711, 247] on button "Join Group!" at bounding box center [753, 251] width 229 height 28
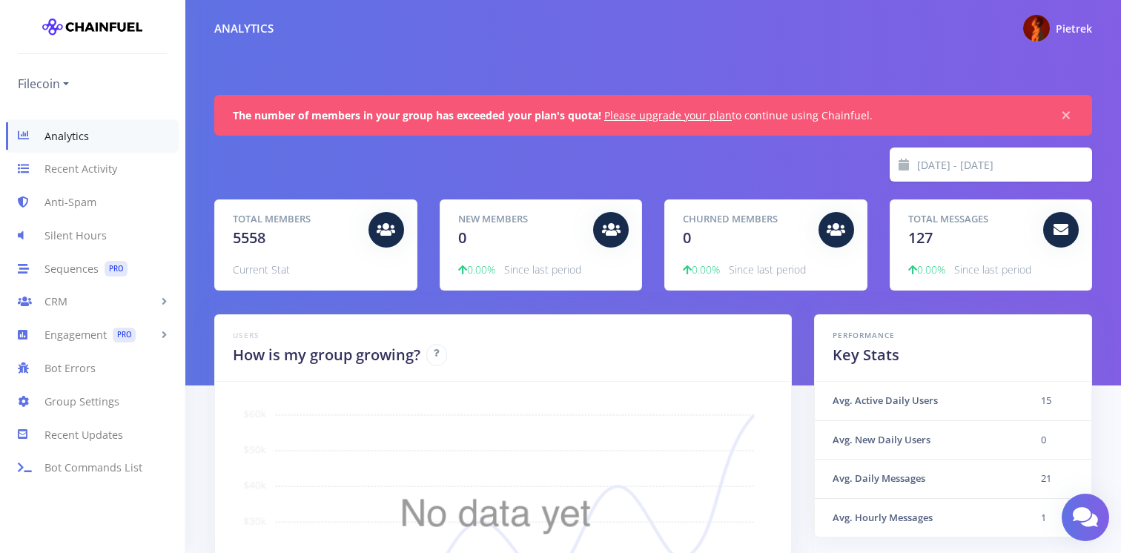
scroll to position [39, 0]
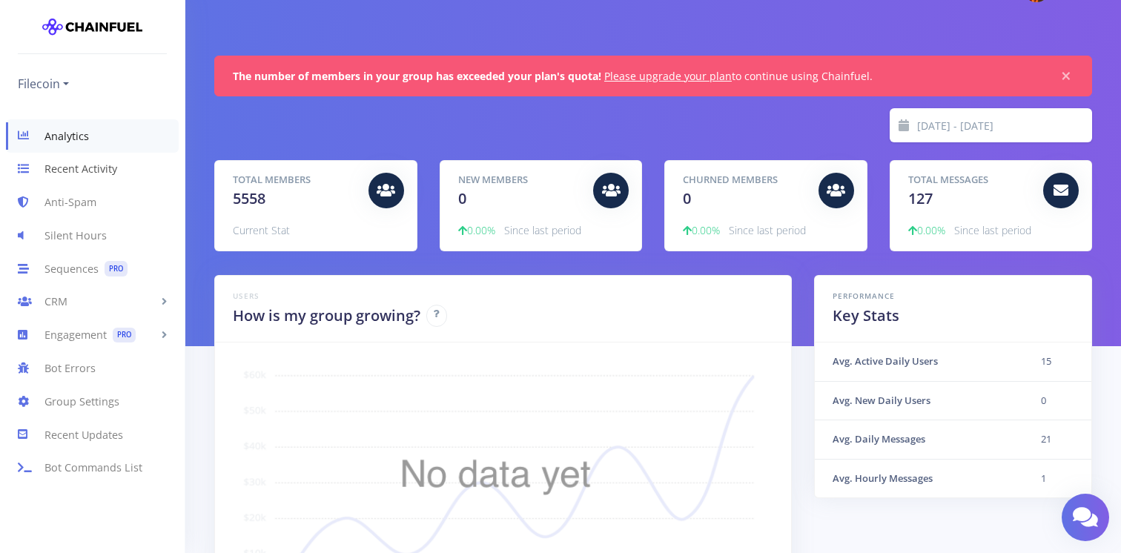
click at [90, 180] on link "Recent Activity" at bounding box center [92, 169] width 185 height 33
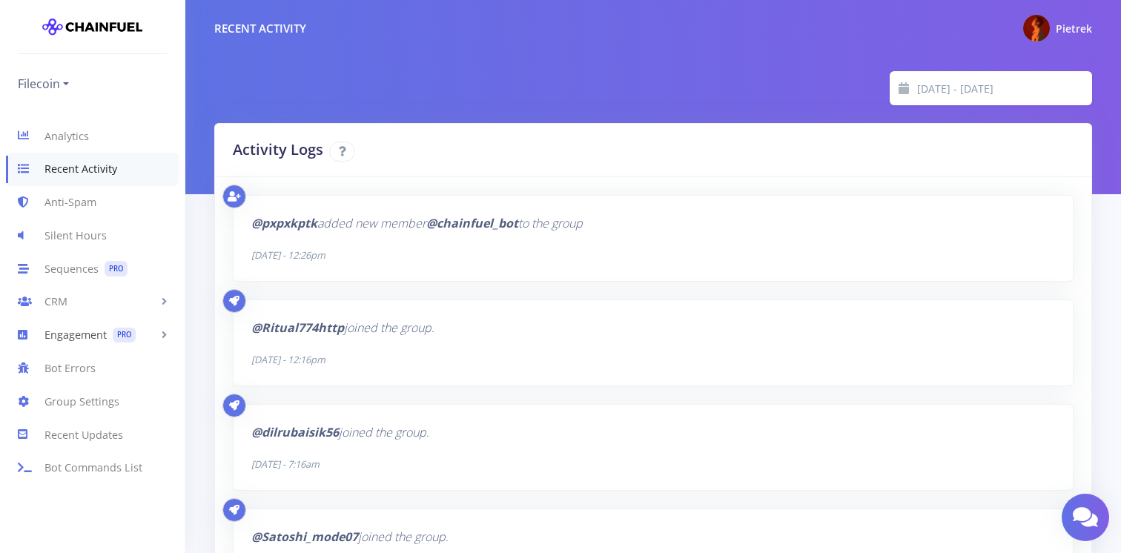
click at [71, 329] on link "Engagement PRO" at bounding box center [92, 335] width 185 height 33
click at [79, 340] on link "Engagement PRO" at bounding box center [92, 335] width 185 height 33
click at [83, 140] on link "Analytics" at bounding box center [92, 135] width 185 height 33
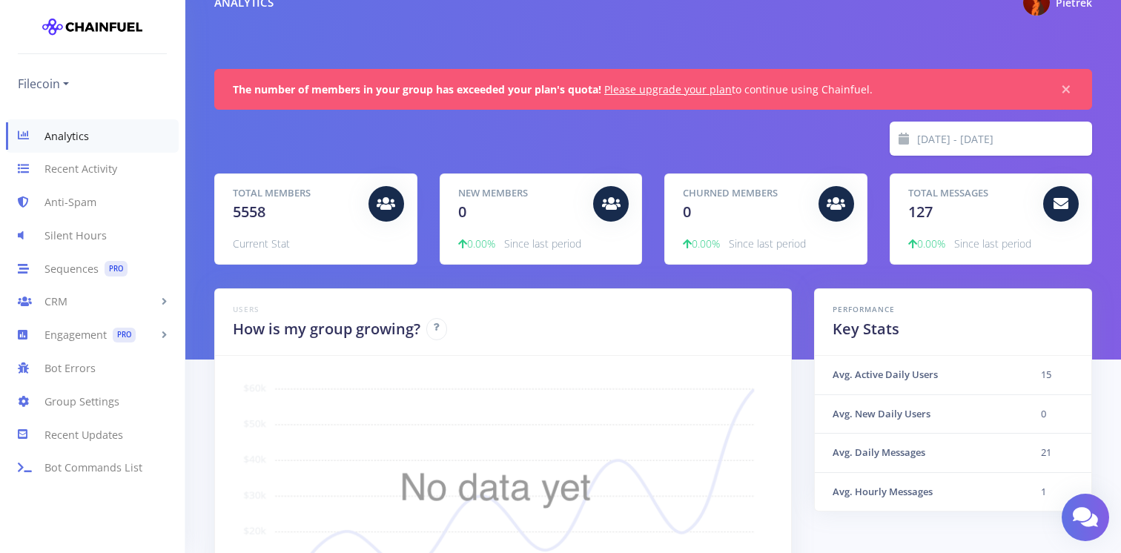
scroll to position [86, 0]
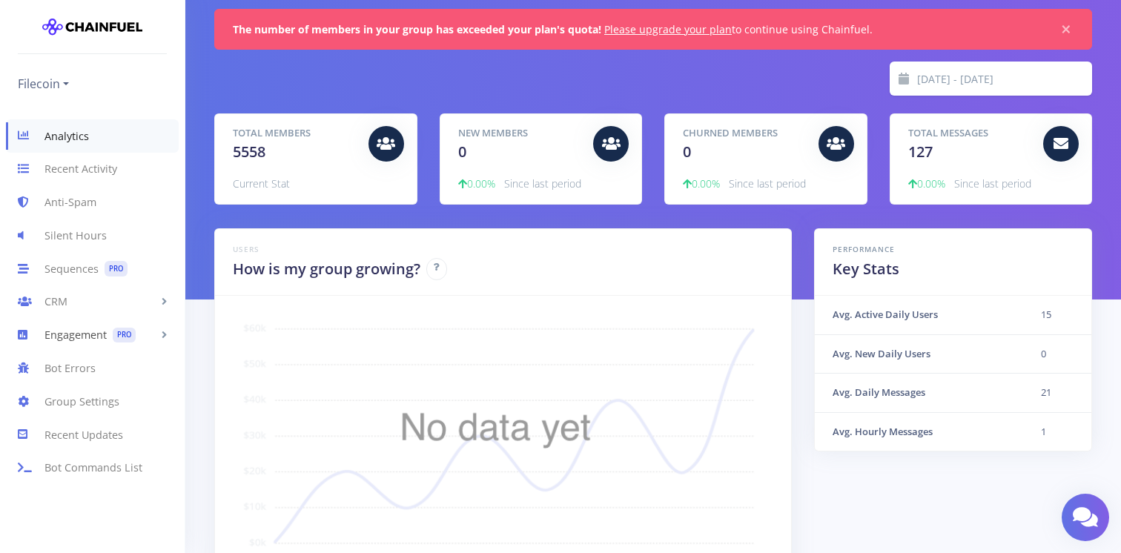
click at [151, 339] on link "Engagement PRO" at bounding box center [92, 335] width 185 height 33
click at [55, 340] on link "Engagement PRO" at bounding box center [92, 335] width 185 height 33
click at [56, 276] on link "Sequences PRO" at bounding box center [92, 268] width 185 height 33
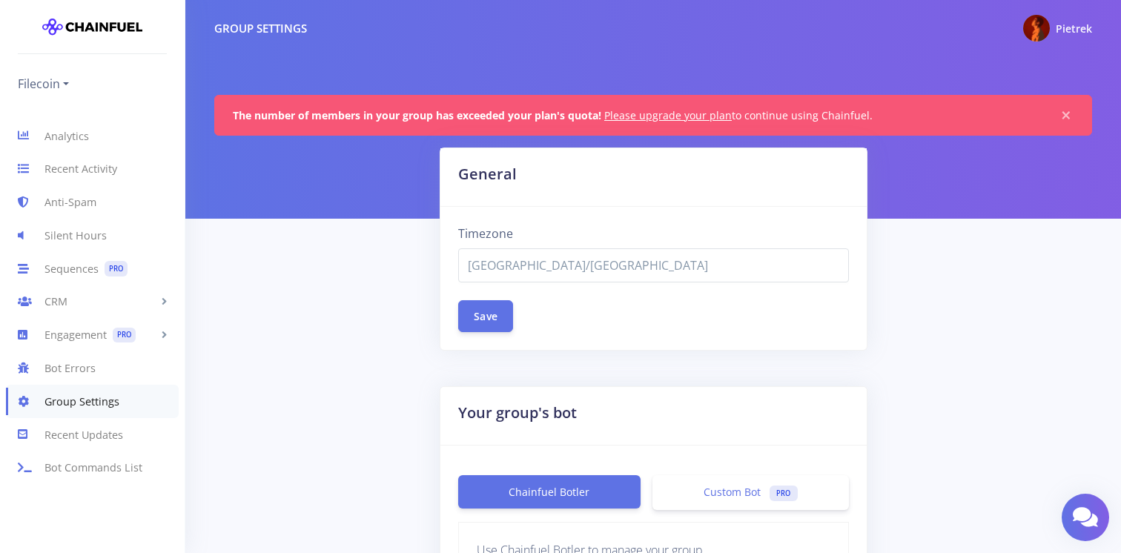
select select "[GEOGRAPHIC_DATA]/[GEOGRAPHIC_DATA]"
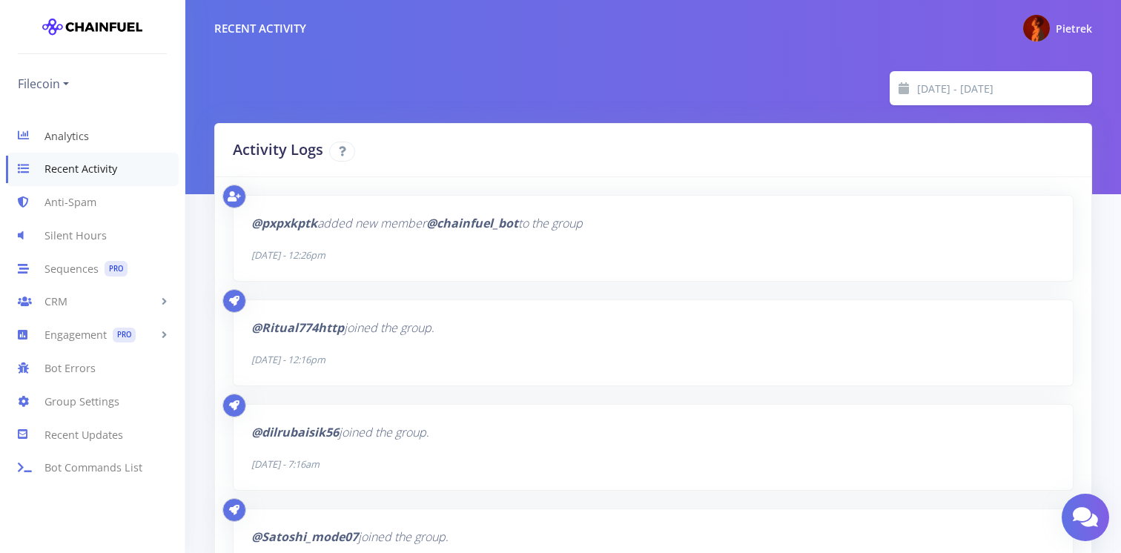
click at [82, 134] on link "Analytics" at bounding box center [92, 135] width 185 height 33
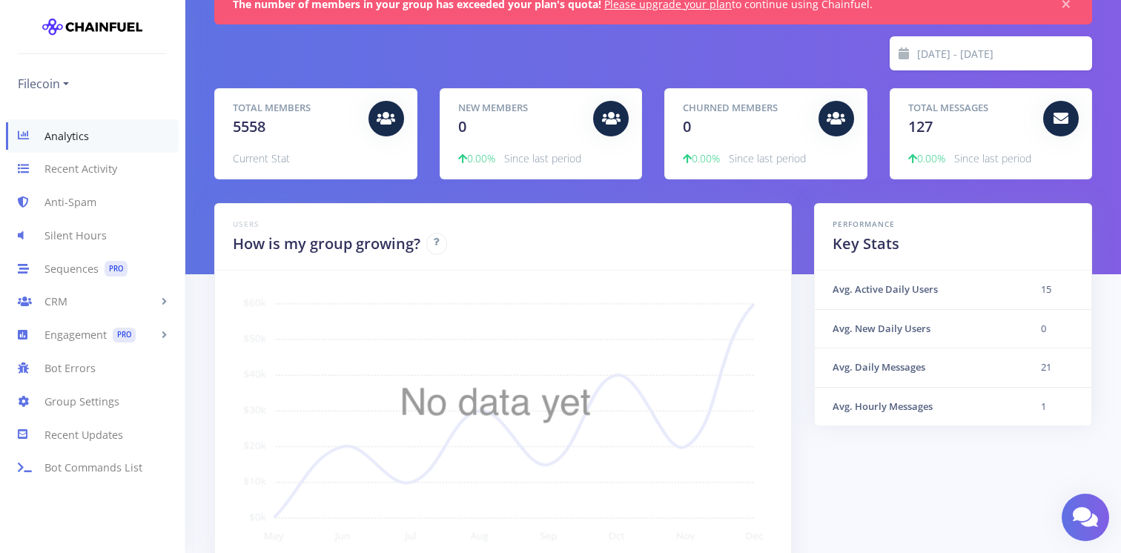
scroll to position [119, 0]
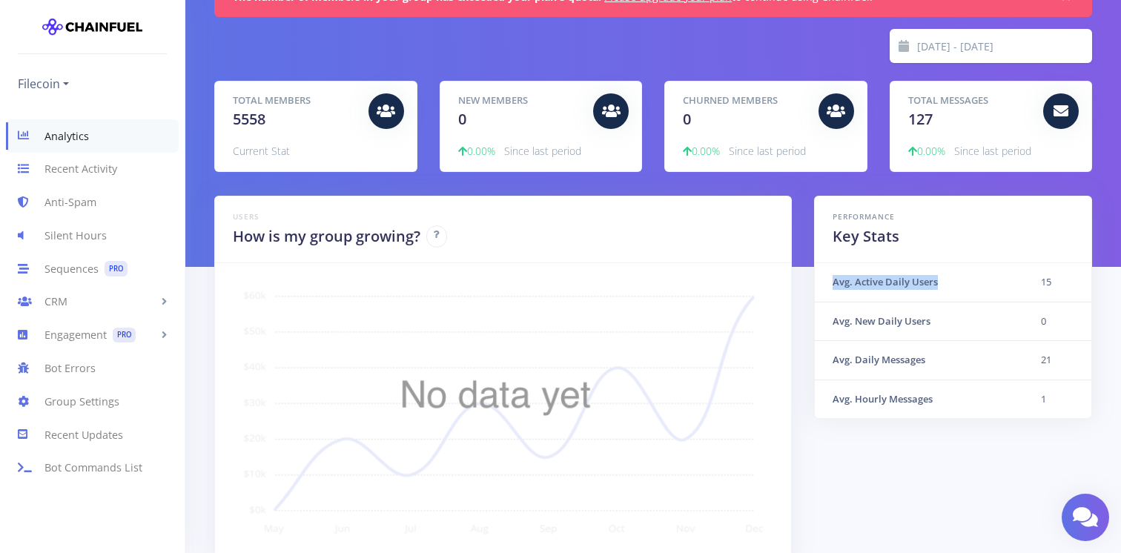
drag, startPoint x: 822, startPoint y: 284, endPoint x: 1011, endPoint y: 283, distance: 189.1
click at [1011, 283] on th "Avg. Active Daily Users" at bounding box center [919, 282] width 208 height 39
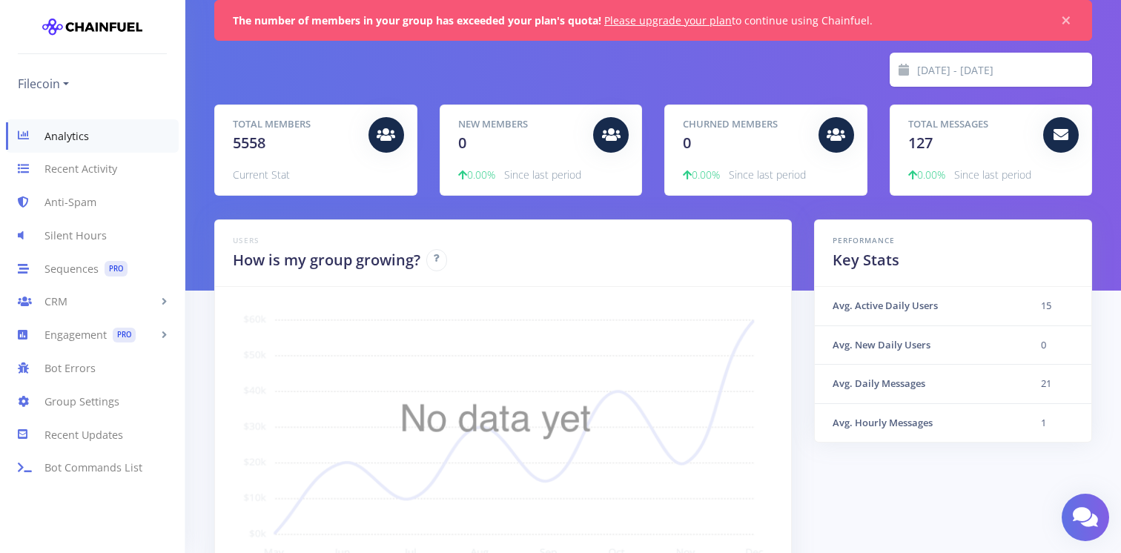
scroll to position [101, 0]
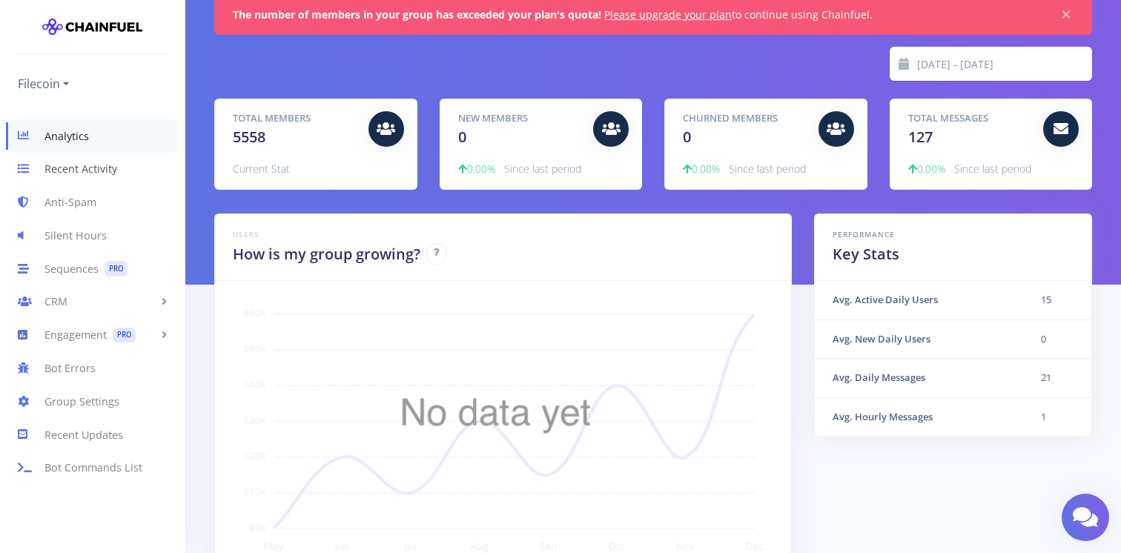
click at [84, 163] on link "Recent Activity" at bounding box center [92, 169] width 185 height 33
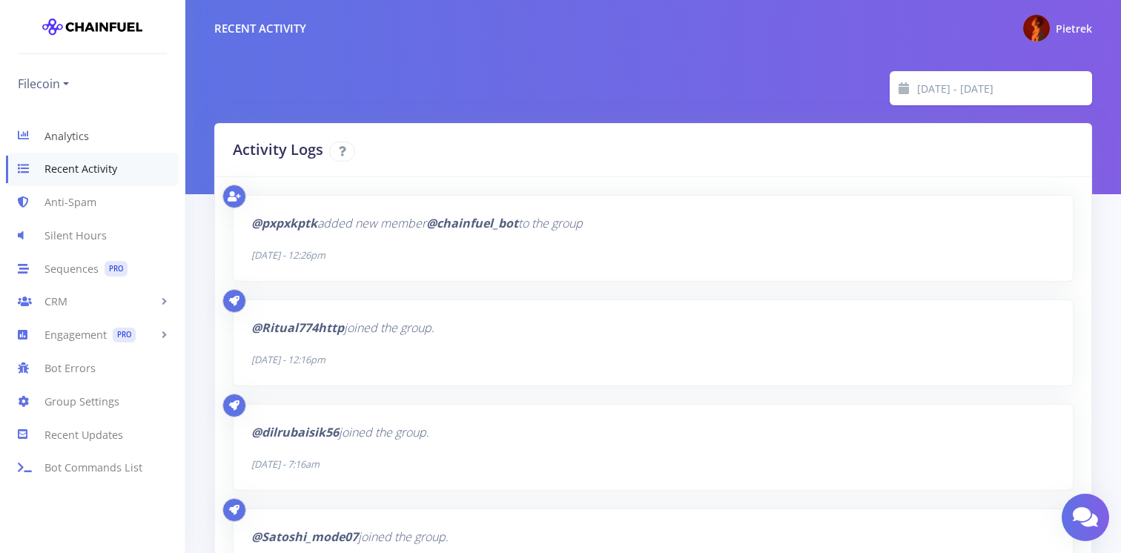
click at [90, 132] on link "Analytics" at bounding box center [92, 135] width 185 height 33
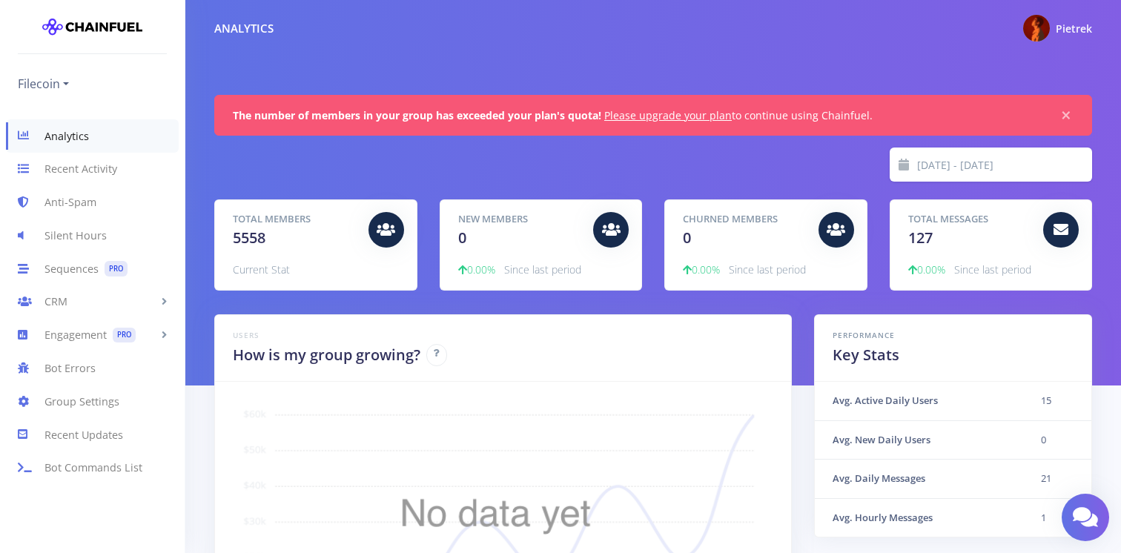
scroll to position [260, 841]
click at [917, 176] on input "[DATE] - [DATE]" at bounding box center [1005, 165] width 176 height 34
click at [746, 161] on div "[DATE] - [DATE]" at bounding box center [653, 165] width 900 height 34
click at [900, 171] on span at bounding box center [904, 165] width 28 height 34
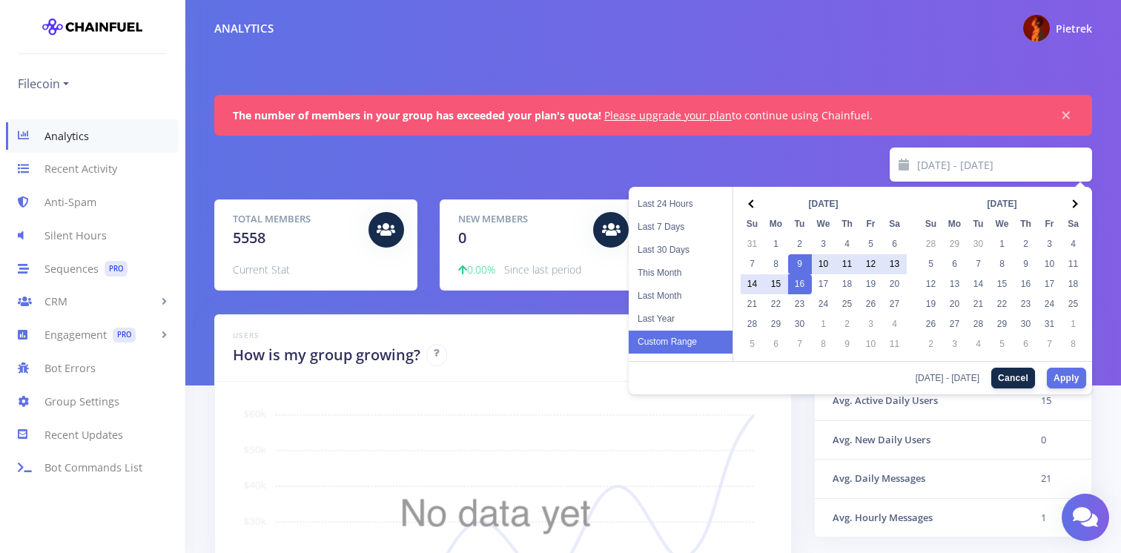
click at [939, 168] on input "2025-09-09 - 2025-09-16" at bounding box center [1005, 165] width 176 height 34
click at [1061, 376] on button "Apply" at bounding box center [1066, 377] width 39 height 21
type input "2025-09-01 - 2025-09-16"
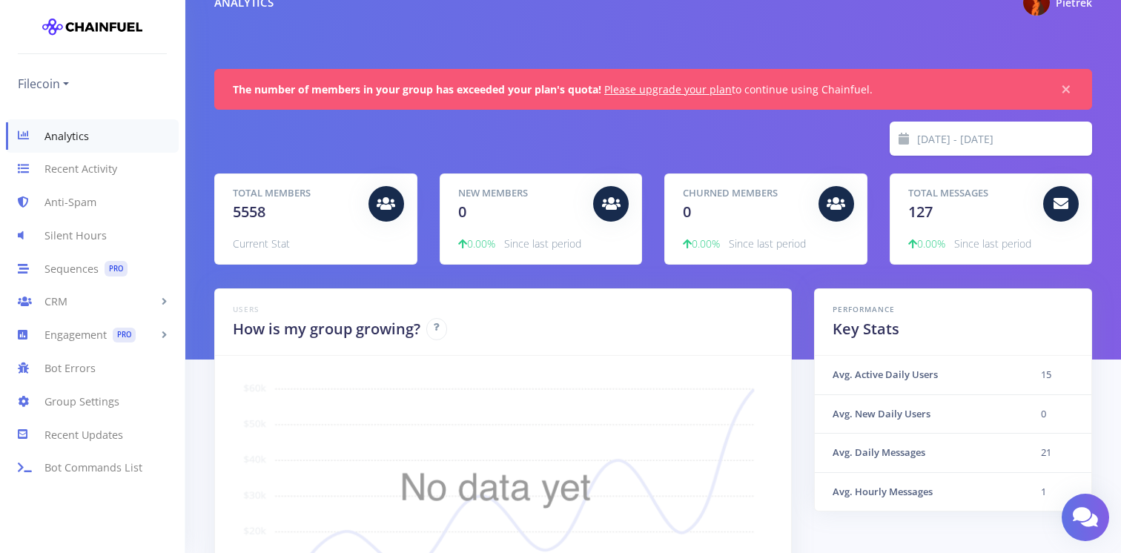
scroll to position [16, 0]
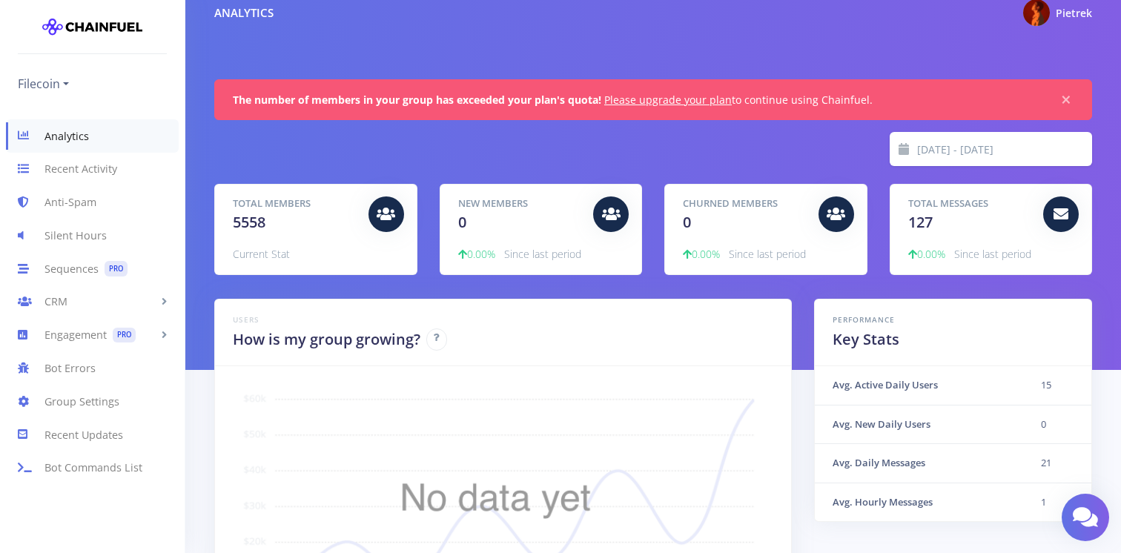
click at [980, 156] on input "[DATE] - [DATE]" at bounding box center [1005, 149] width 176 height 34
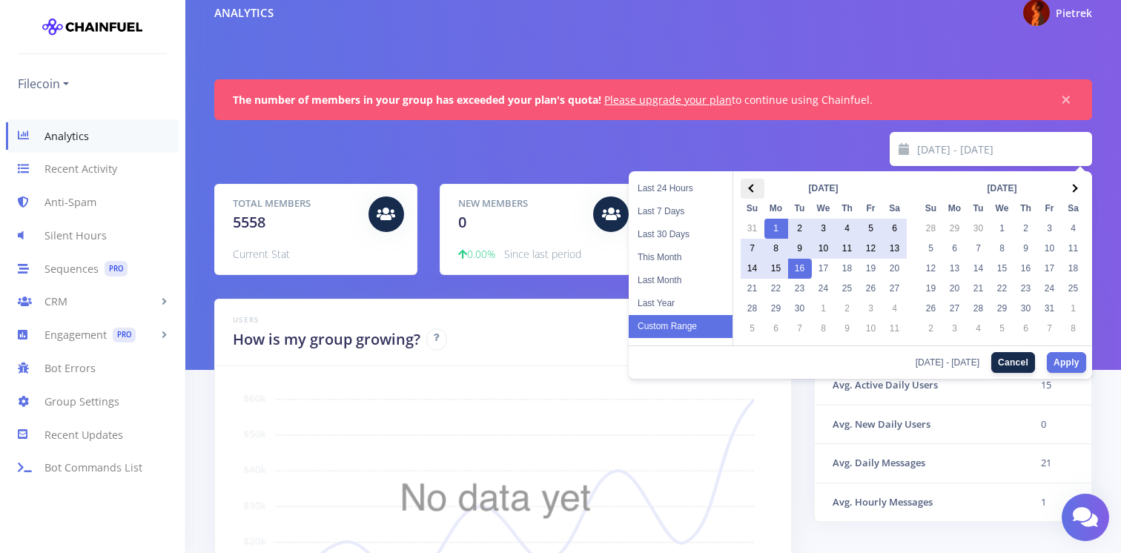
click at [752, 188] on span at bounding box center [752, 188] width 8 height 8
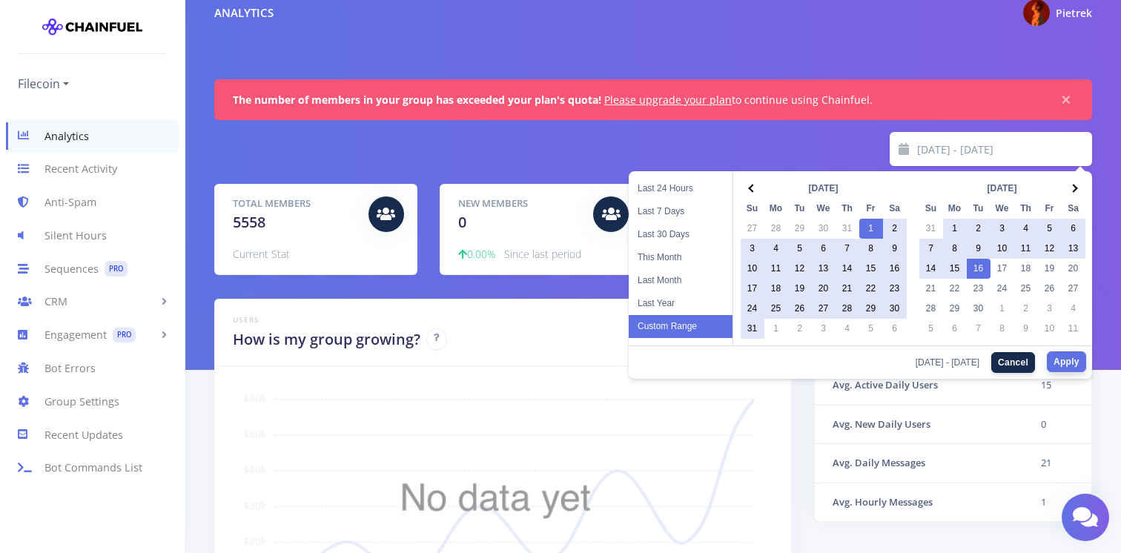
click at [1054, 354] on button "Apply" at bounding box center [1066, 362] width 39 height 21
type input "[DATE] - [DATE]"
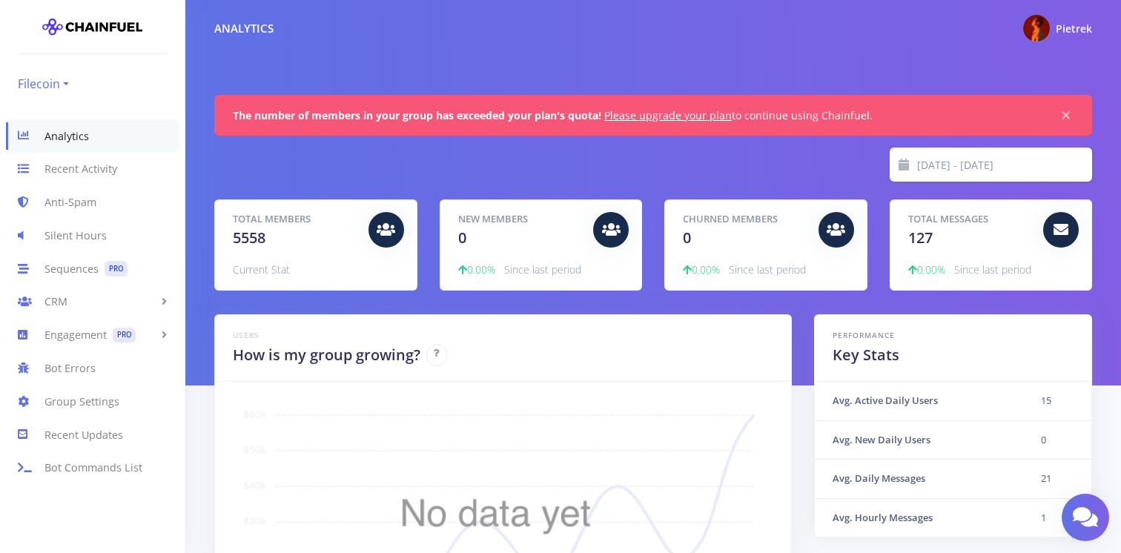
click at [59, 89] on link "Filecoin" at bounding box center [43, 84] width 51 height 24
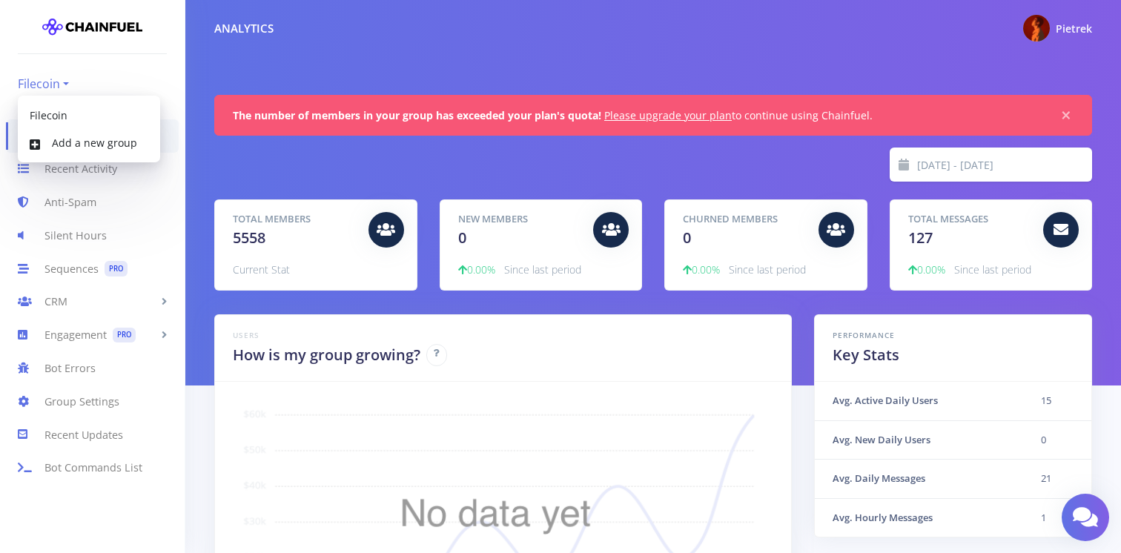
click at [53, 83] on link "Filecoin" at bounding box center [43, 84] width 51 height 24
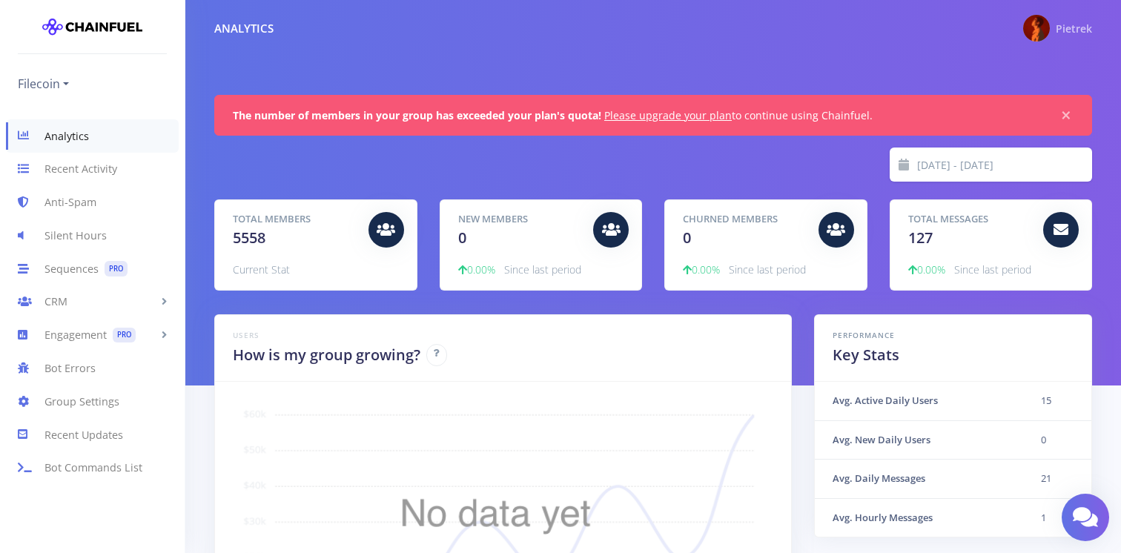
click at [1061, 32] on span "Pietrek" at bounding box center [1074, 29] width 36 height 14
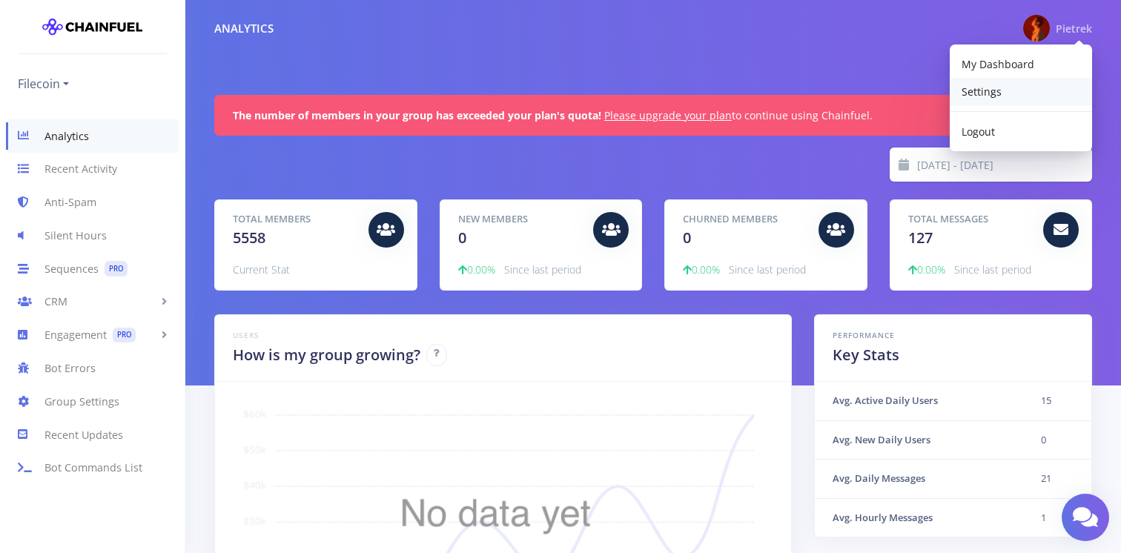
click at [1004, 83] on link "Settings" at bounding box center [1021, 91] width 142 height 27
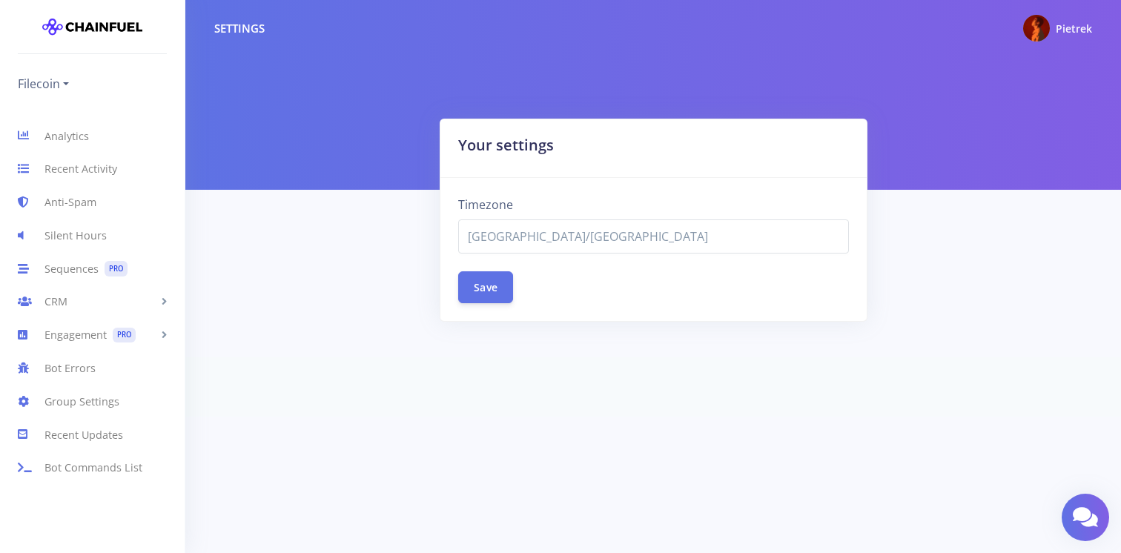
select select "Asia/Singapore"
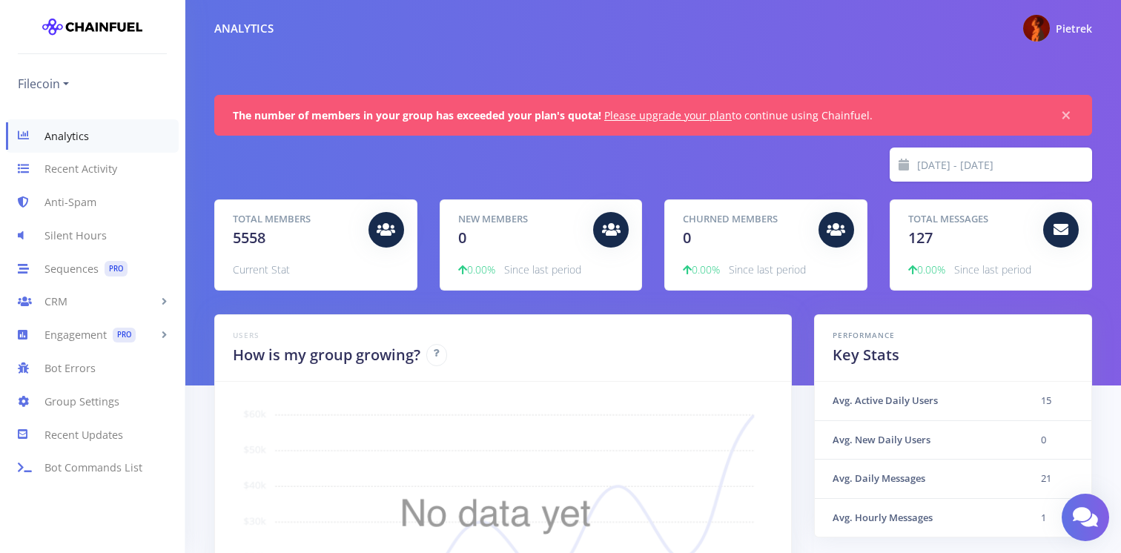
scroll to position [260, 841]
click at [686, 114] on link "Please upgrade your plan" at bounding box center [668, 115] width 128 height 14
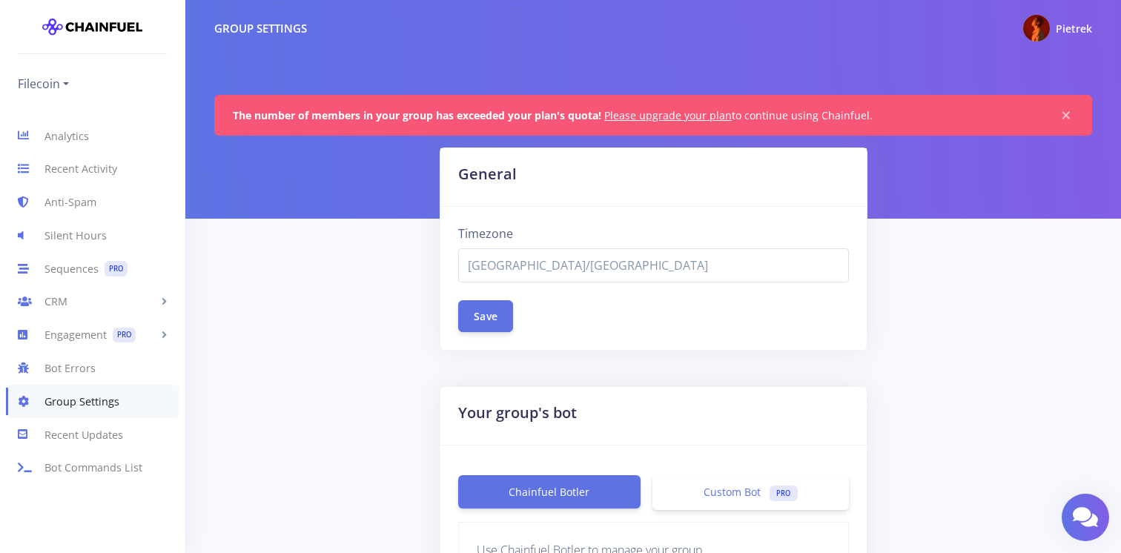
select select "[GEOGRAPHIC_DATA]/[GEOGRAPHIC_DATA]"
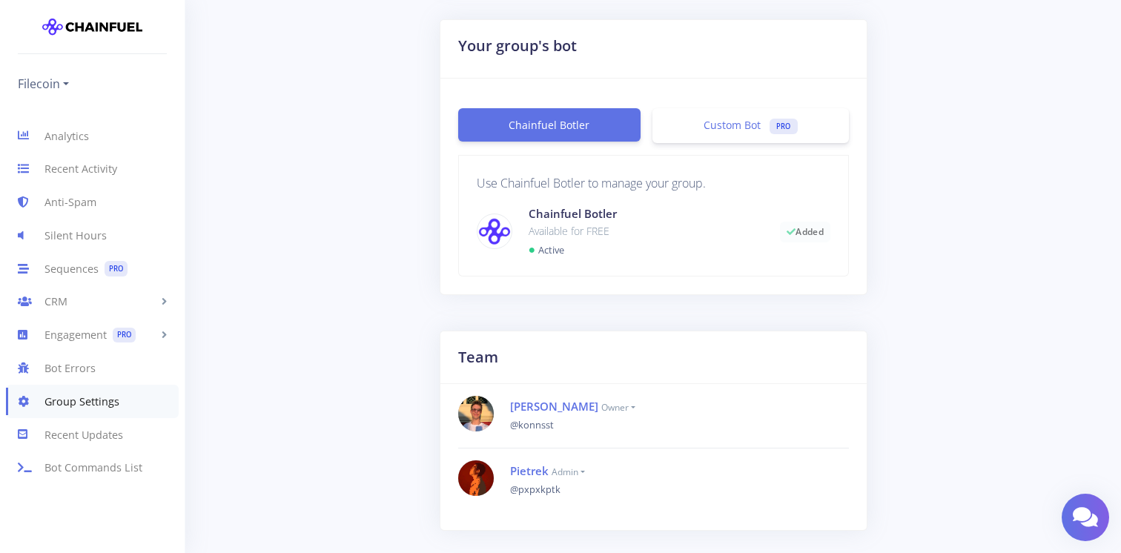
scroll to position [364, 0]
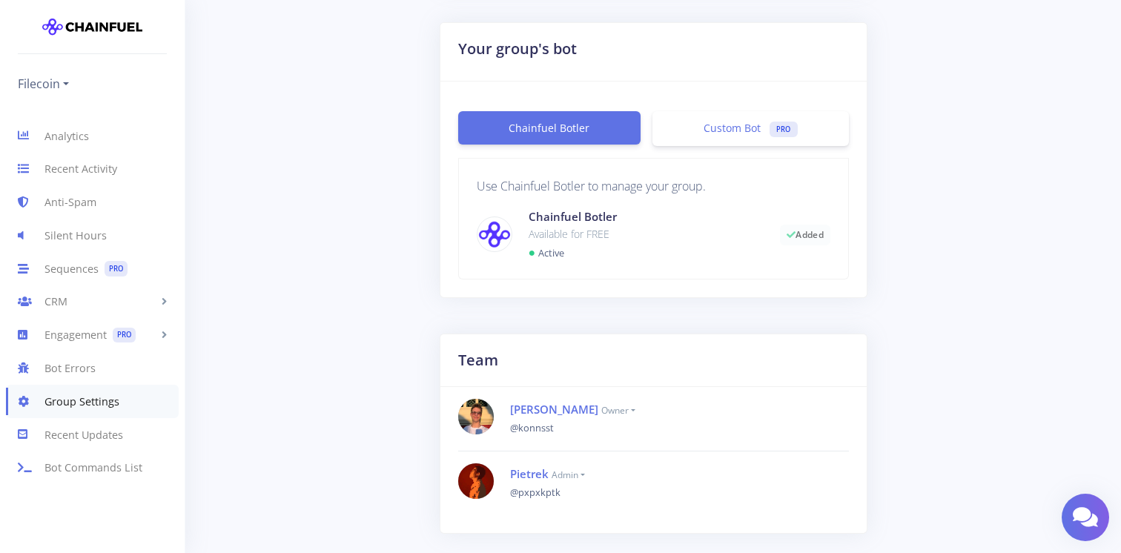
click at [593, 239] on p "Available for FREE" at bounding box center [643, 234] width 229 height 18
click at [491, 237] on img at bounding box center [495, 234] width 34 height 28
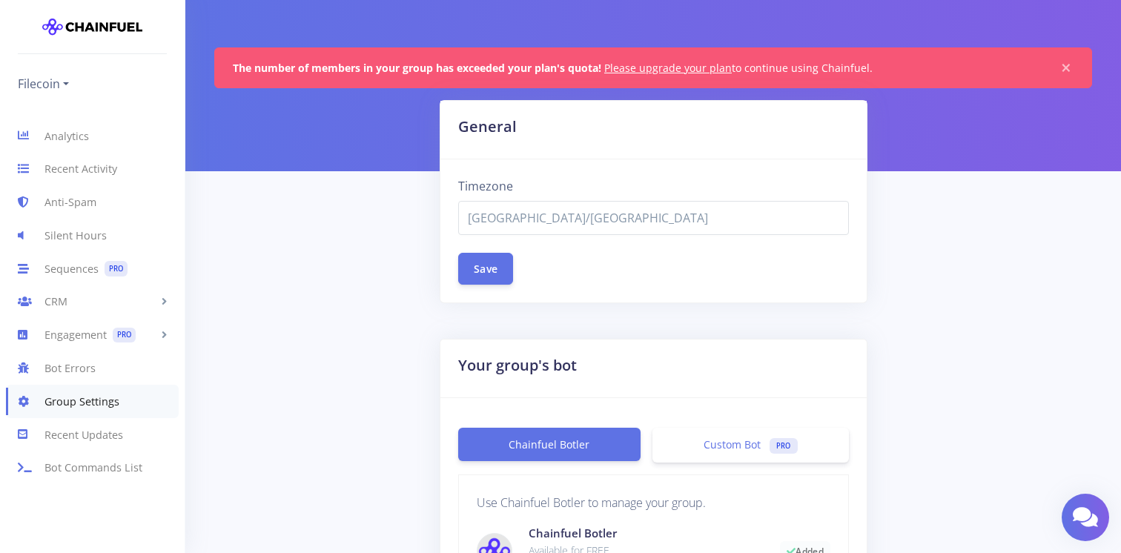
scroll to position [0, 0]
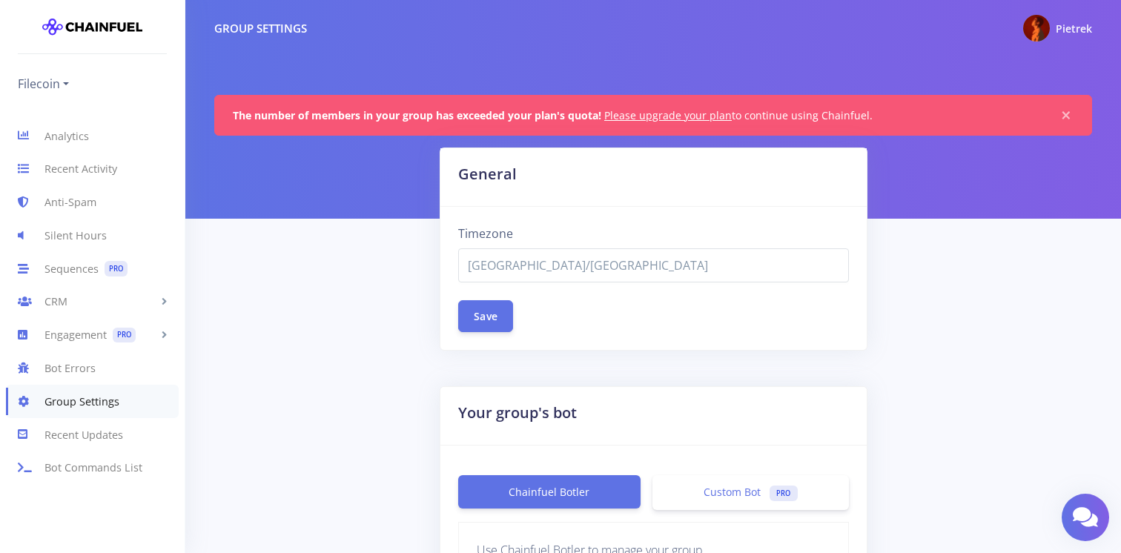
click at [94, 33] on img at bounding box center [92, 27] width 100 height 30
click at [64, 144] on link "Analytics" at bounding box center [92, 135] width 185 height 33
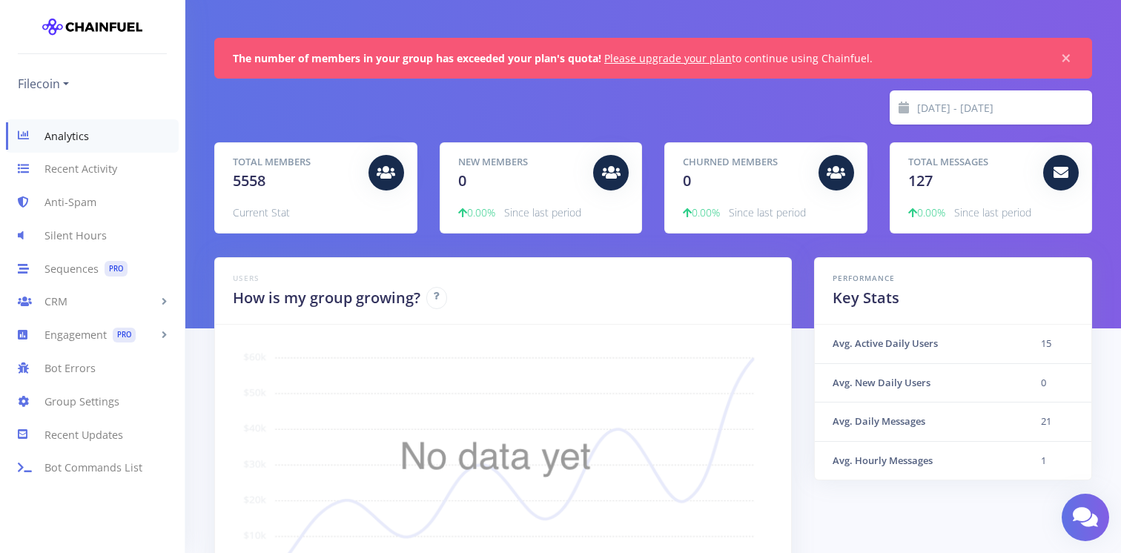
scroll to position [52, 0]
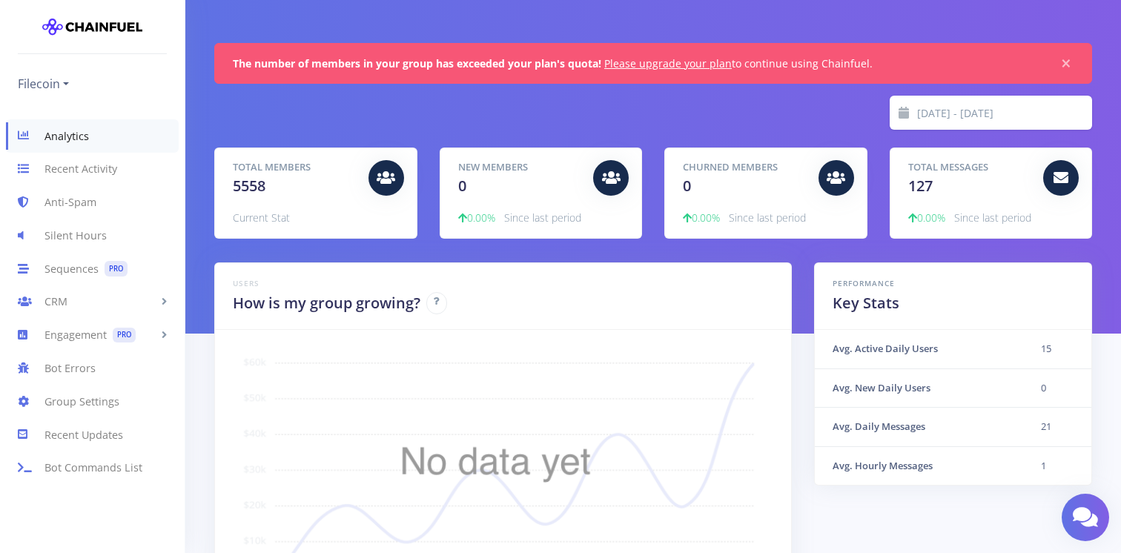
click at [927, 179] on span "127" at bounding box center [921, 186] width 24 height 20
click at [986, 102] on input "[DATE] - [DATE]" at bounding box center [1005, 113] width 176 height 34
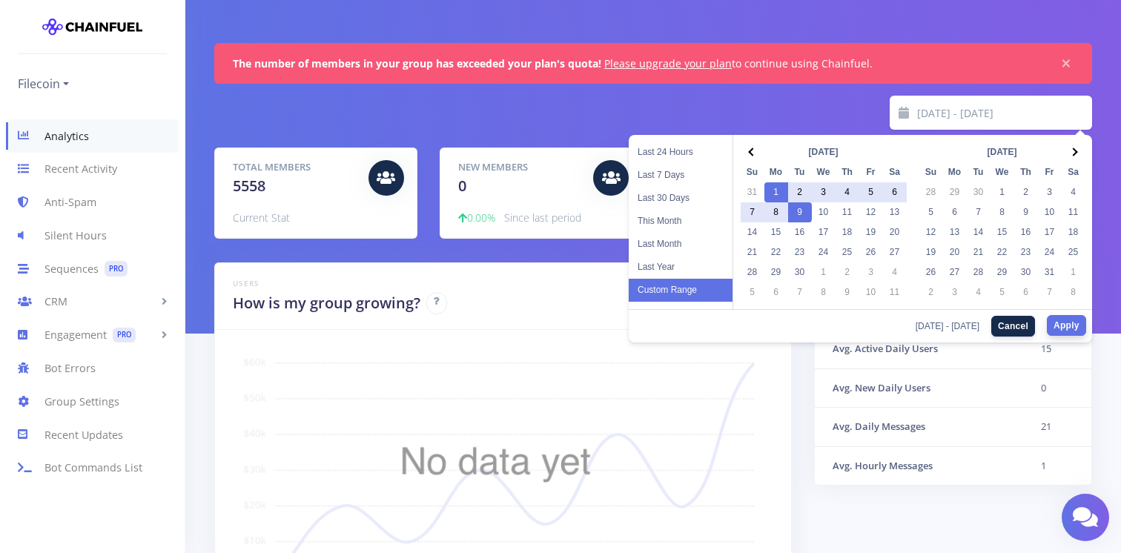
click at [1065, 323] on button "Apply" at bounding box center [1066, 325] width 39 height 21
type input "2025-09-01 - 2025-09-09"
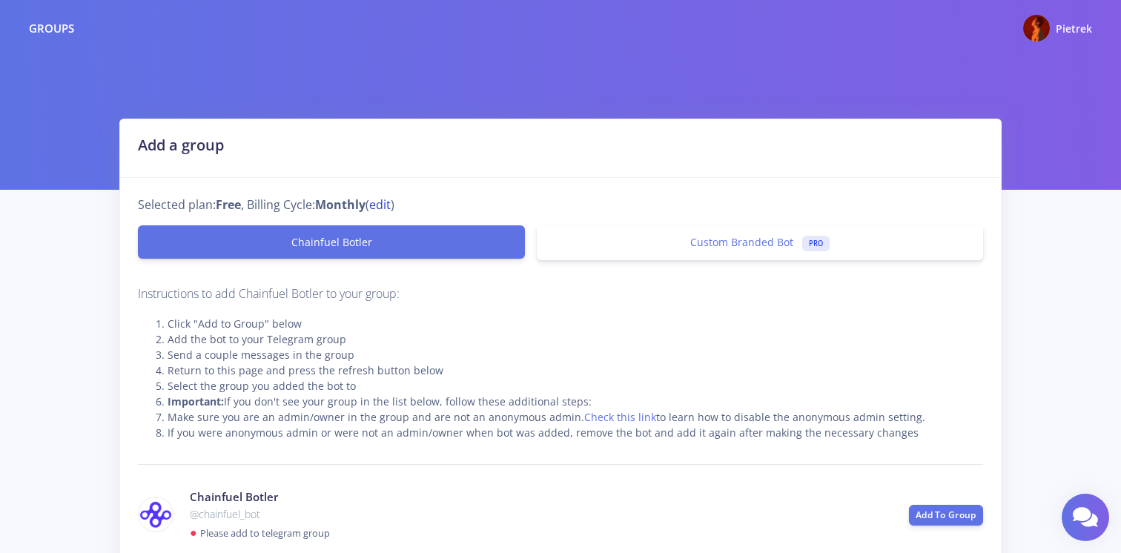
click at [389, 203] on link "edit" at bounding box center [380, 205] width 22 height 18
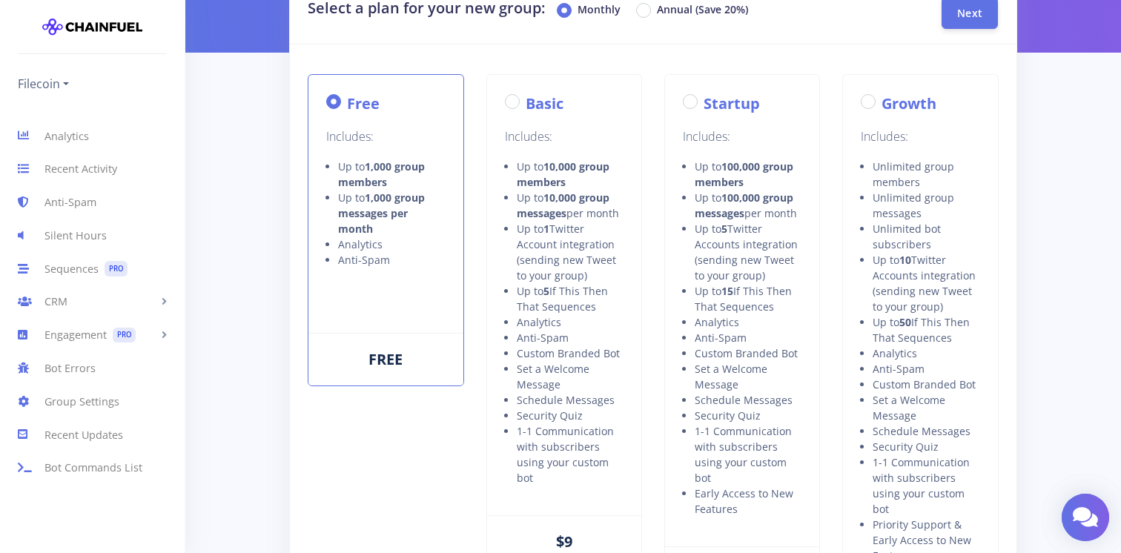
scroll to position [143, 0]
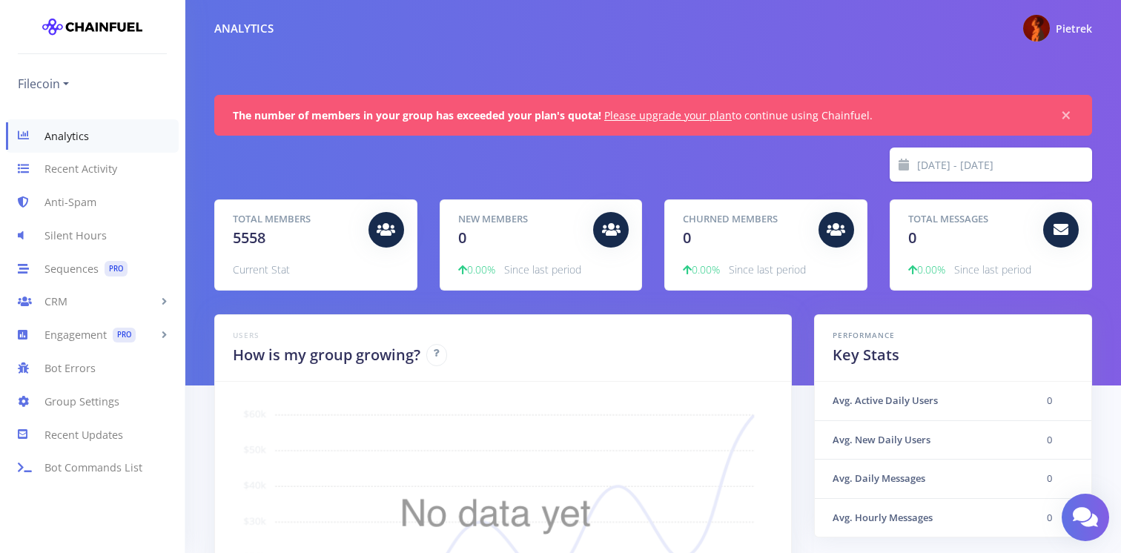
click at [986, 163] on input "2025-09-01 - 2025-09-09" at bounding box center [1005, 165] width 176 height 34
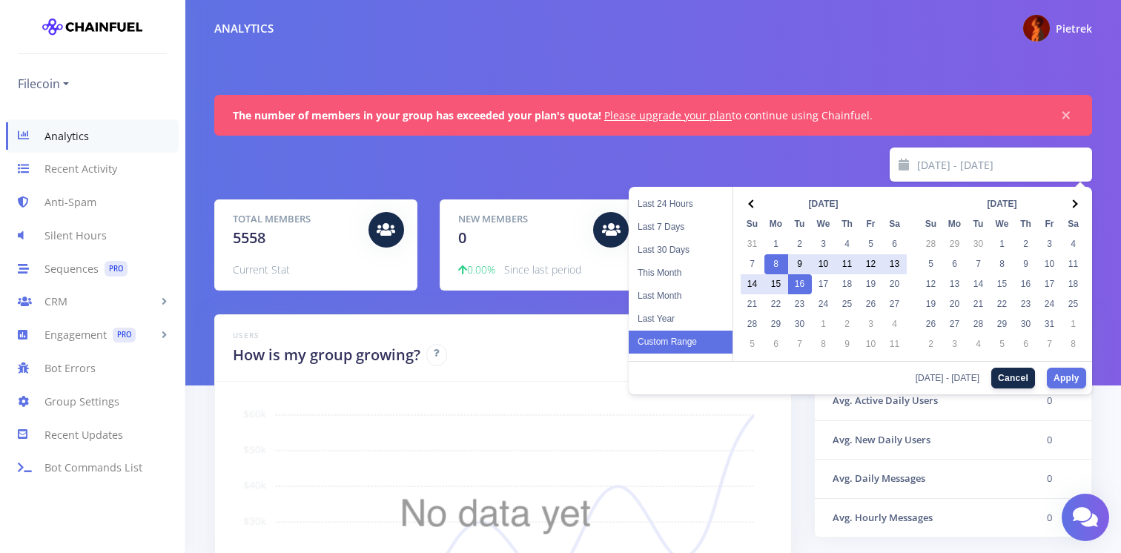
click at [1073, 392] on div "2025-09-08 - 2025-09-16 Cancel Apply" at bounding box center [861, 377] width 464 height 33
click at [1070, 376] on button "Apply" at bounding box center [1066, 377] width 39 height 21
type input "2025-09-08 - 2025-09-16"
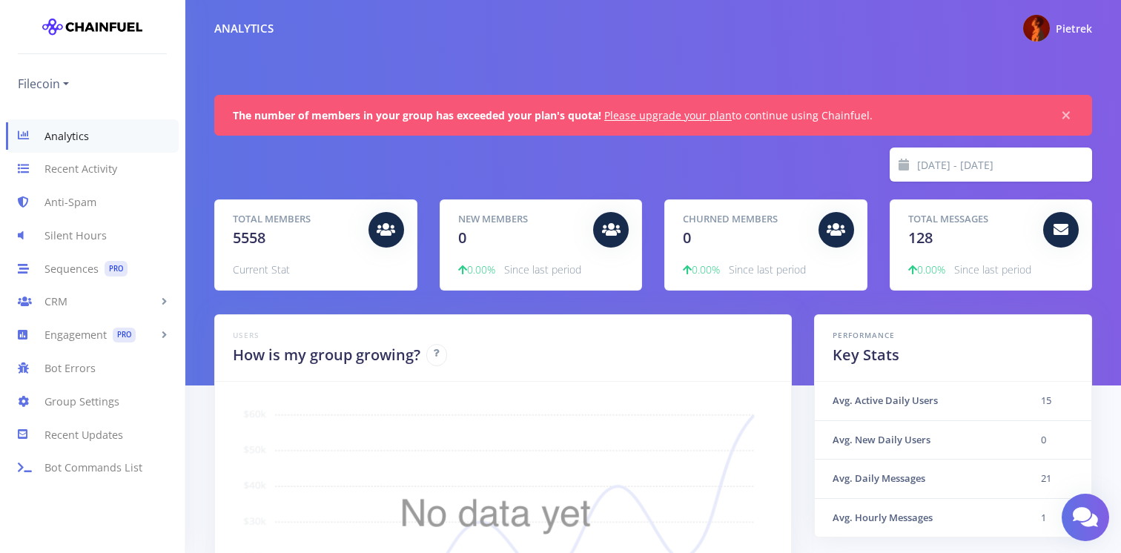
scroll to position [260, 841]
drag, startPoint x: 833, startPoint y: 400, endPoint x: 1011, endPoint y: 401, distance: 178.0
click at [1012, 401] on th "Avg. Active Daily Users" at bounding box center [919, 401] width 208 height 39
click at [1011, 401] on th "Avg. Active Daily Users" at bounding box center [919, 401] width 208 height 39
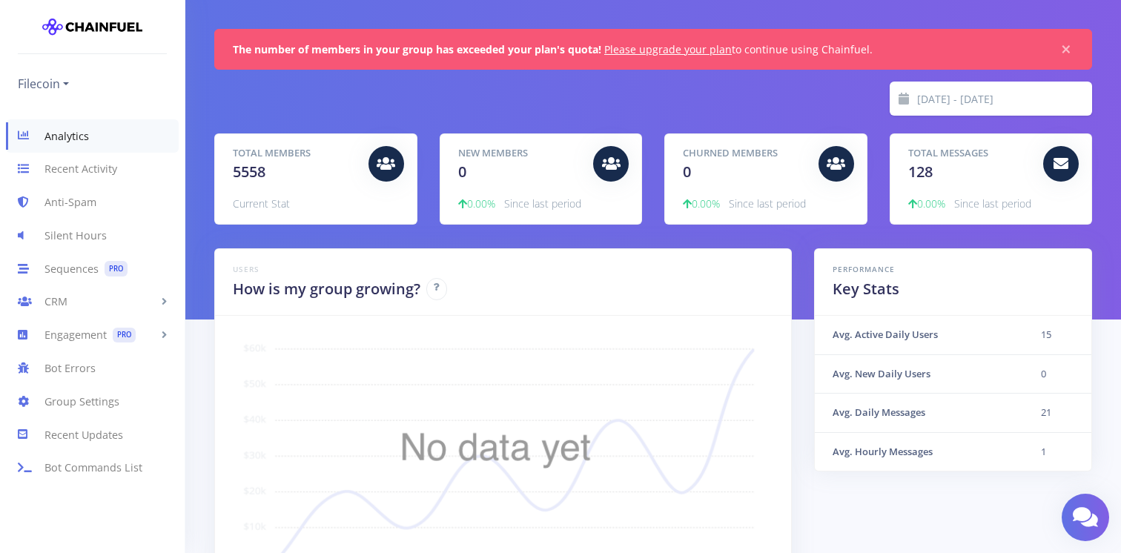
scroll to position [65, 0]
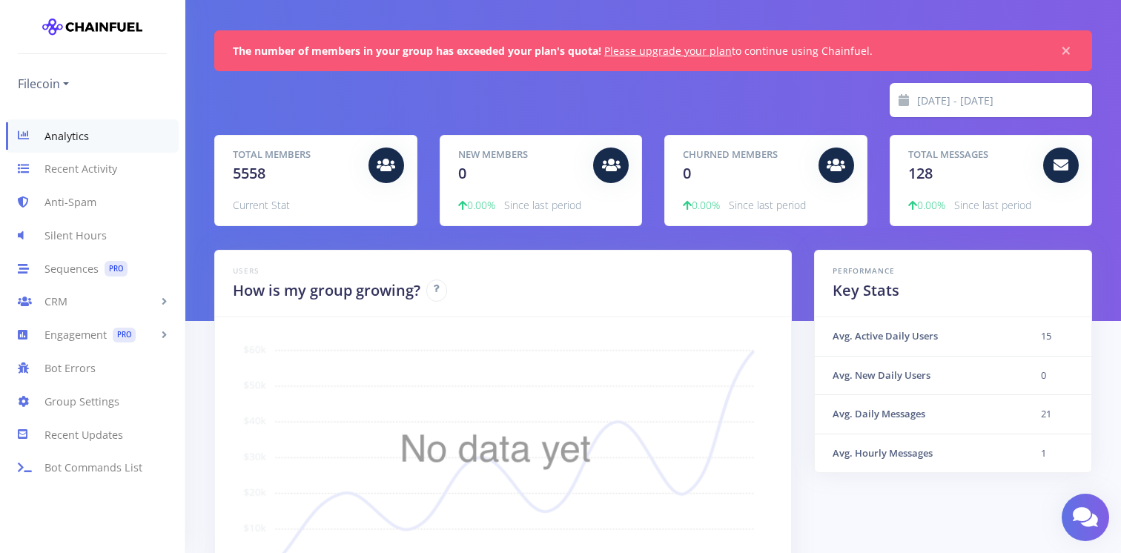
click at [970, 105] on input "[DATE] - [DATE]" at bounding box center [1005, 100] width 176 height 34
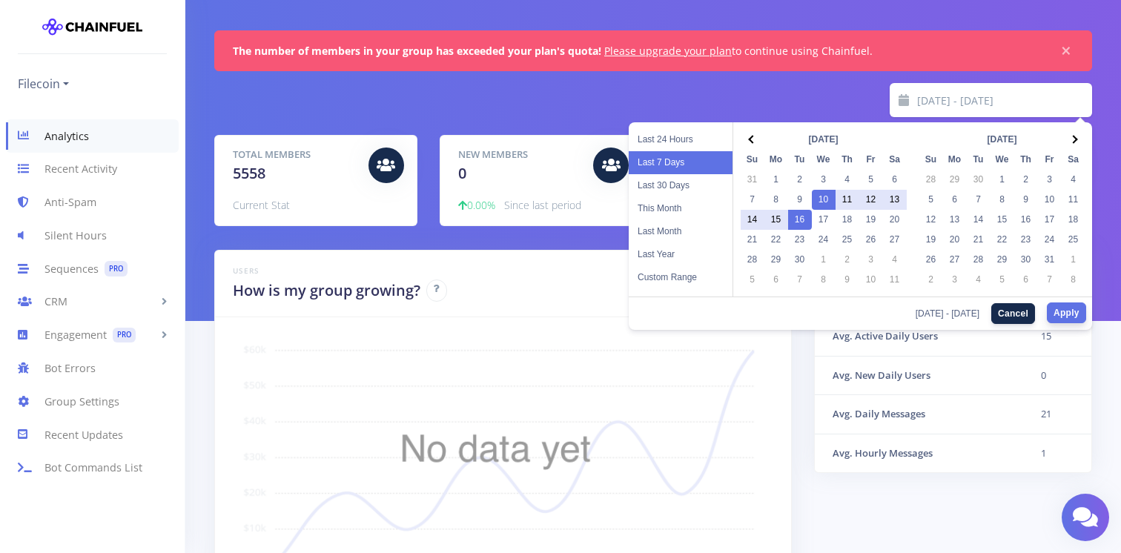
click at [1051, 309] on button "Apply" at bounding box center [1066, 313] width 39 height 21
type input "[DATE] - [DATE]"
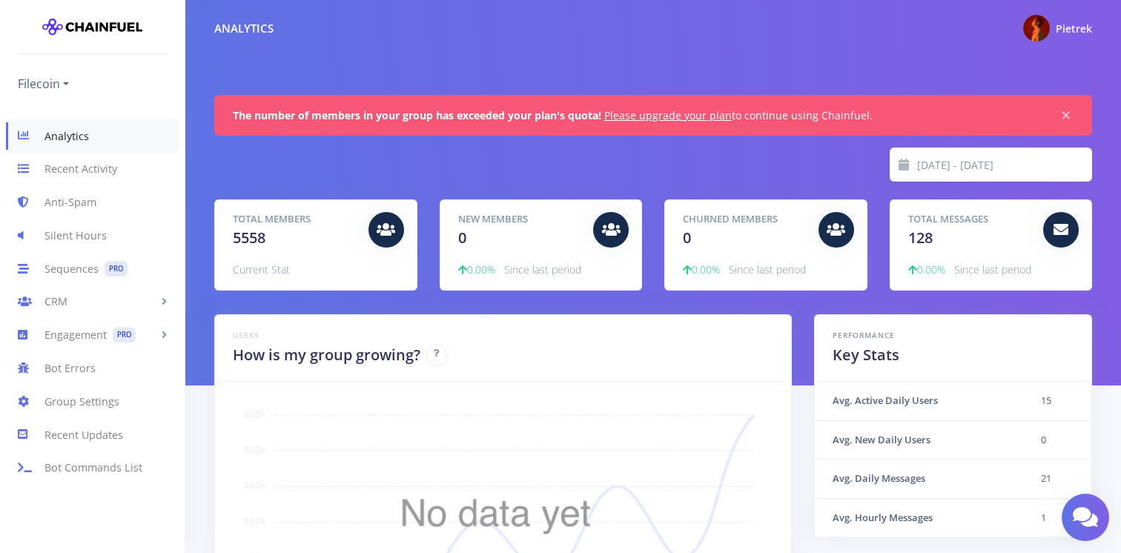
scroll to position [260, 841]
click at [637, 117] on link "Please upgrade your plan" at bounding box center [668, 115] width 128 height 14
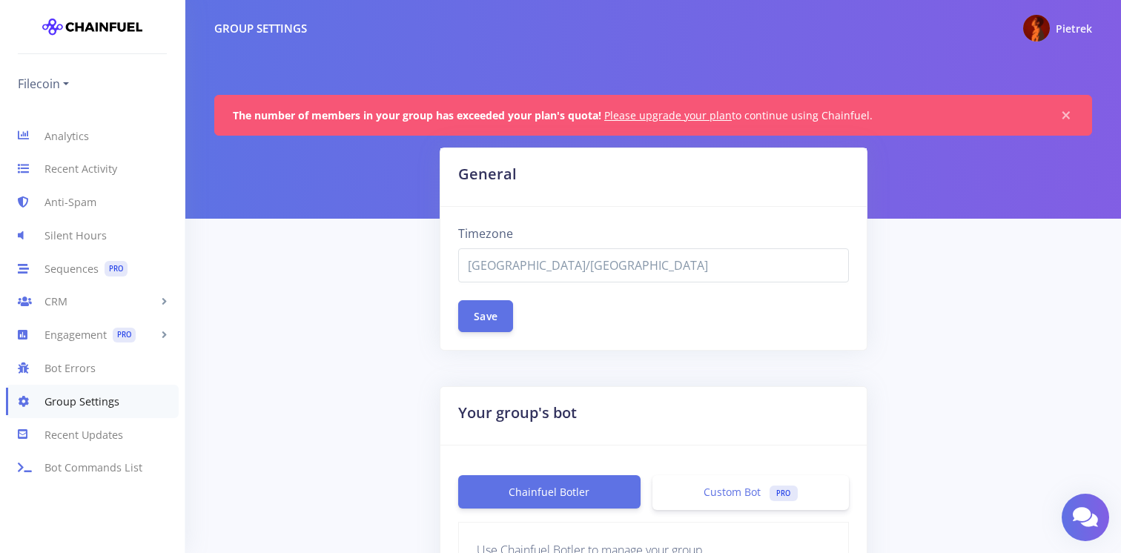
select select "Asia/Bangkok"
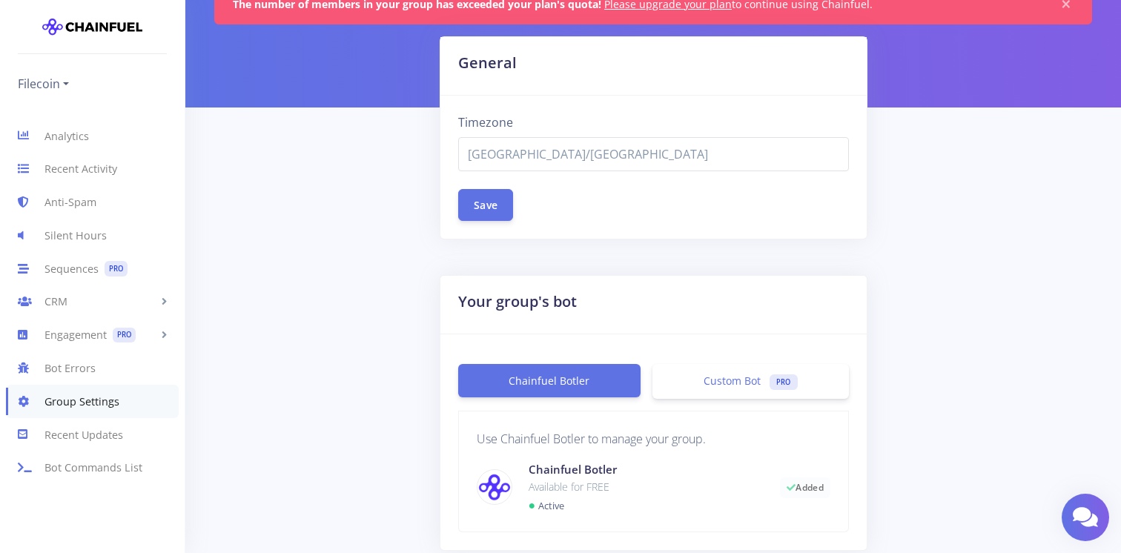
scroll to position [80, 0]
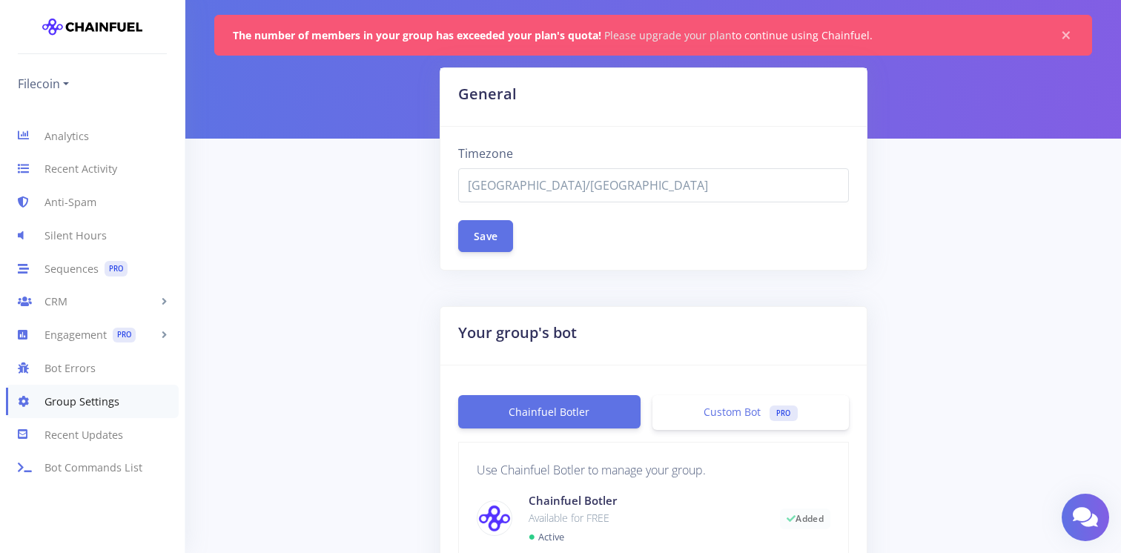
click at [647, 32] on link "Please upgrade your plan" at bounding box center [668, 35] width 128 height 14
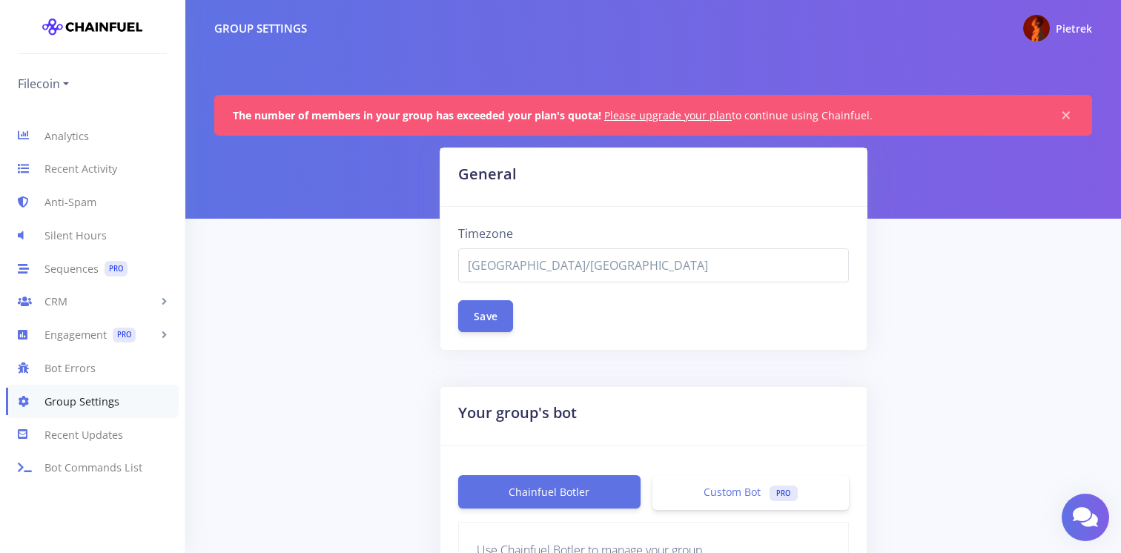
select select "[GEOGRAPHIC_DATA]/[GEOGRAPHIC_DATA]"
click at [1076, 25] on span "Pietrek" at bounding box center [1074, 29] width 36 height 14
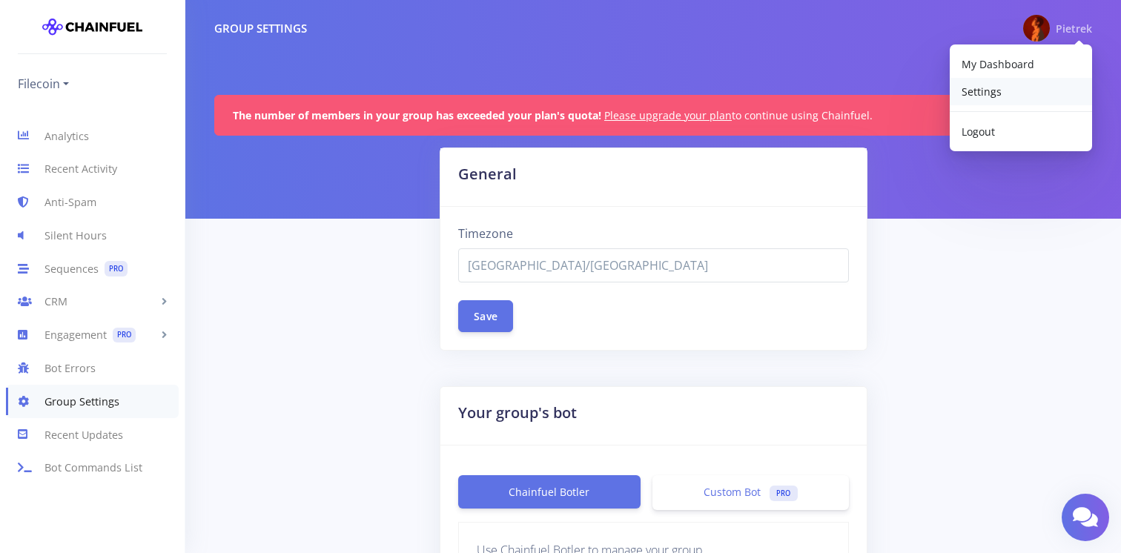
click at [1026, 93] on link "Settings" at bounding box center [1021, 91] width 142 height 27
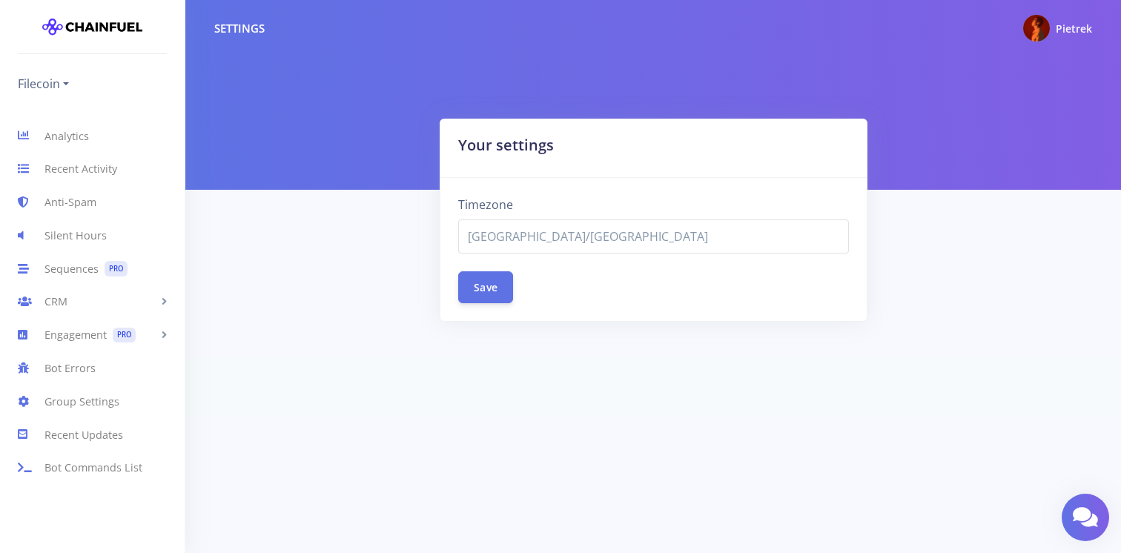
select select "Asia/Singapore"
click at [1036, 29] on img at bounding box center [1037, 28] width 27 height 27
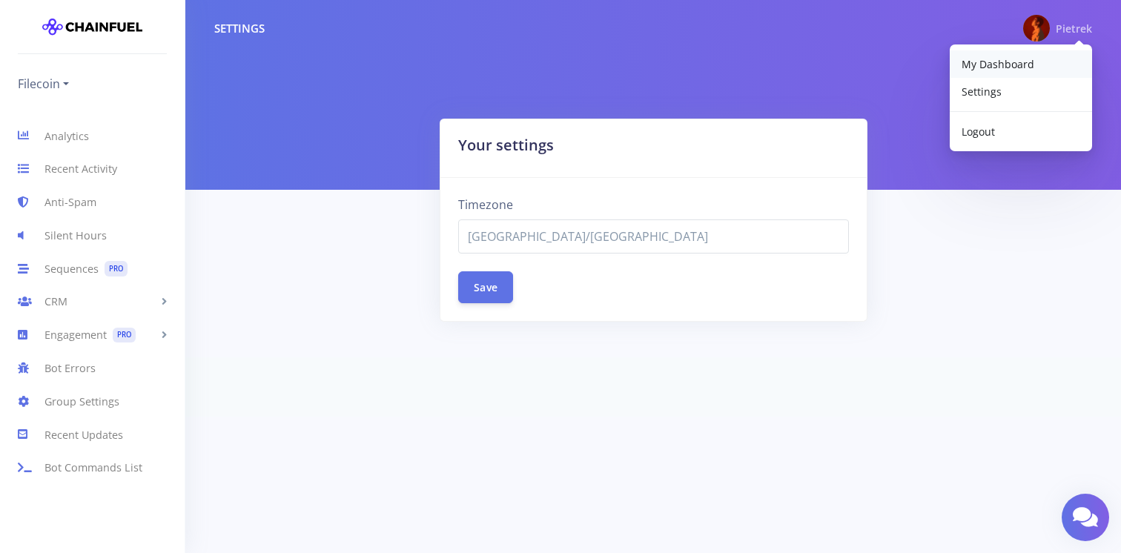
click at [1023, 58] on span "My Dashboard" at bounding box center [998, 64] width 73 height 14
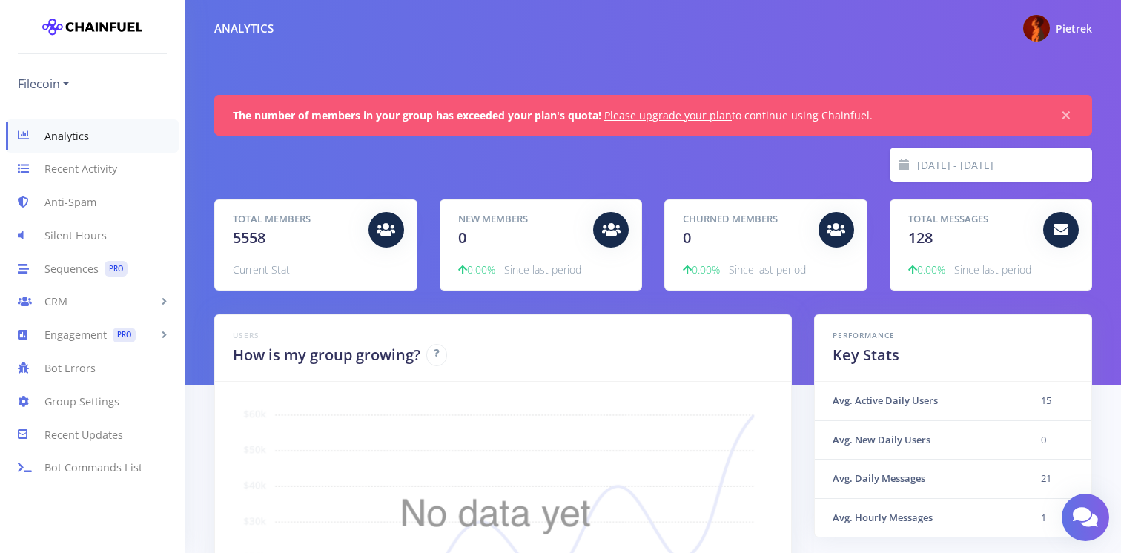
scroll to position [260, 841]
click at [674, 111] on link "Please upgrade your plan" at bounding box center [668, 115] width 128 height 14
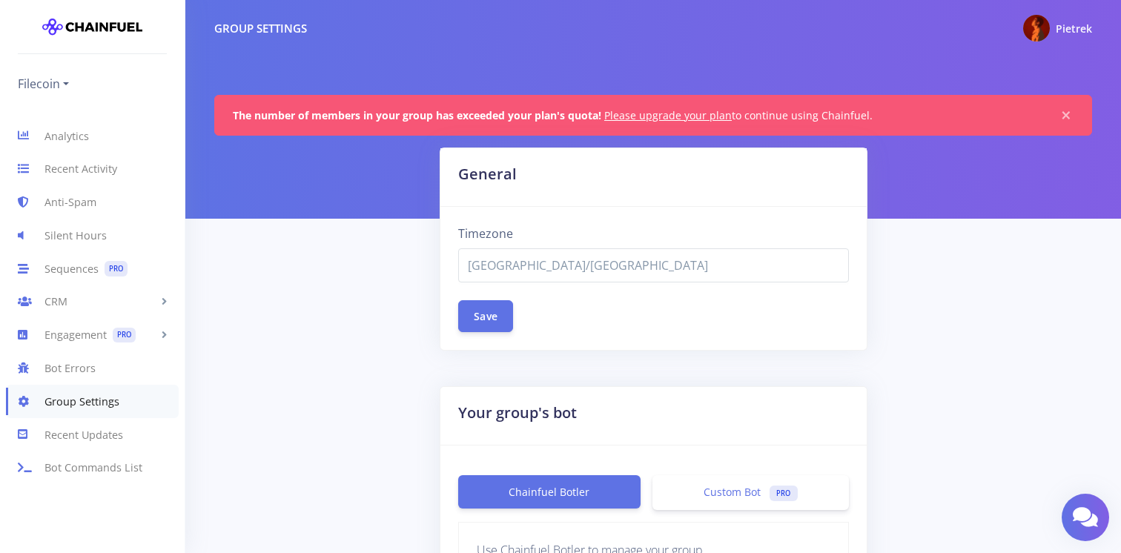
select select "[GEOGRAPHIC_DATA]/[GEOGRAPHIC_DATA]"
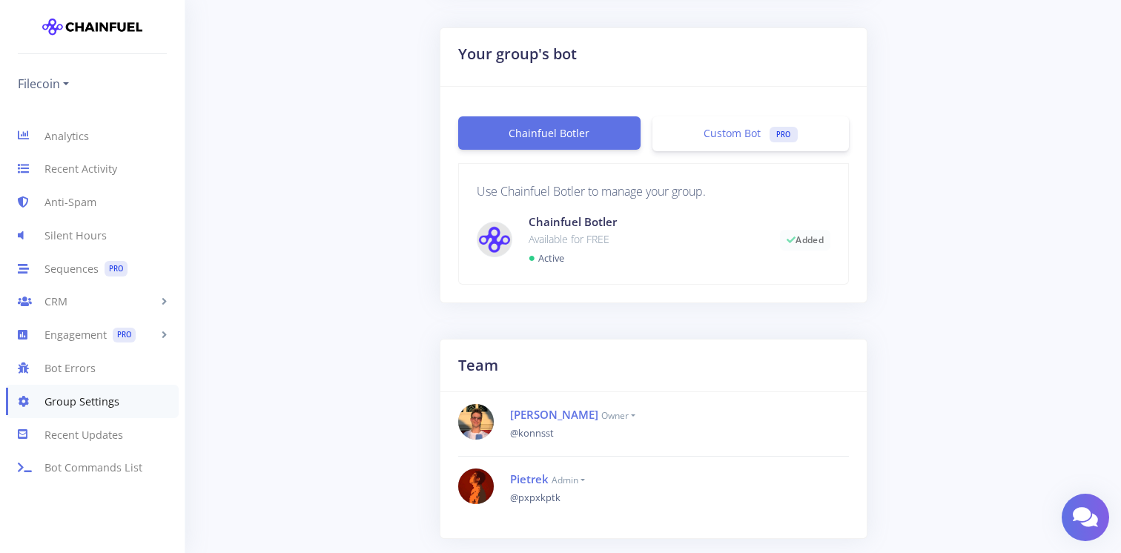
scroll to position [323, 0]
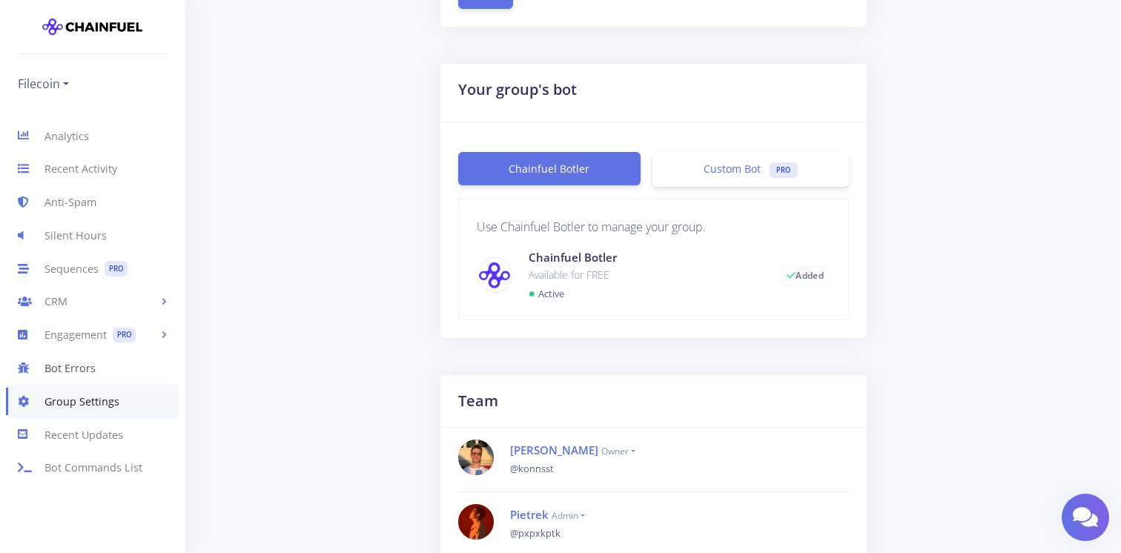
click at [110, 370] on link "Bot Errors" at bounding box center [92, 368] width 185 height 33
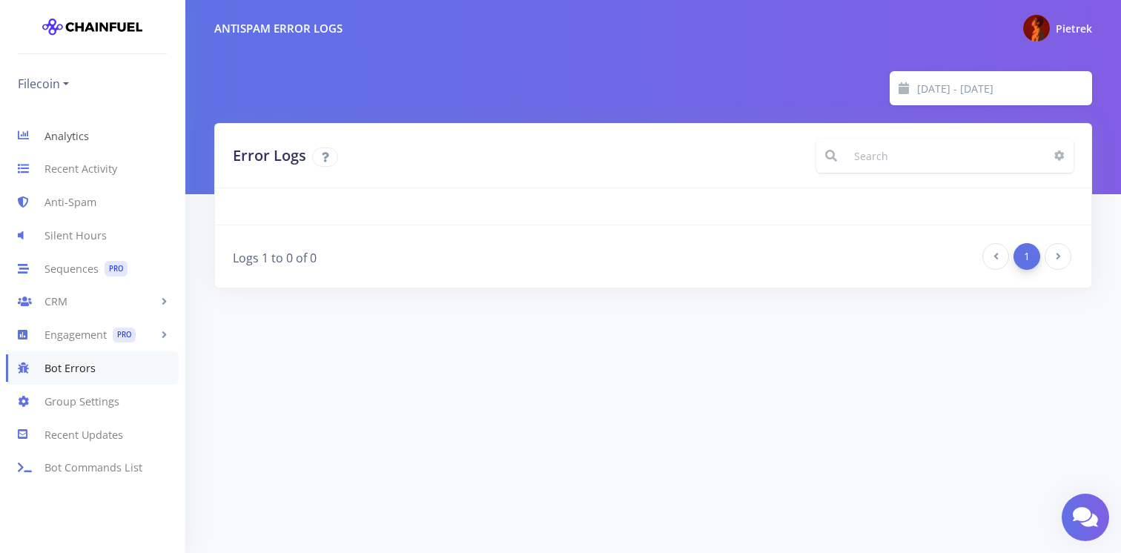
click at [85, 147] on link "Analytics" at bounding box center [92, 135] width 185 height 33
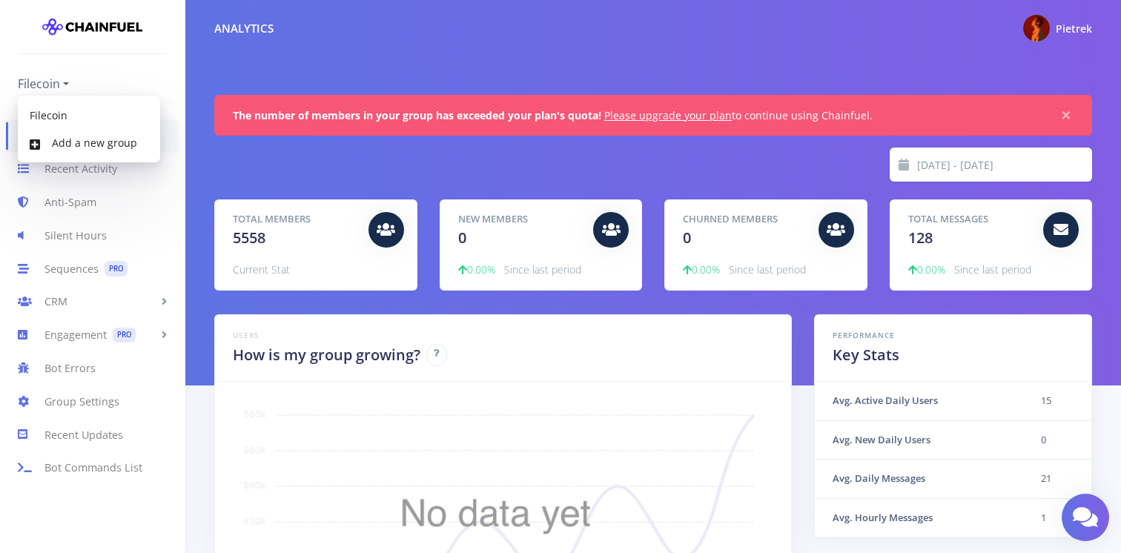
scroll to position [260, 841]
click at [62, 88] on link "Filecoin" at bounding box center [43, 84] width 51 height 24
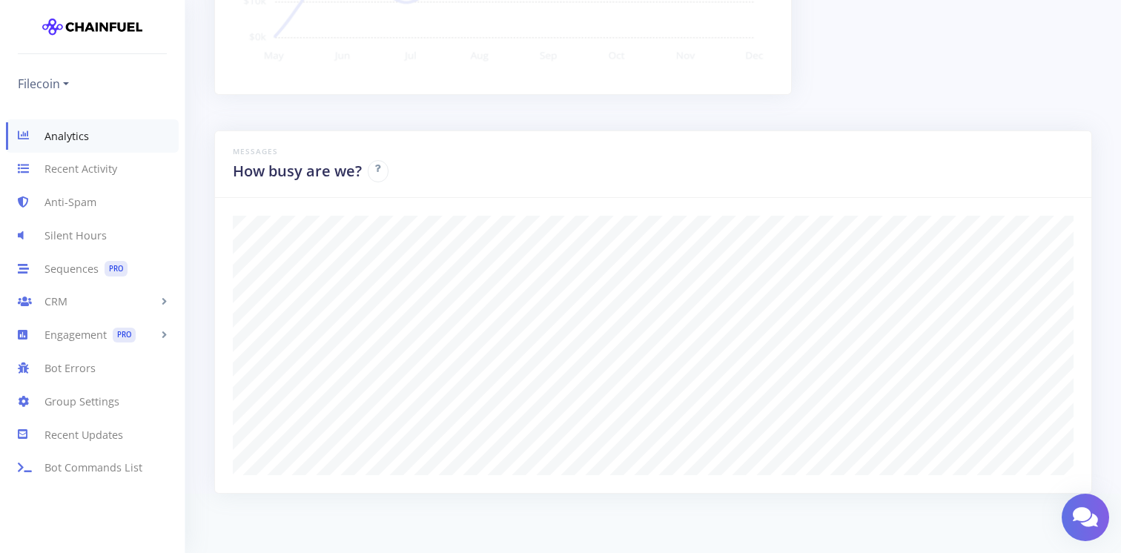
scroll to position [0, 0]
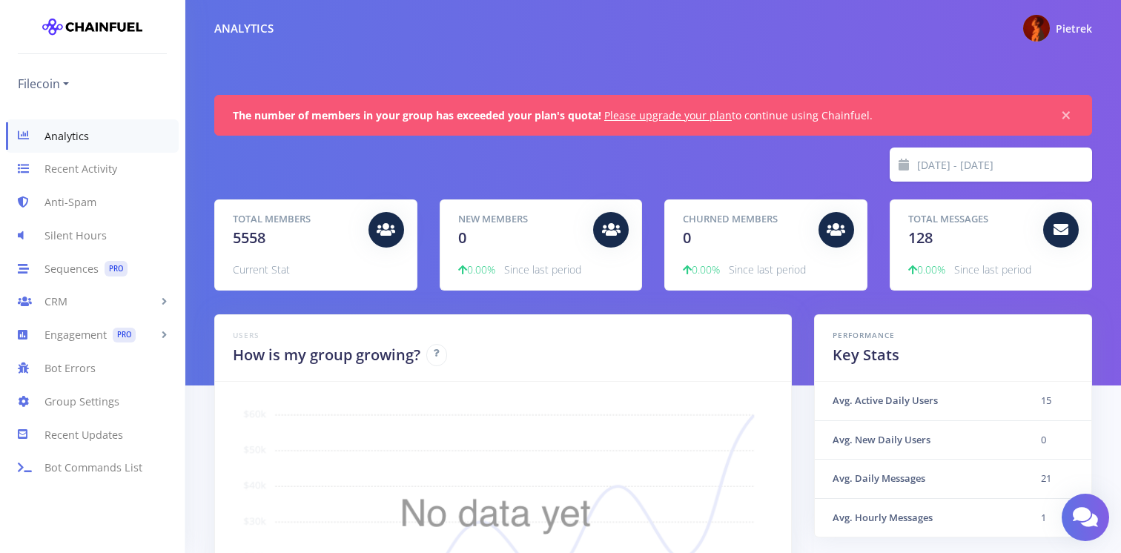
click at [243, 29] on div "Analytics" at bounding box center [243, 28] width 59 height 17
click at [79, 19] on img at bounding box center [92, 27] width 100 height 30
click at [1055, 27] on div "Pietrek" at bounding box center [1058, 28] width 69 height 27
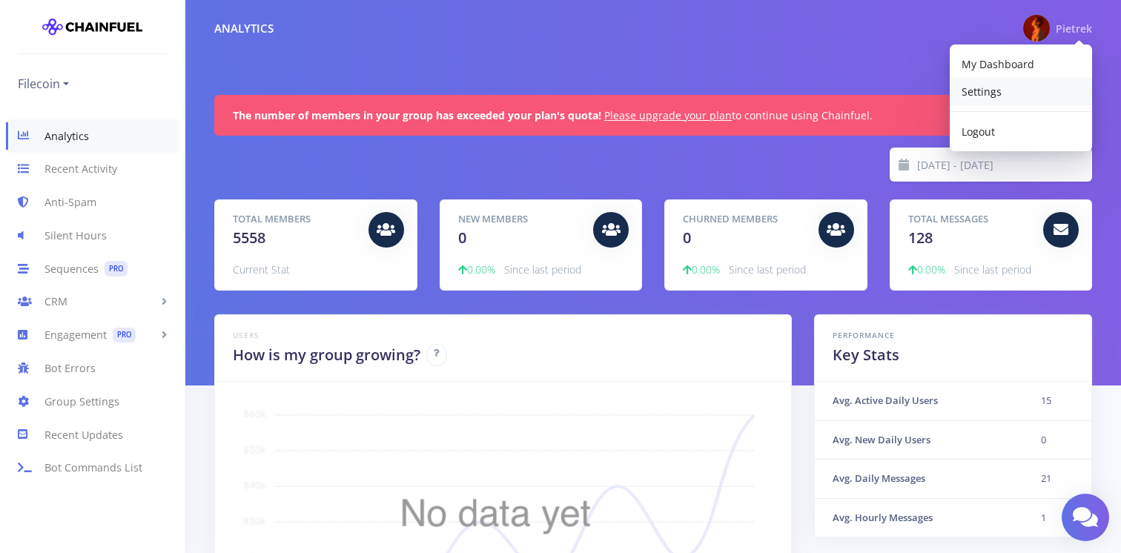
click at [966, 90] on span "Settings" at bounding box center [982, 92] width 40 height 14
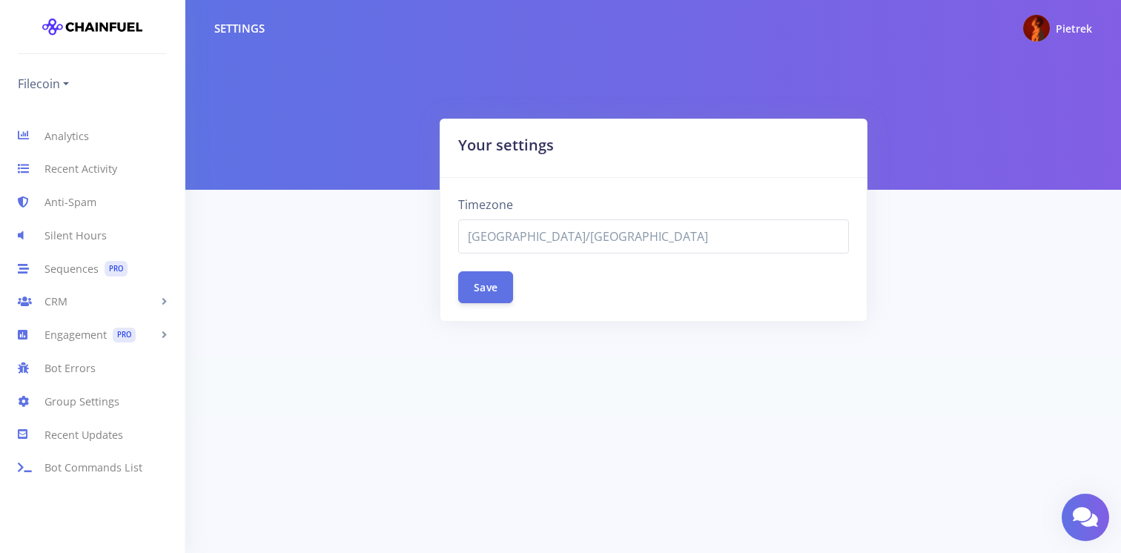
select select "[GEOGRAPHIC_DATA]/[GEOGRAPHIC_DATA]"
click at [1064, 21] on div "Pietrek" at bounding box center [1074, 28] width 36 height 18
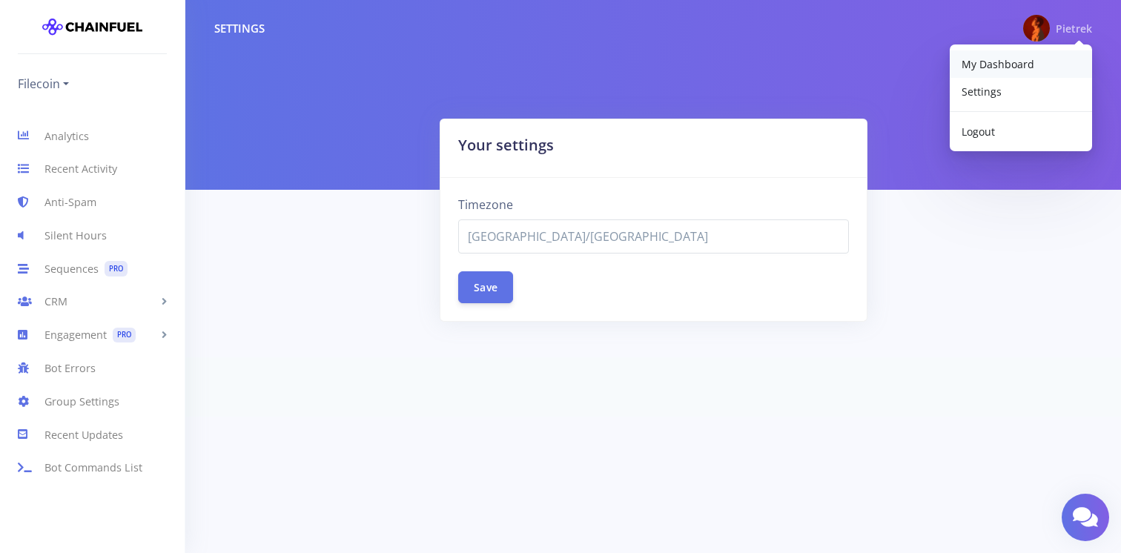
click at [1020, 62] on span "My Dashboard" at bounding box center [998, 64] width 73 height 14
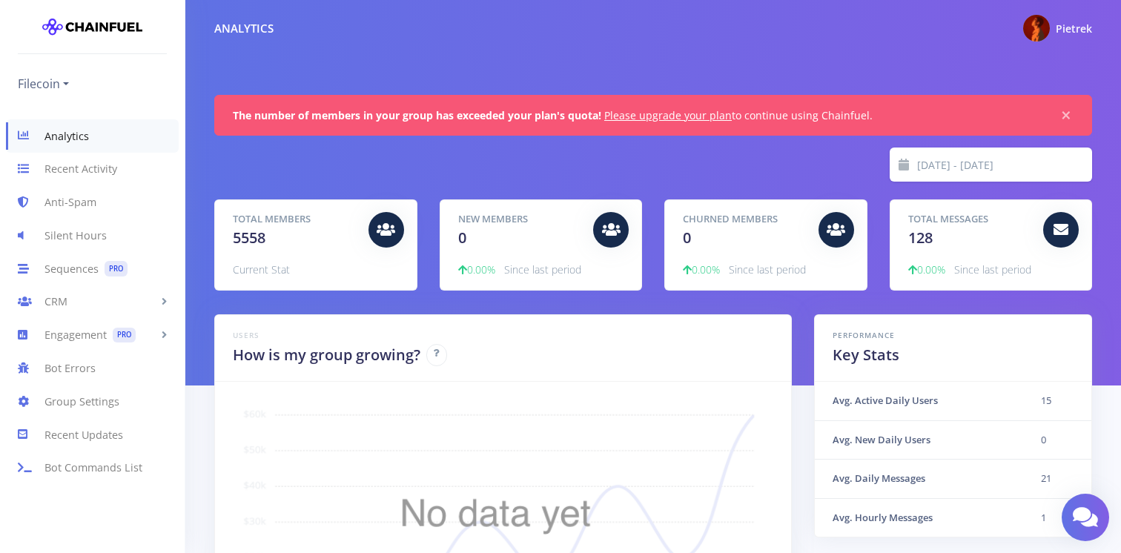
scroll to position [260, 841]
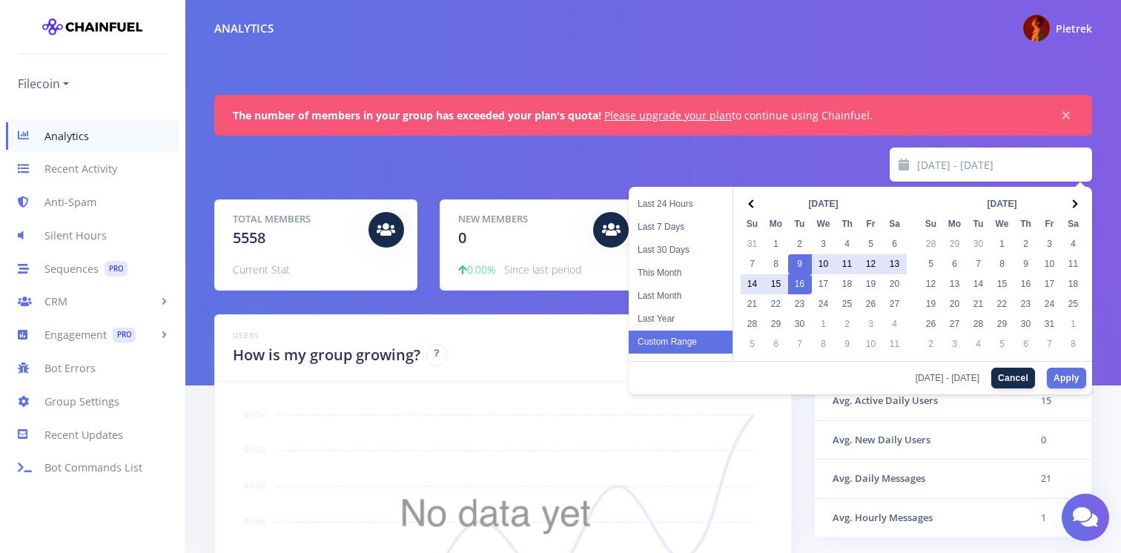
click at [1025, 166] on input "[DATE] - [DATE]" at bounding box center [1005, 165] width 176 height 34
click at [1064, 374] on button "Apply" at bounding box center [1066, 377] width 39 height 21
type input "2025-09-08 - 2025-09-14"
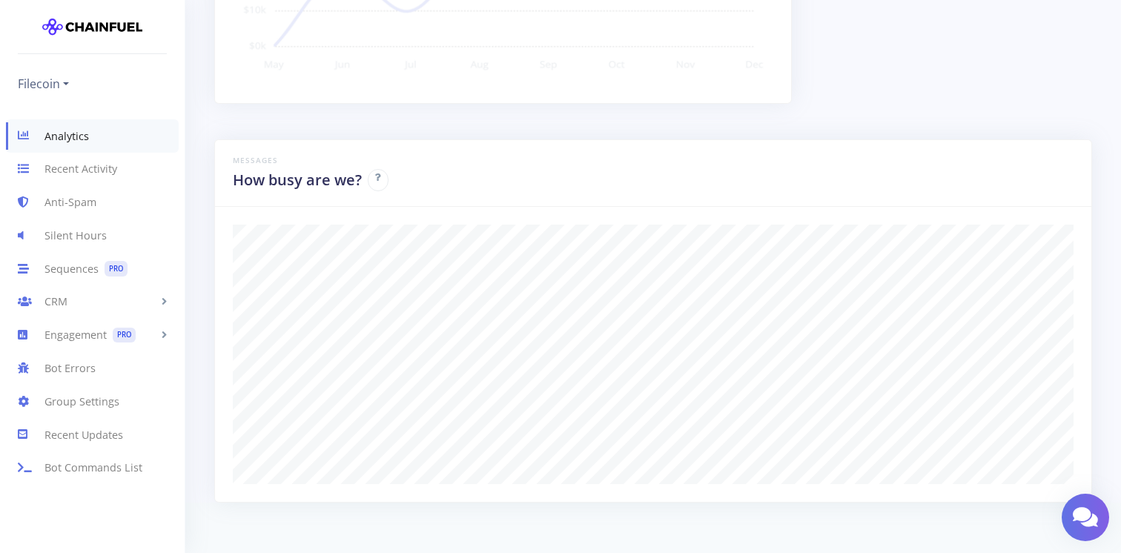
scroll to position [592, 0]
click at [119, 404] on link "Group Settings" at bounding box center [92, 401] width 185 height 33
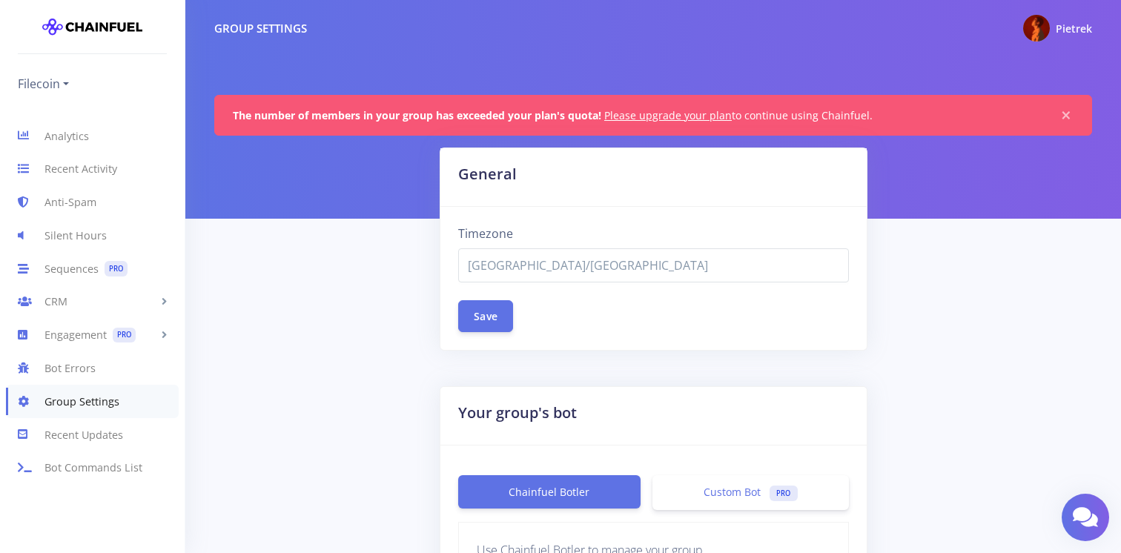
select select "[GEOGRAPHIC_DATA]/[GEOGRAPHIC_DATA]"
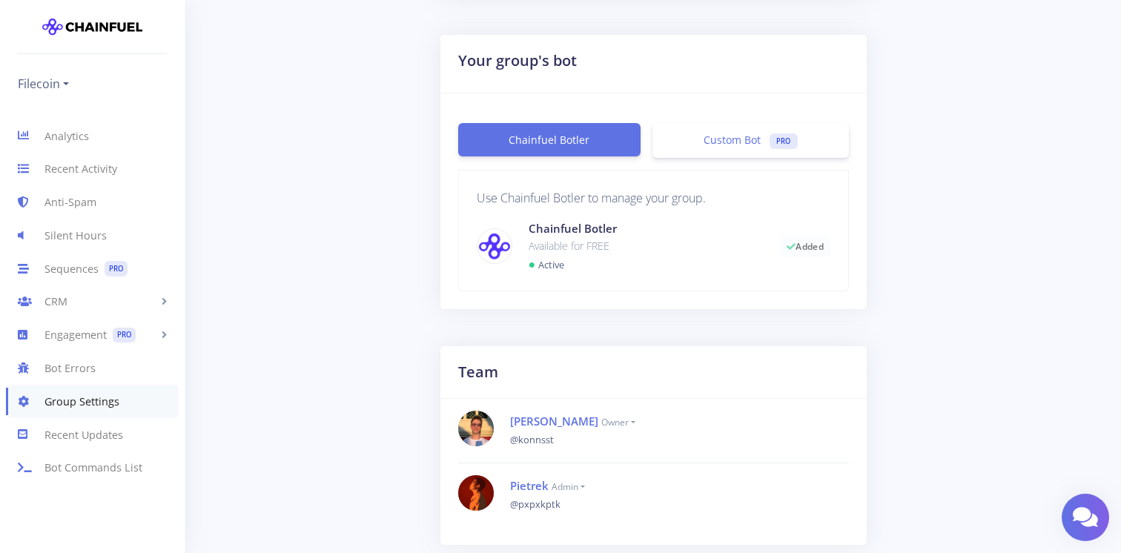
scroll to position [353, 0]
click at [507, 228] on div at bounding box center [495, 246] width 58 height 36
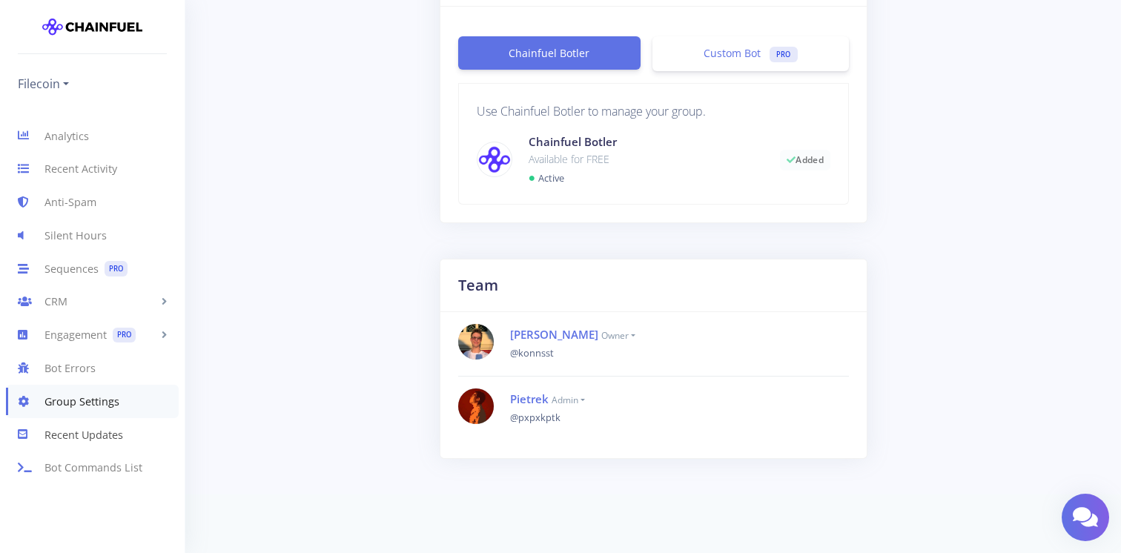
click at [119, 429] on link "Recent Updates" at bounding box center [92, 434] width 185 height 33
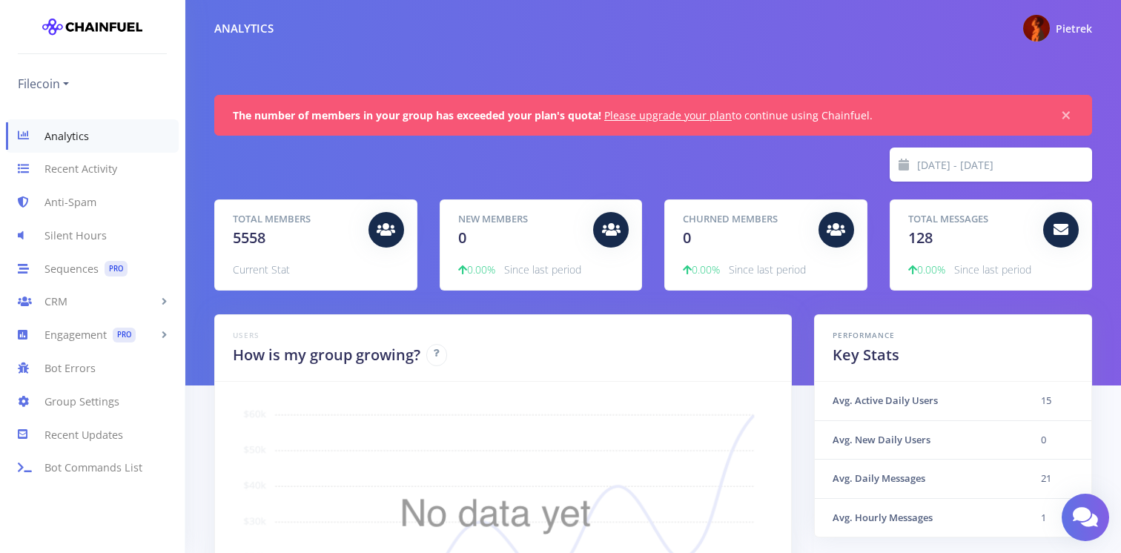
scroll to position [260, 841]
click at [1069, 24] on span "Pietrek" at bounding box center [1074, 29] width 36 height 14
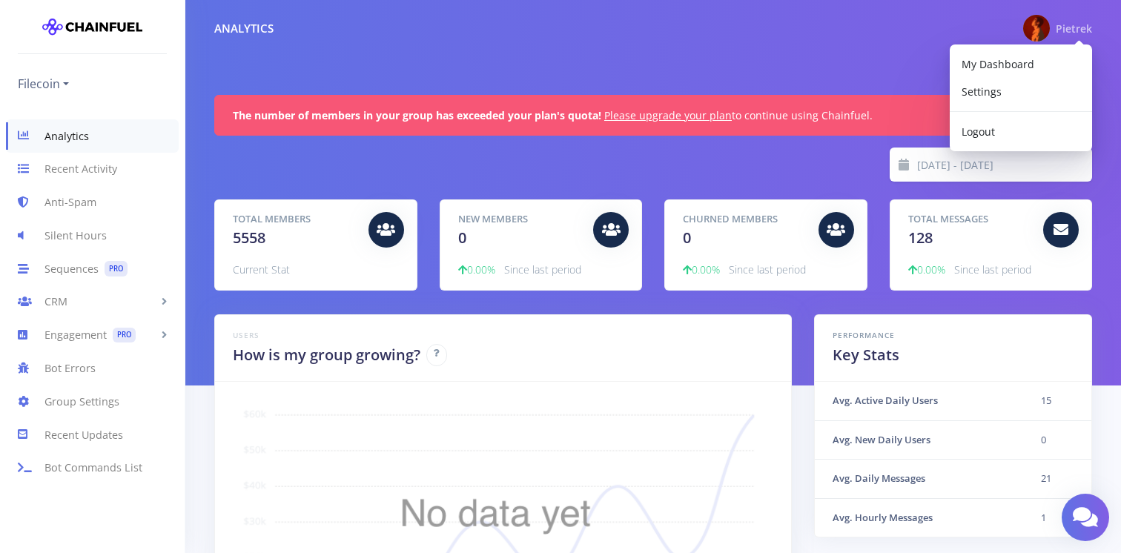
click at [825, 67] on div "The number of members in your group has exceeded your plan's quota! Please upgr…" at bounding box center [653, 193] width 936 height 386
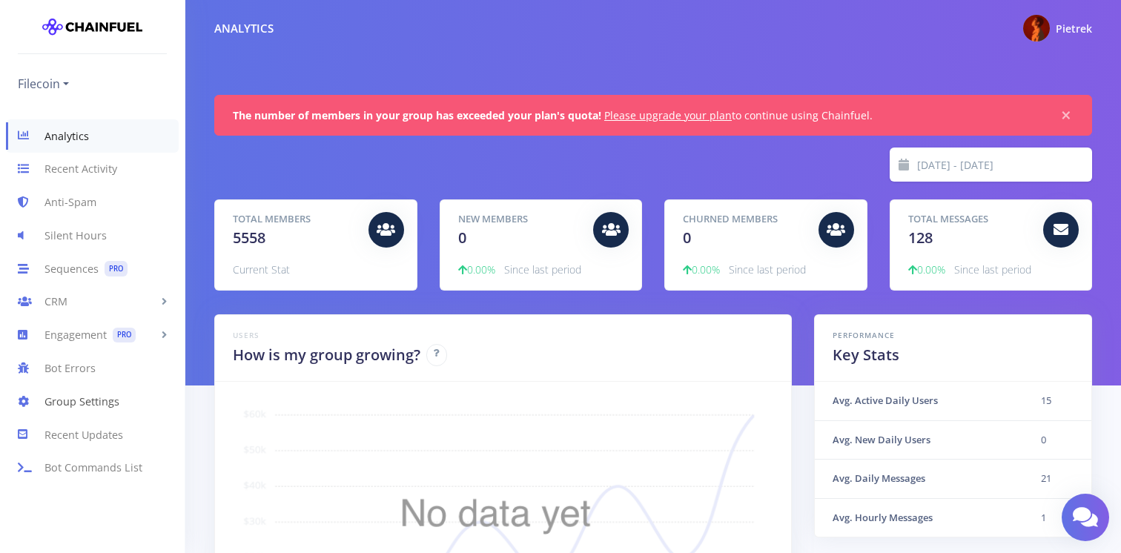
click at [90, 406] on link "Group Settings" at bounding box center [92, 401] width 185 height 33
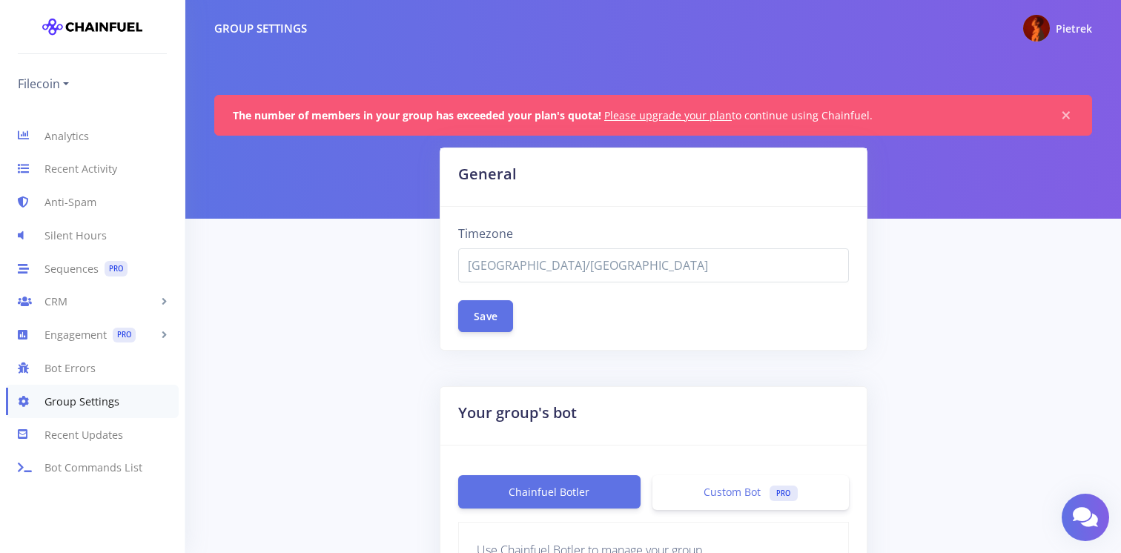
select select "[GEOGRAPHIC_DATA]/[GEOGRAPHIC_DATA]"
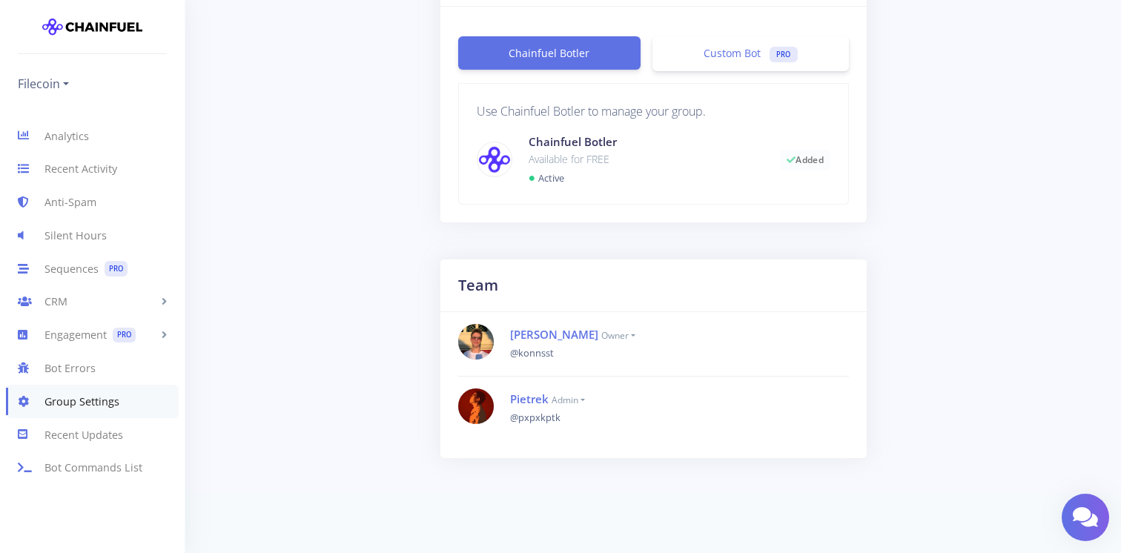
scroll to position [410, 0]
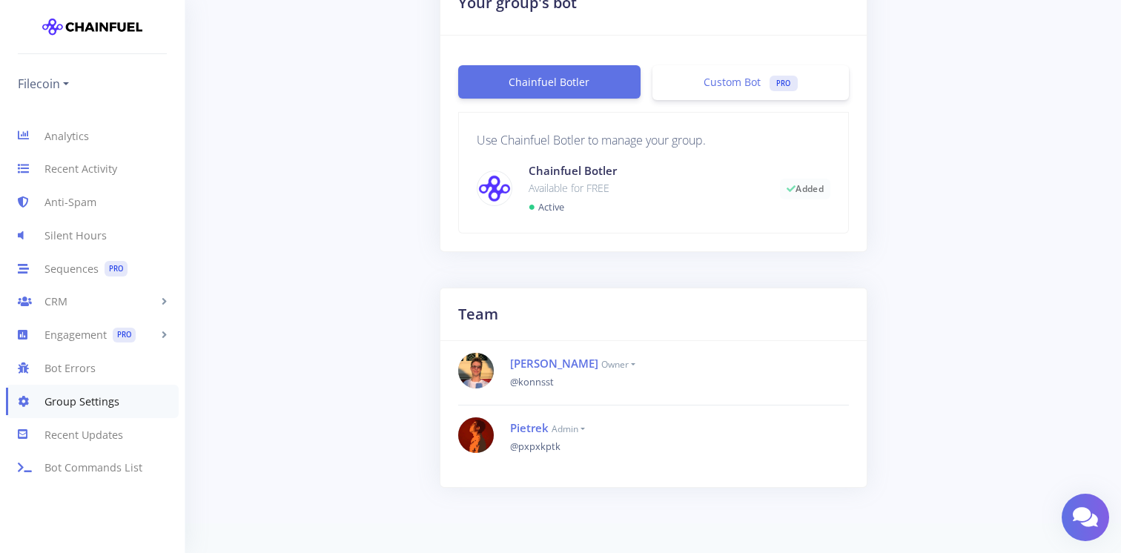
click at [583, 429] on small "admin" at bounding box center [568, 429] width 33 height 13
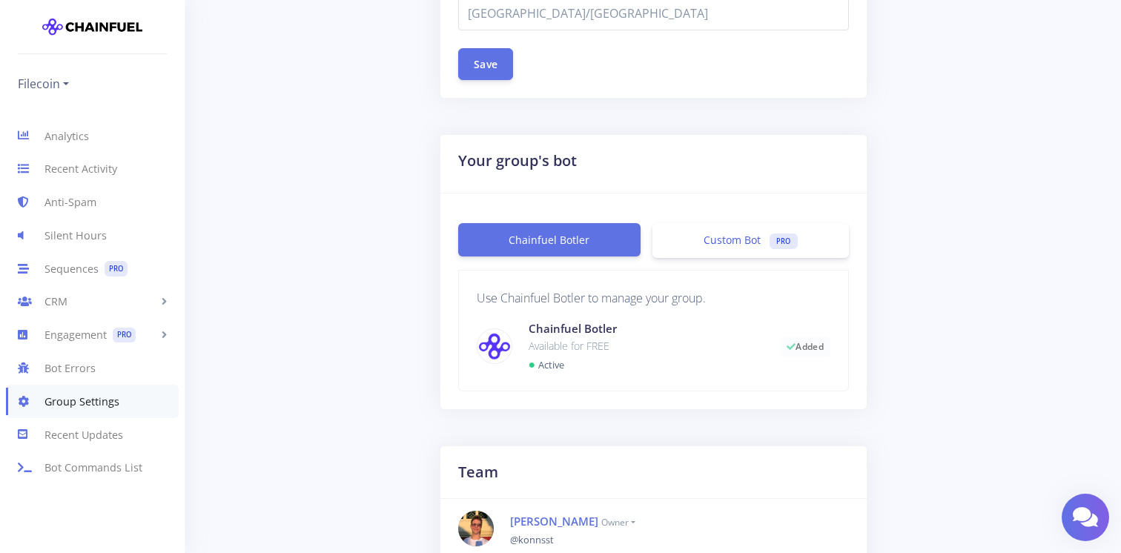
scroll to position [0, 0]
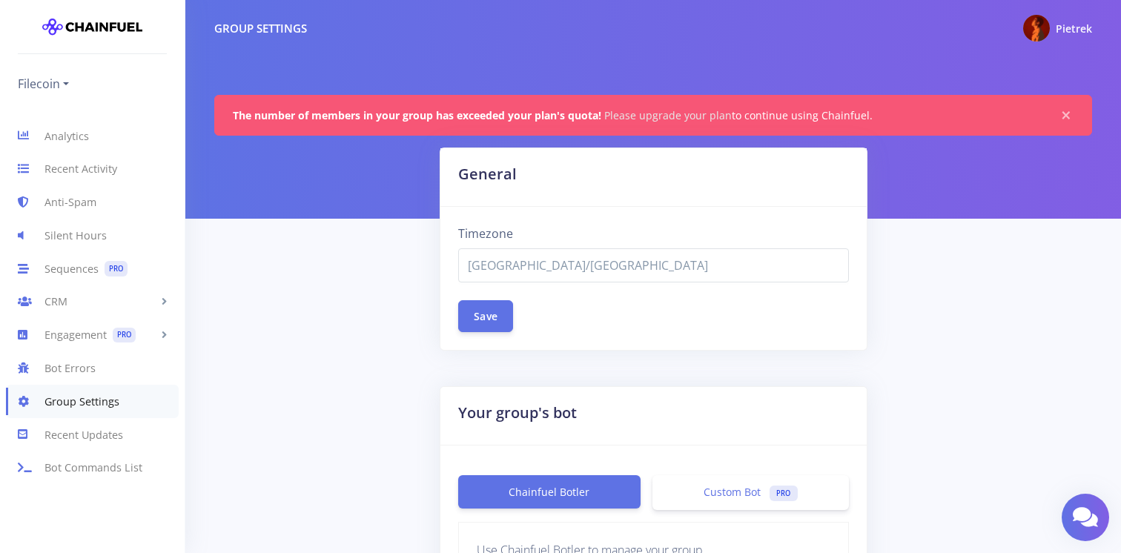
click at [679, 116] on link "Please upgrade your plan" at bounding box center [668, 115] width 128 height 14
select select "[GEOGRAPHIC_DATA]/[GEOGRAPHIC_DATA]"
click at [673, 112] on link "Please upgrade your plan" at bounding box center [668, 115] width 128 height 14
select select "[GEOGRAPHIC_DATA]/[GEOGRAPHIC_DATA]"
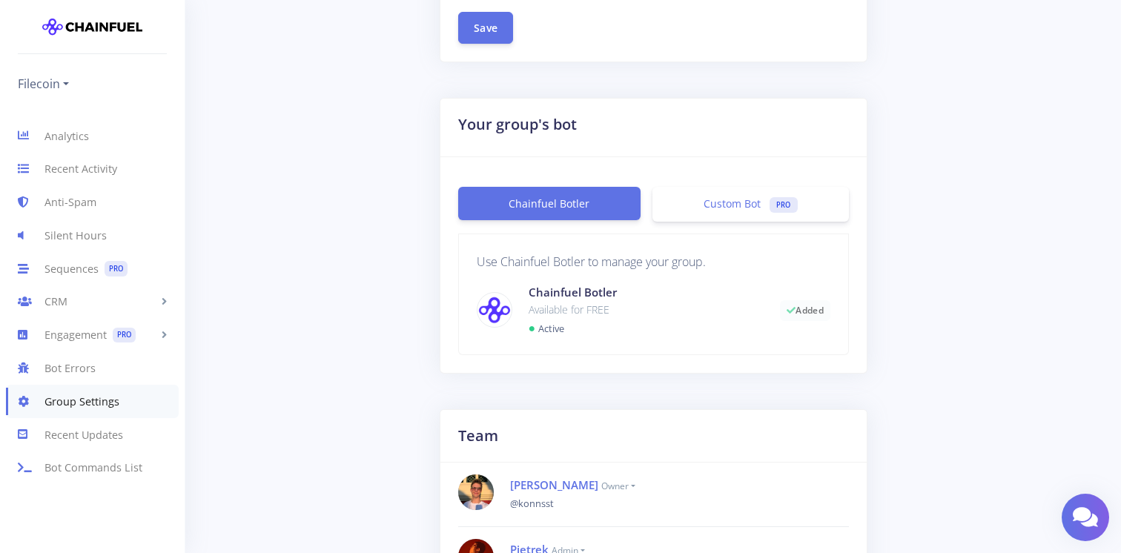
scroll to position [439, 0]
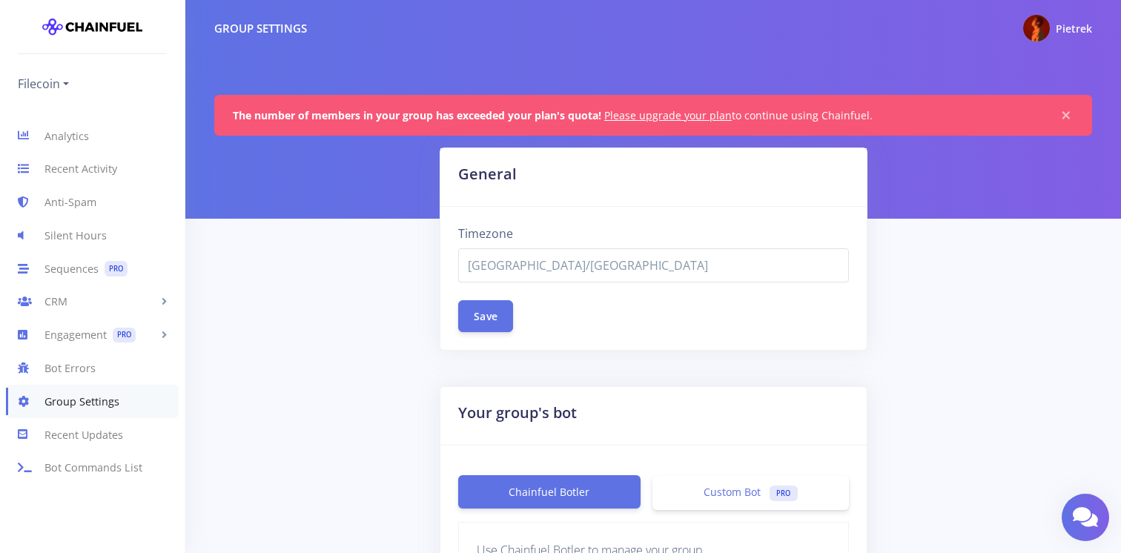
select select "[GEOGRAPHIC_DATA]/[GEOGRAPHIC_DATA]"
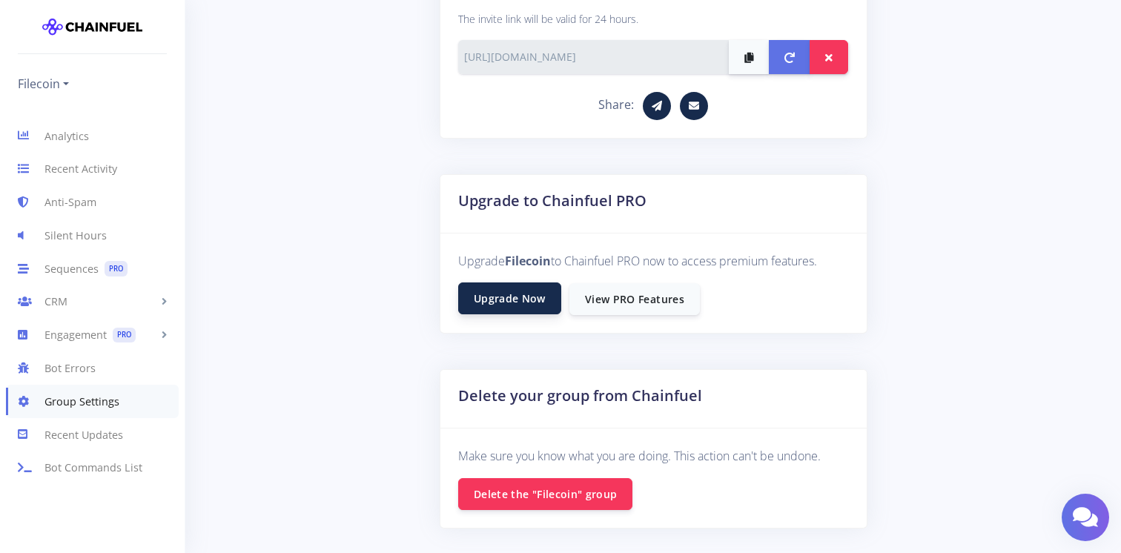
scroll to position [948, 0]
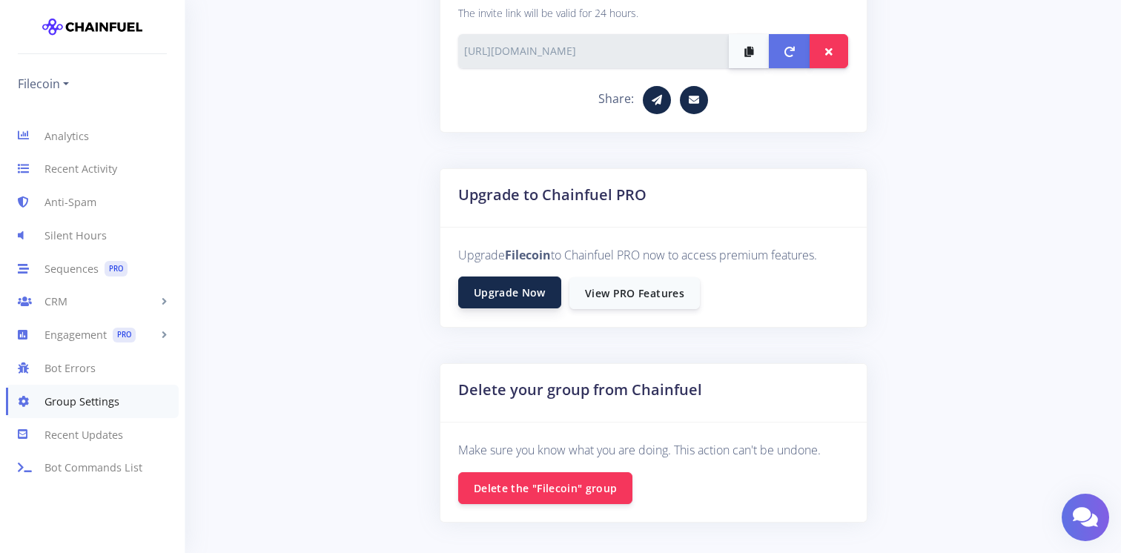
click at [511, 289] on link "Upgrade Now" at bounding box center [509, 293] width 103 height 32
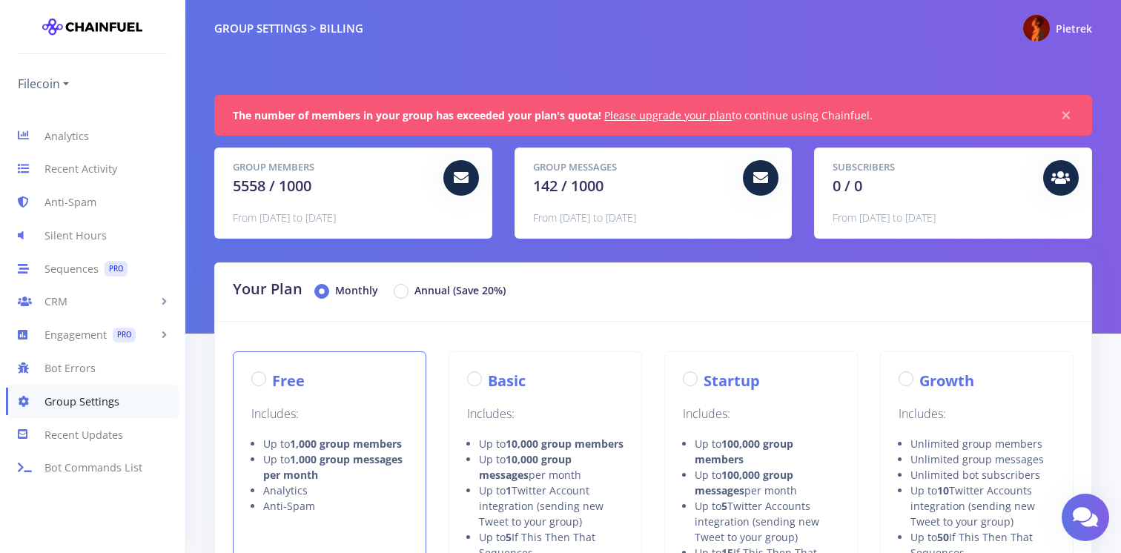
radio input "true"
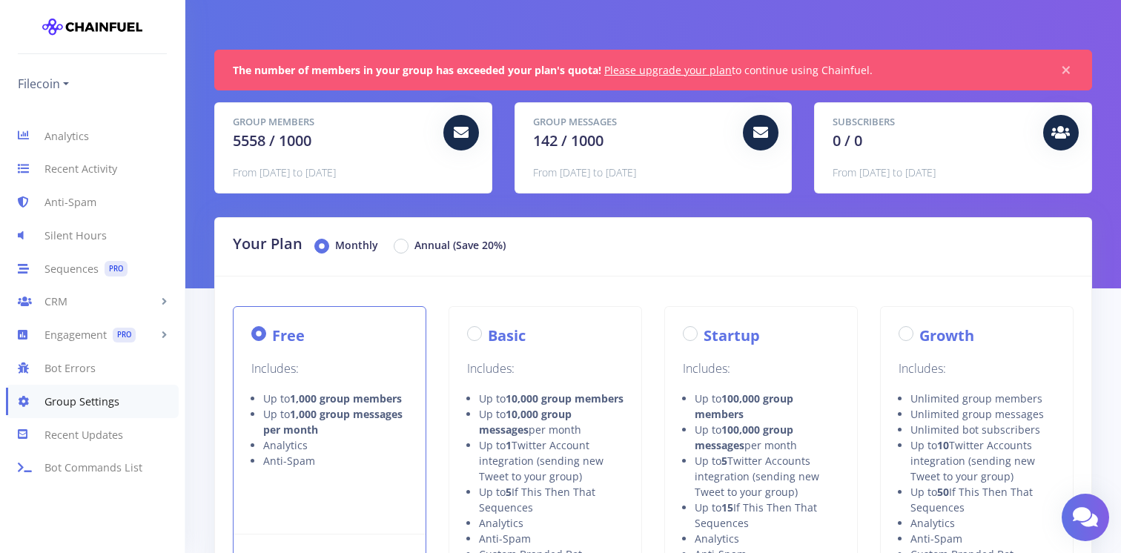
scroll to position [46, 0]
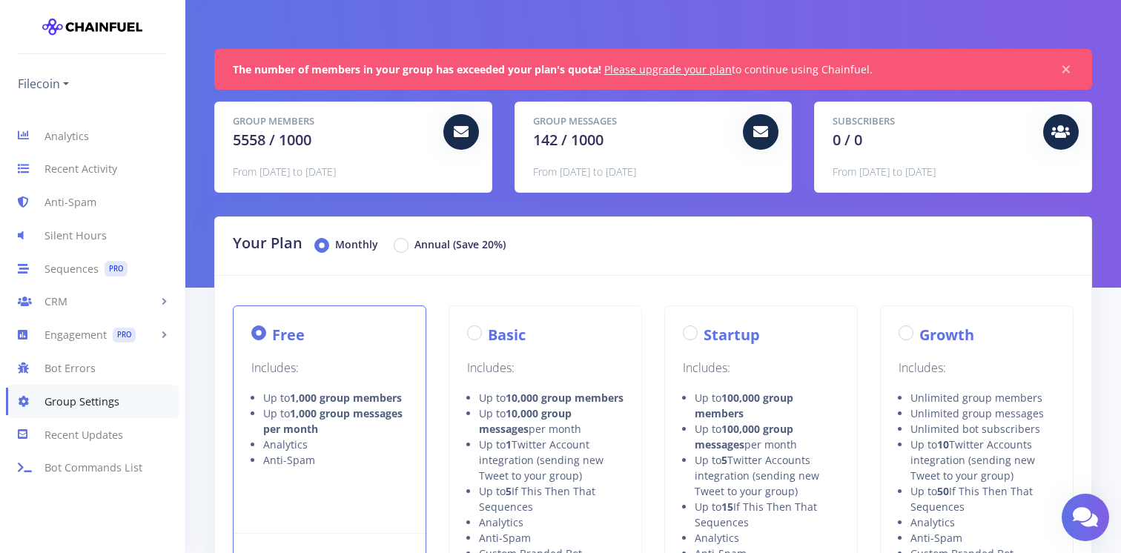
click at [488, 334] on label "Basic" at bounding box center [507, 335] width 38 height 22
click at [488, 334] on input "Basic" at bounding box center [493, 329] width 10 height 10
radio input "true"
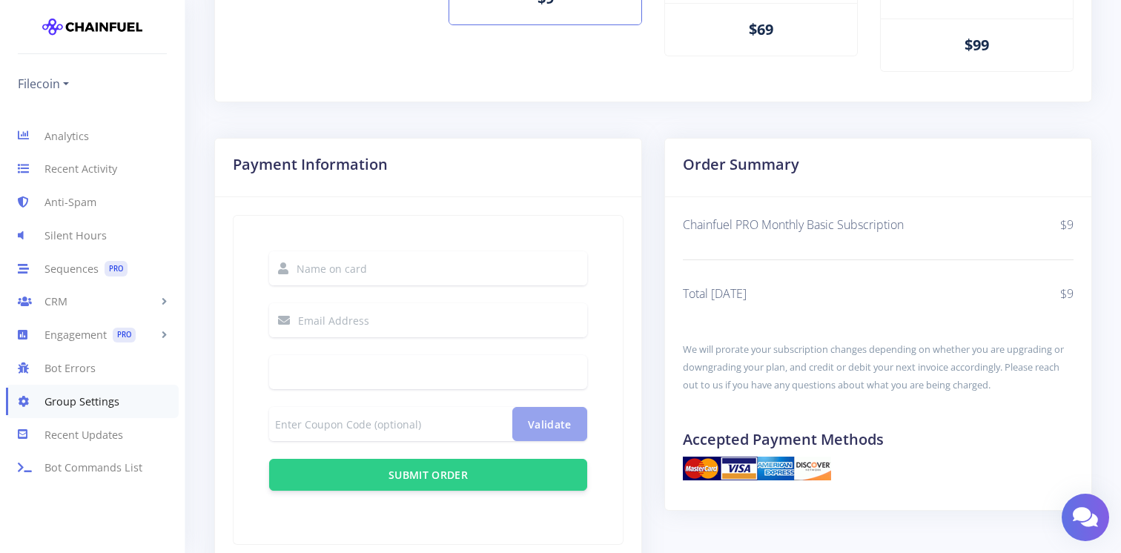
scroll to position [759, 0]
